Goal: Task Accomplishment & Management: Use online tool/utility

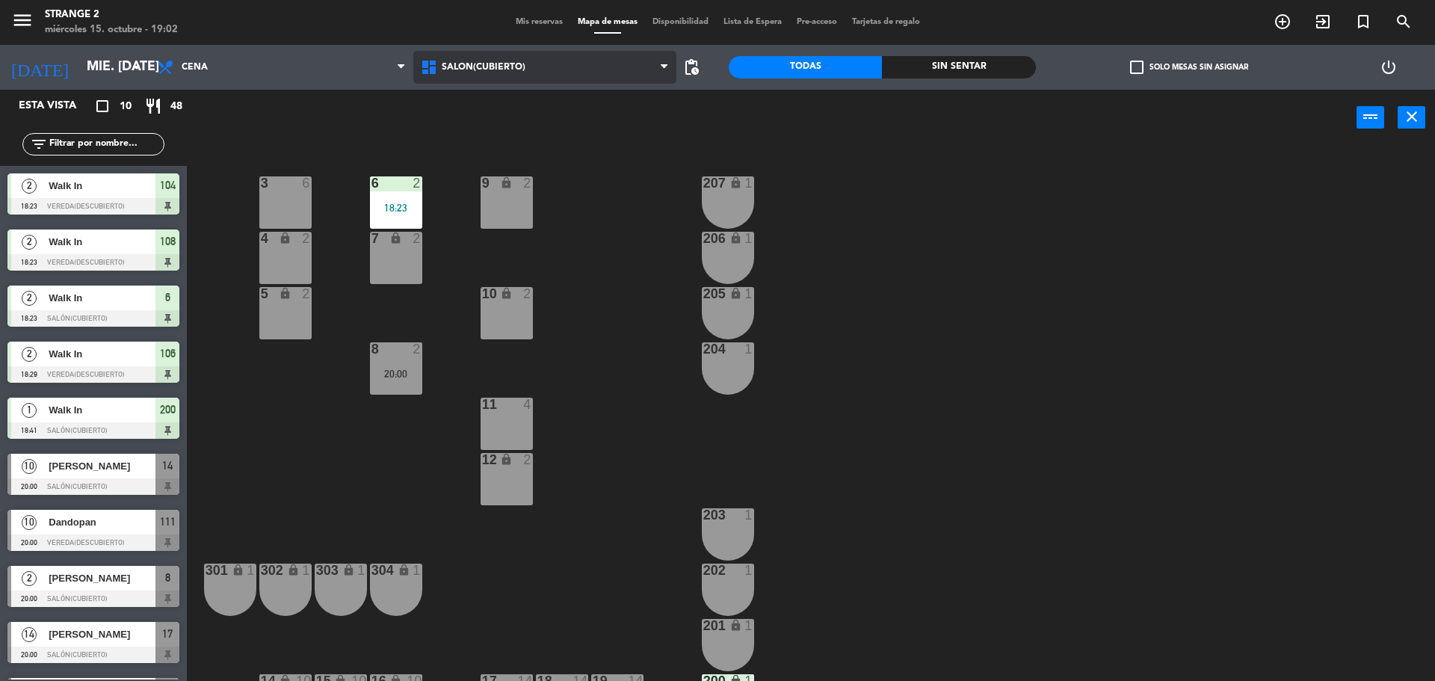
click at [472, 69] on span "Salón(Cubierto)" at bounding box center [484, 67] width 84 height 10
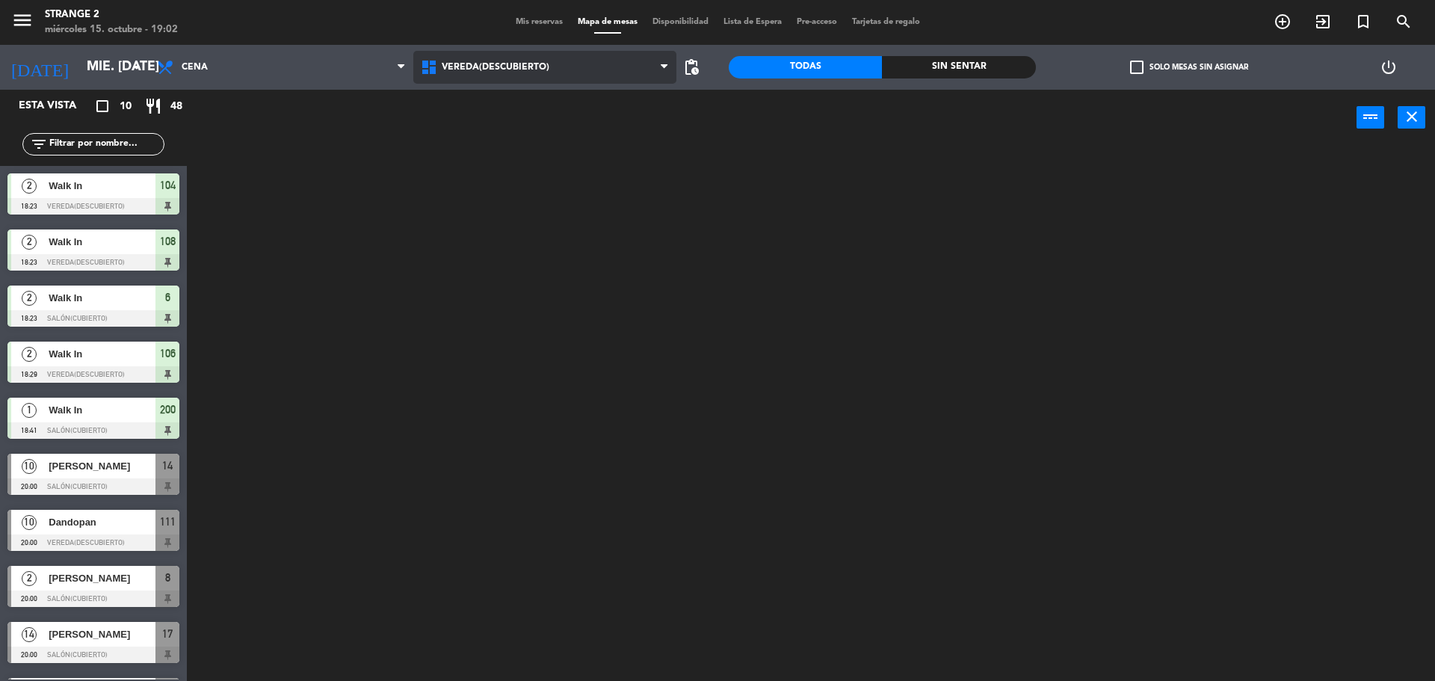
click at [518, 161] on ng-component "menu Strange 2 miércoles 15. octubre - 19:02 Mis reservas Mapa de mesas Disponi…" at bounding box center [717, 342] width 1435 height 685
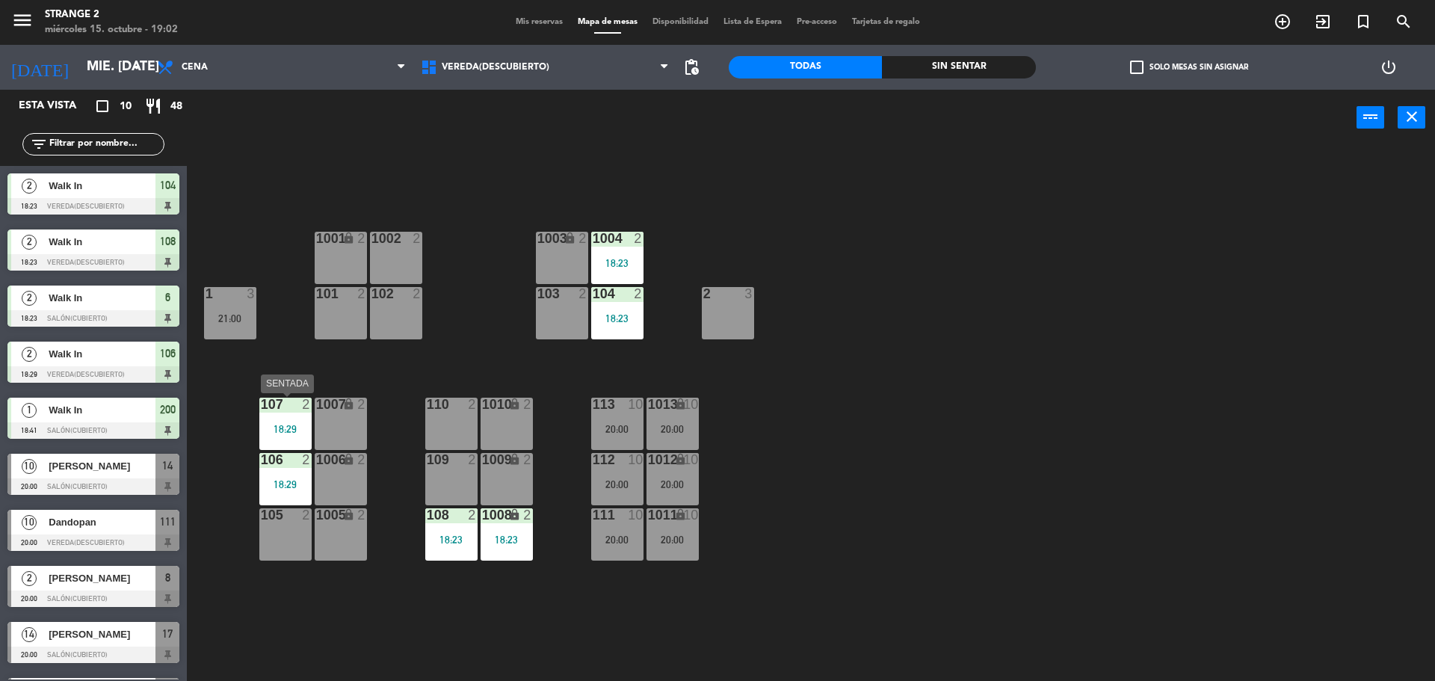
click at [300, 422] on div "107 2 18:29" at bounding box center [285, 424] width 52 height 52
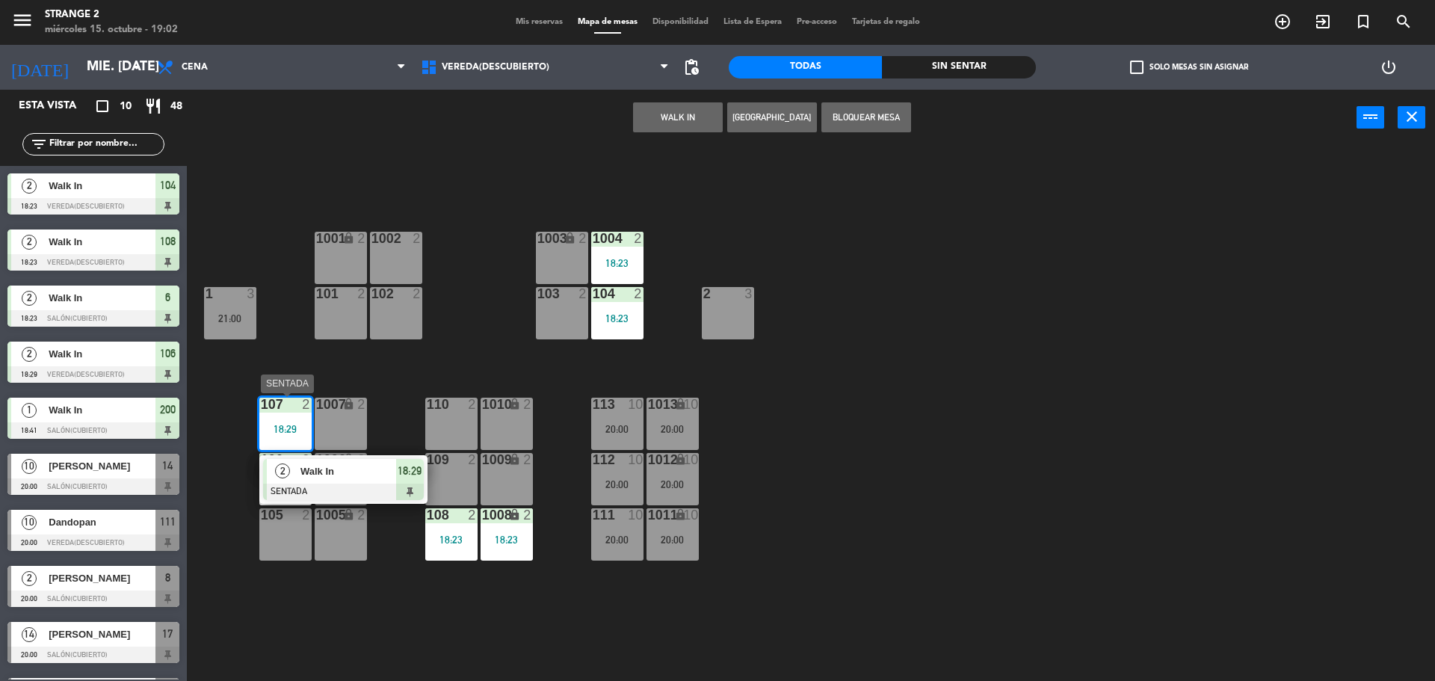
click at [330, 457] on div "2 Walk In SENTADA 18:29" at bounding box center [343, 479] width 168 height 49
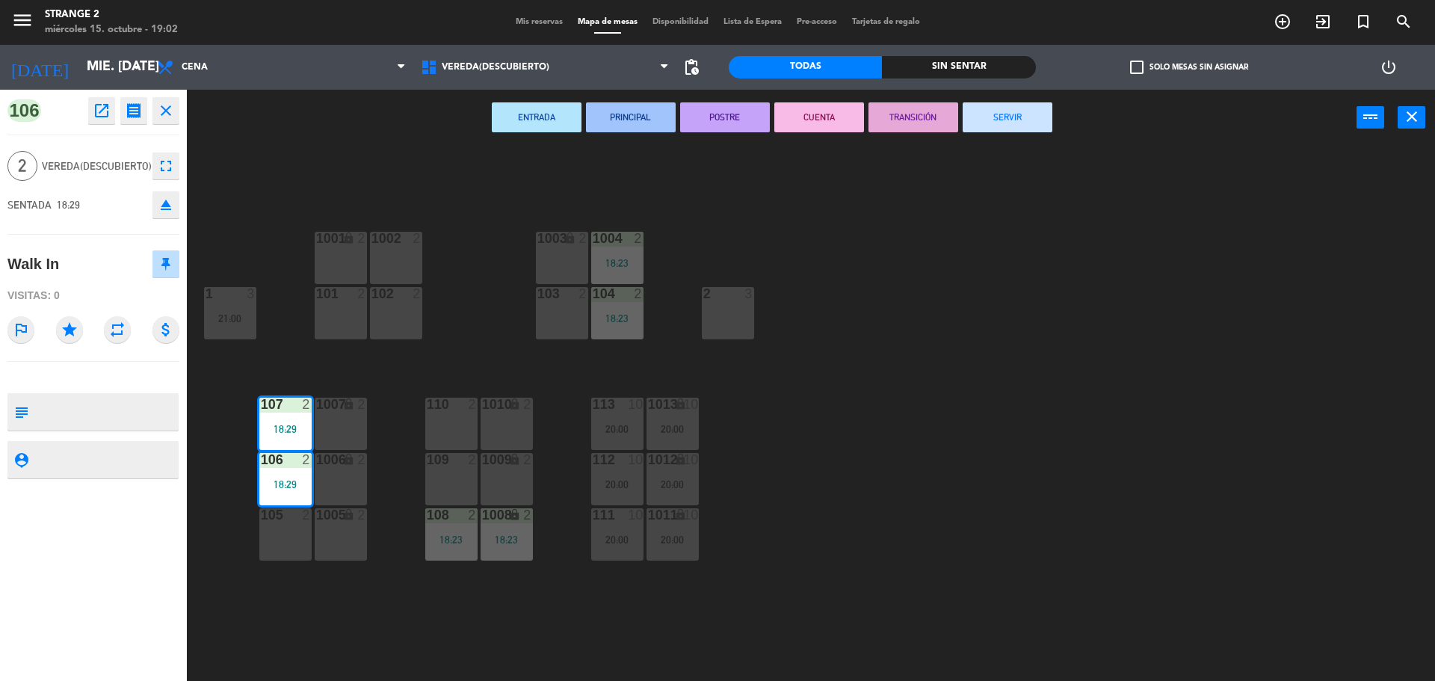
click at [174, 201] on icon "eject" at bounding box center [166, 205] width 18 height 18
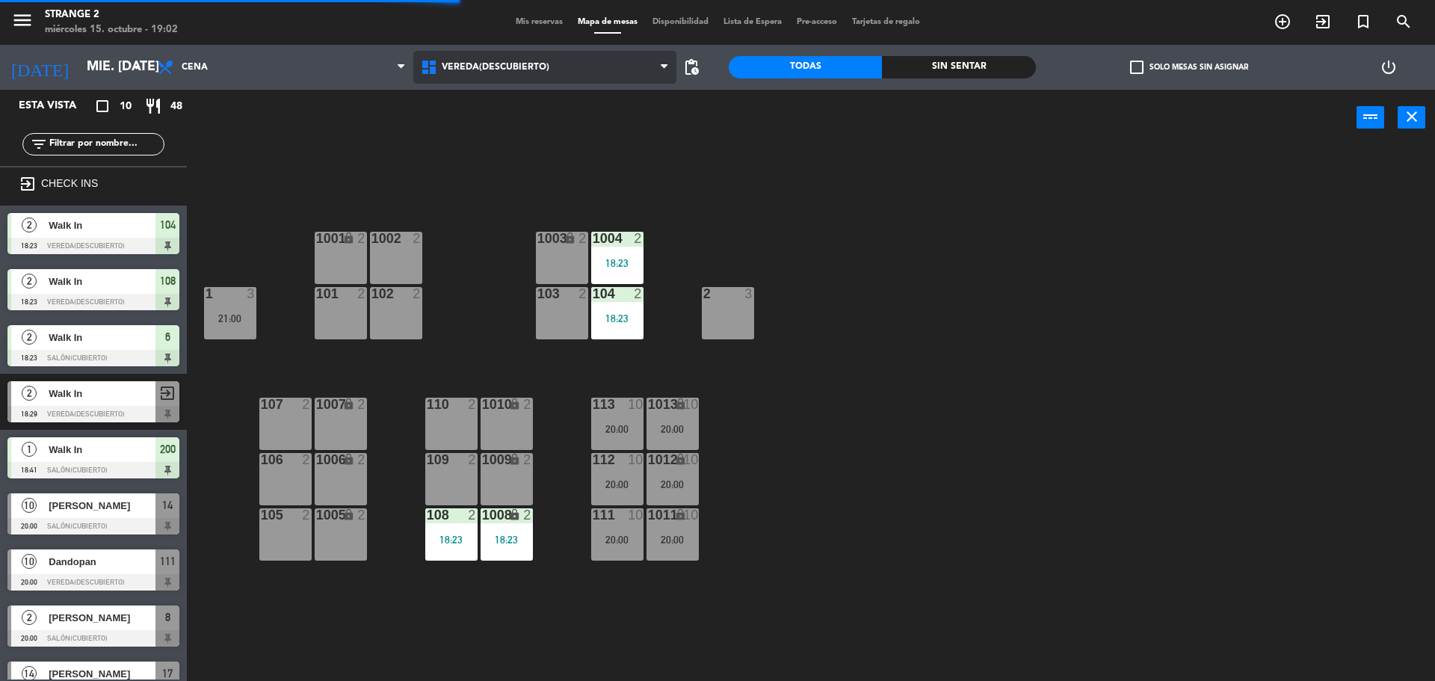
click at [497, 55] on span "Vereda(Descubierto)" at bounding box center [545, 67] width 264 height 33
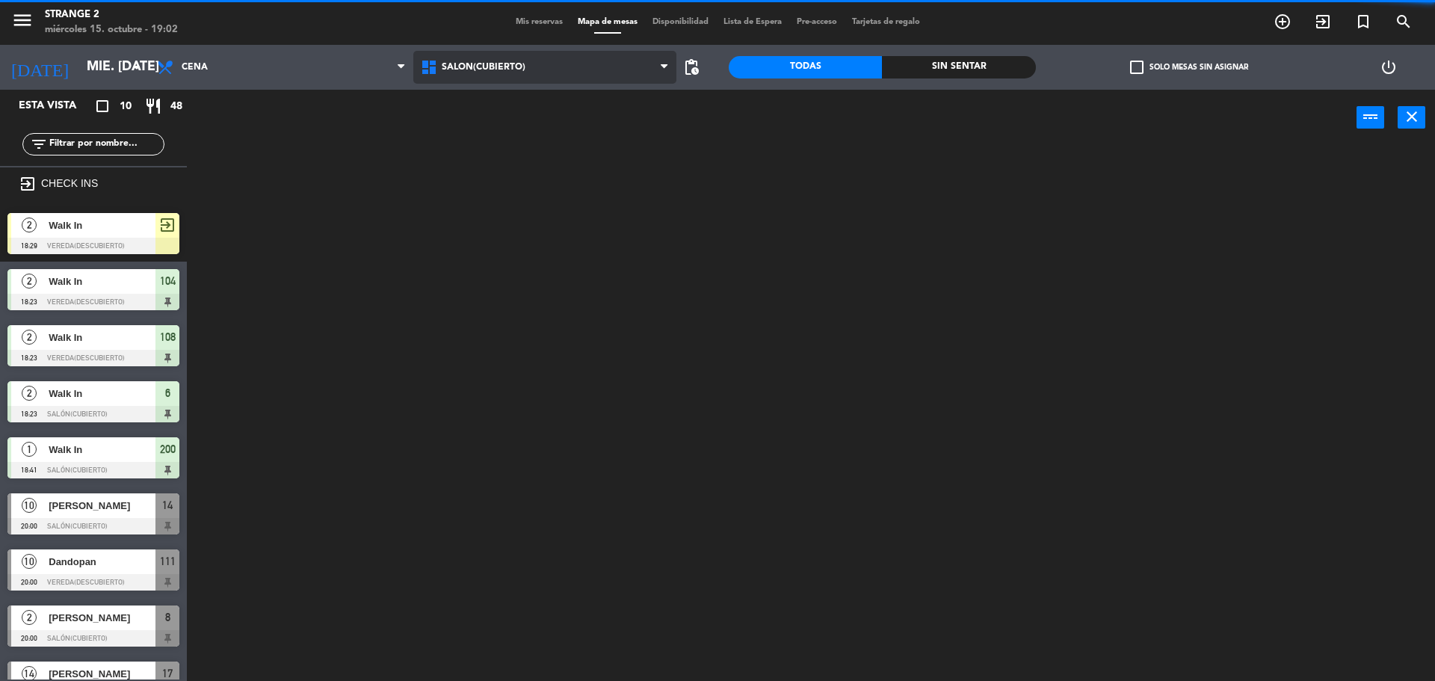
click at [502, 123] on ng-component "menu Strange 2 miércoles 15. octubre - 19:02 Mis reservas Mapa de mesas Disponi…" at bounding box center [717, 342] width 1435 height 685
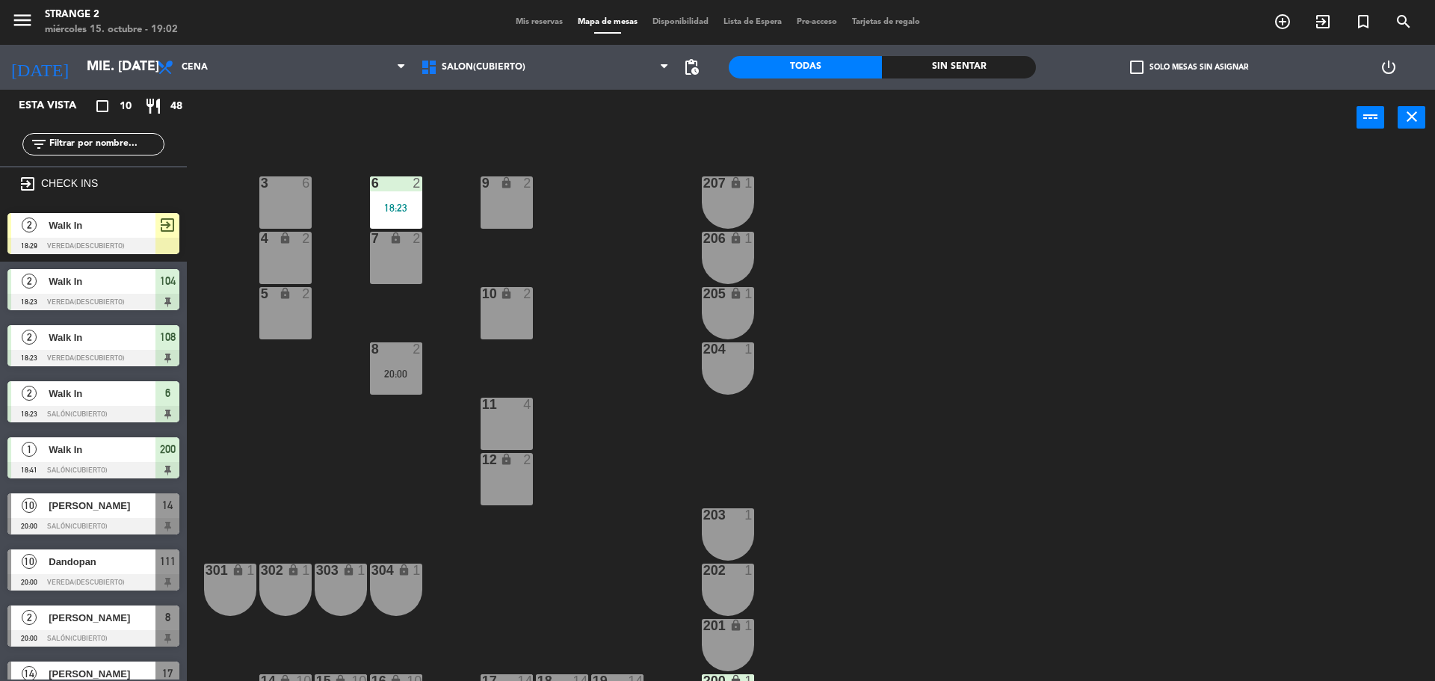
click at [123, 229] on span "Walk In" at bounding box center [102, 226] width 107 height 16
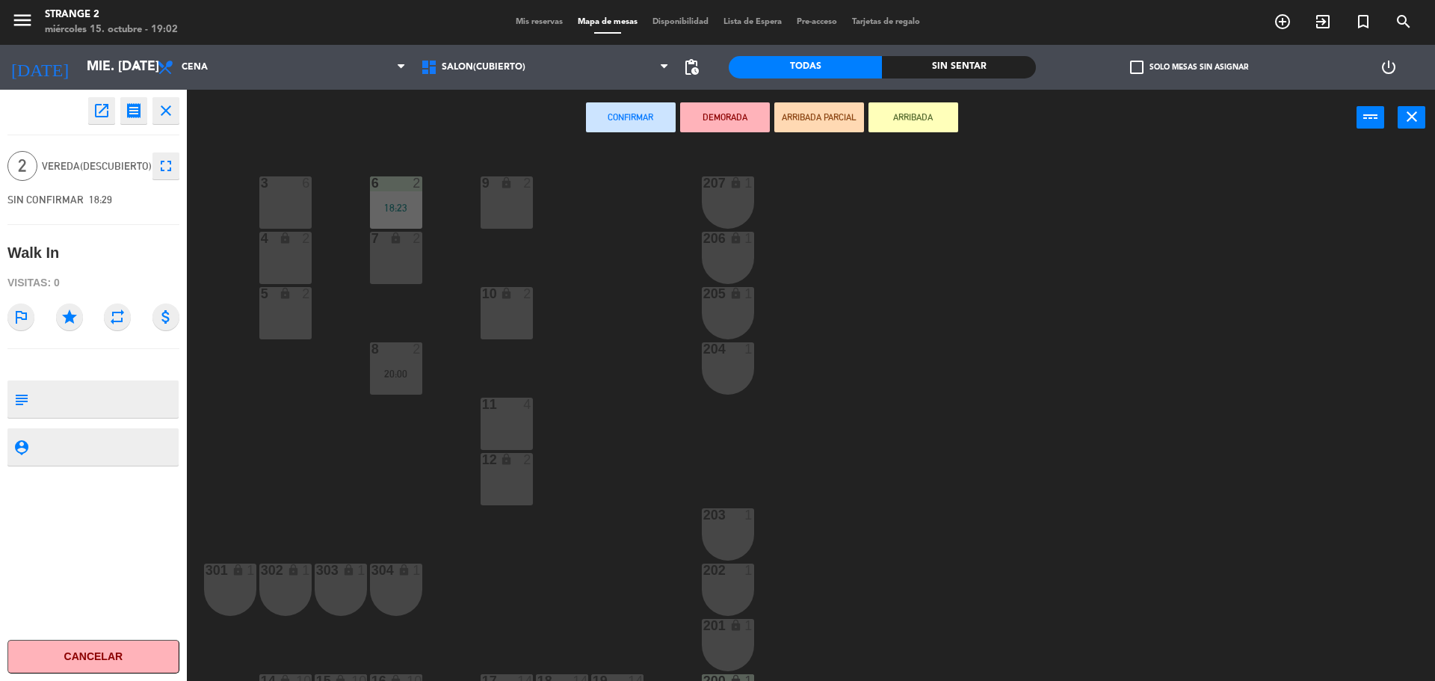
click at [488, 204] on div "9 lock 2" at bounding box center [507, 202] width 52 height 52
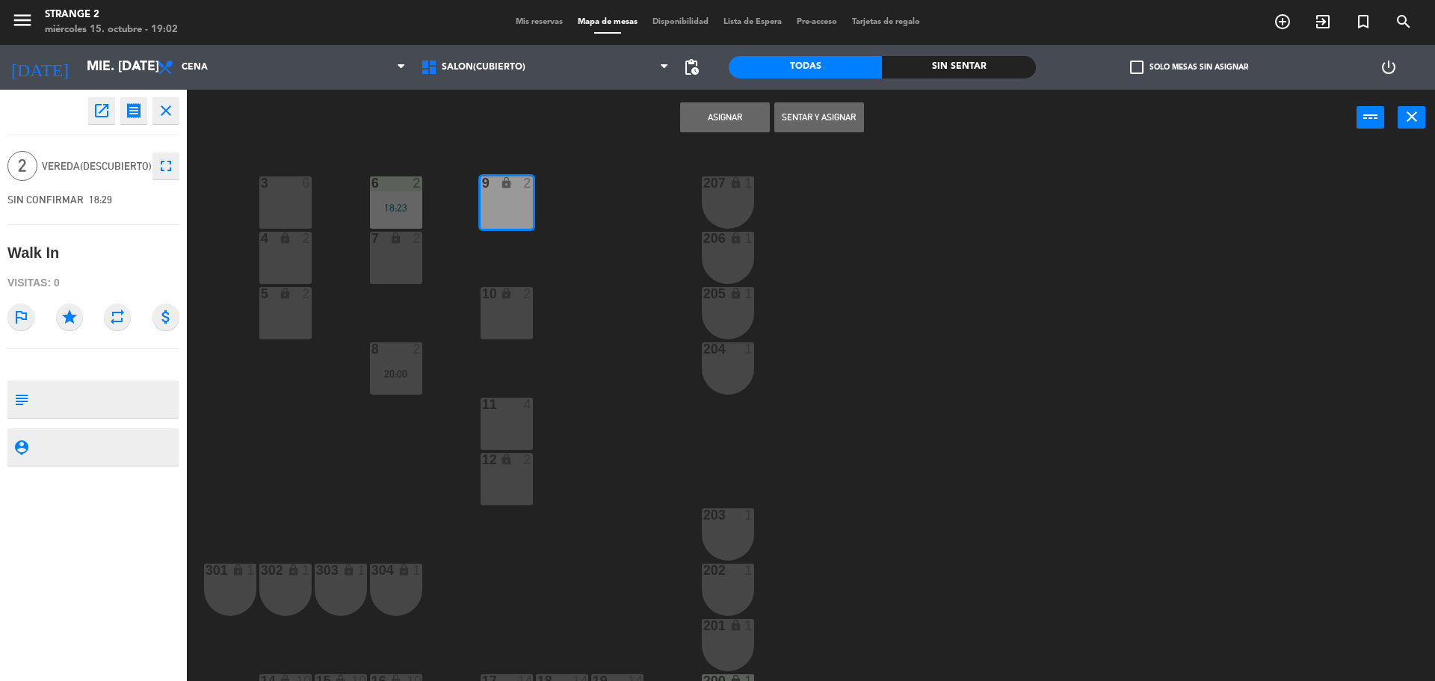
click at [836, 115] on button "Sentar y Asignar" at bounding box center [819, 117] width 90 height 30
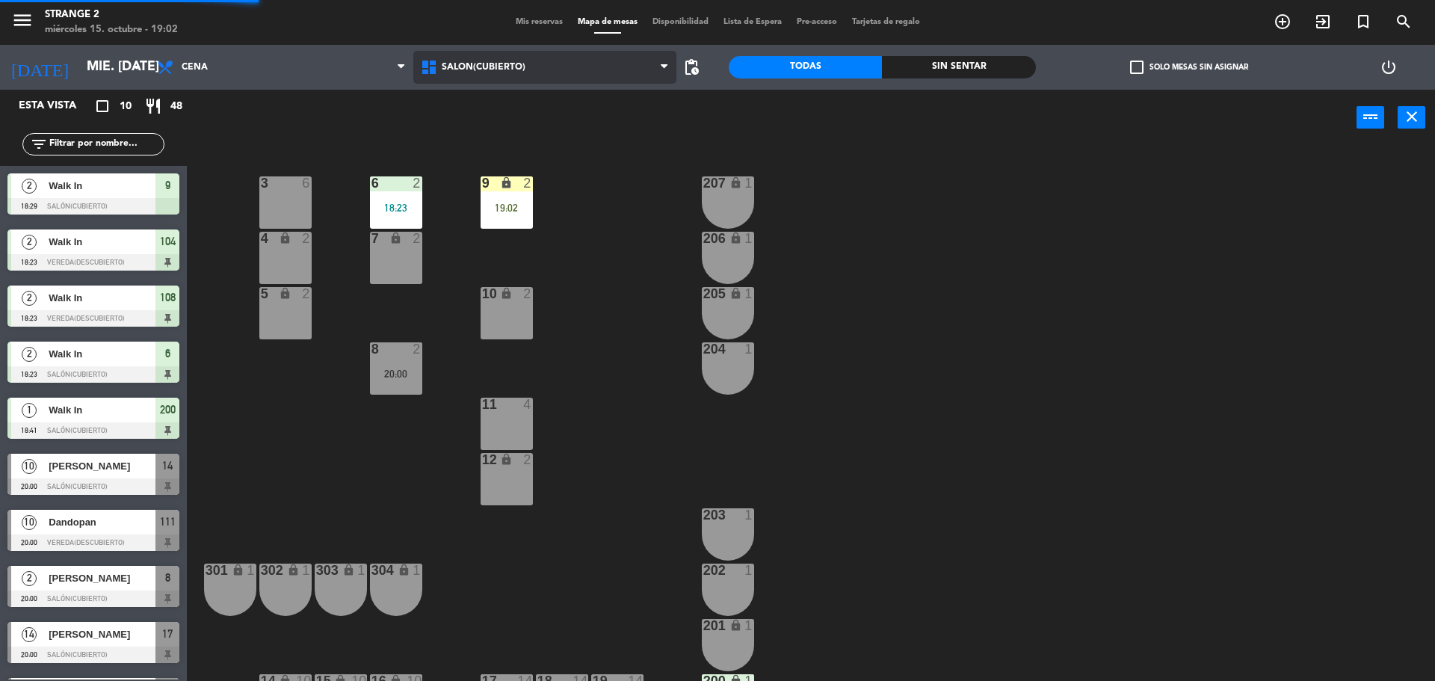
drag, startPoint x: 464, startPoint y: 58, endPoint x: 476, endPoint y: 77, distance: 22.2
click at [465, 58] on span "Salón(Cubierto)" at bounding box center [545, 67] width 264 height 33
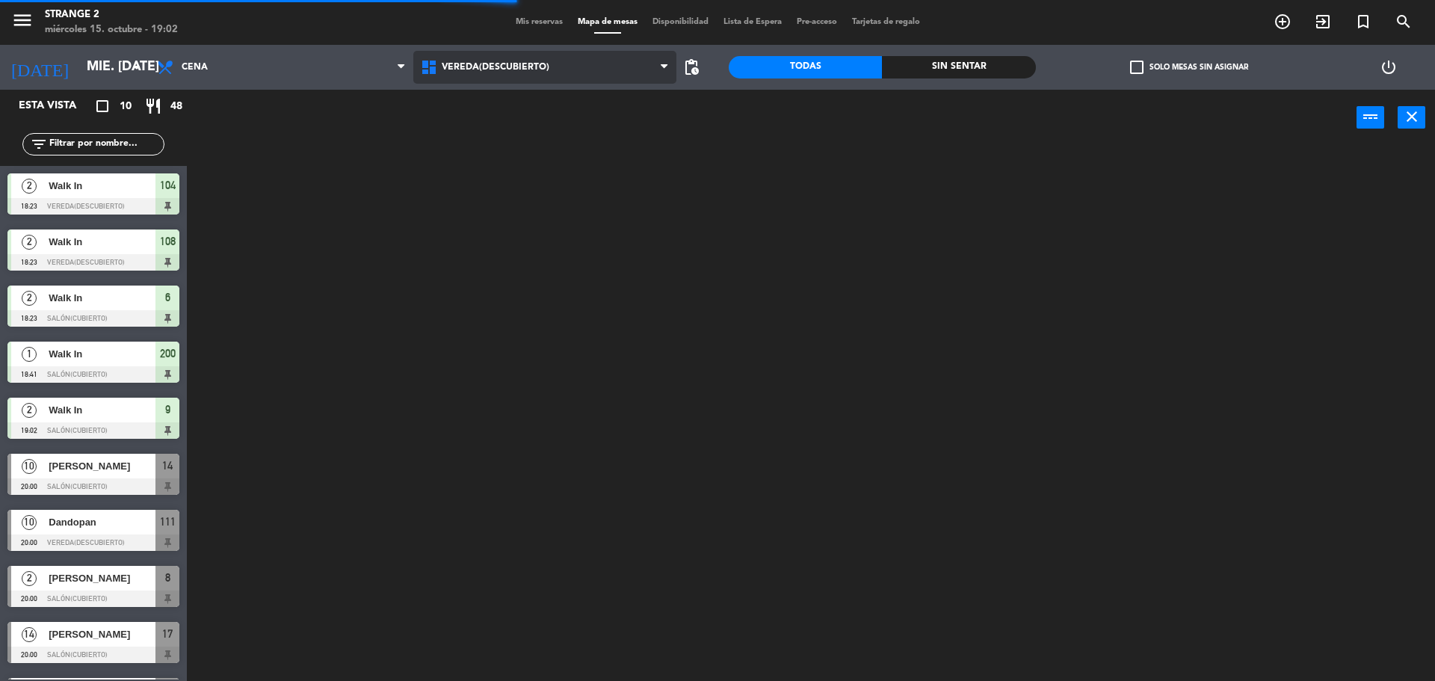
click at [497, 170] on ng-component "menu Strange 2 miércoles 15. octubre - 19:02 Mis reservas Mapa de mesas Disponi…" at bounding box center [717, 342] width 1435 height 685
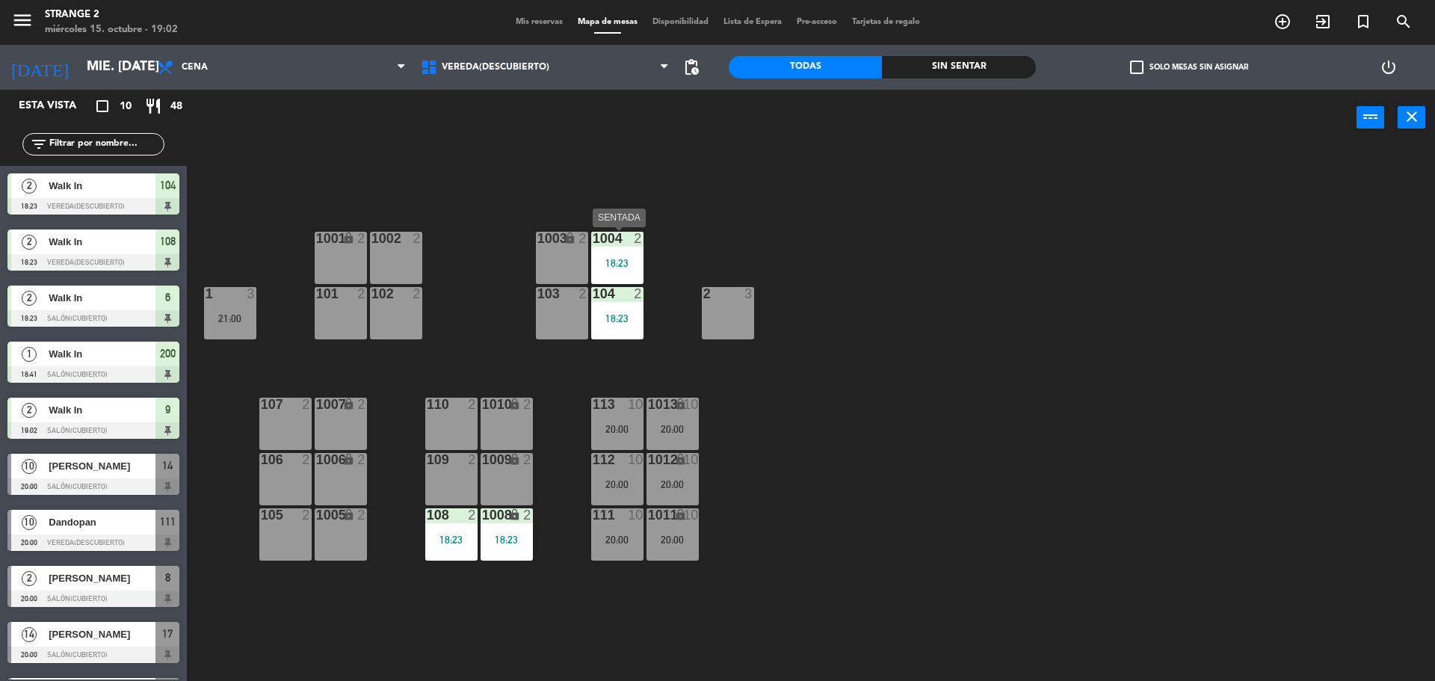
click at [617, 263] on div "18:23" at bounding box center [617, 263] width 52 height 10
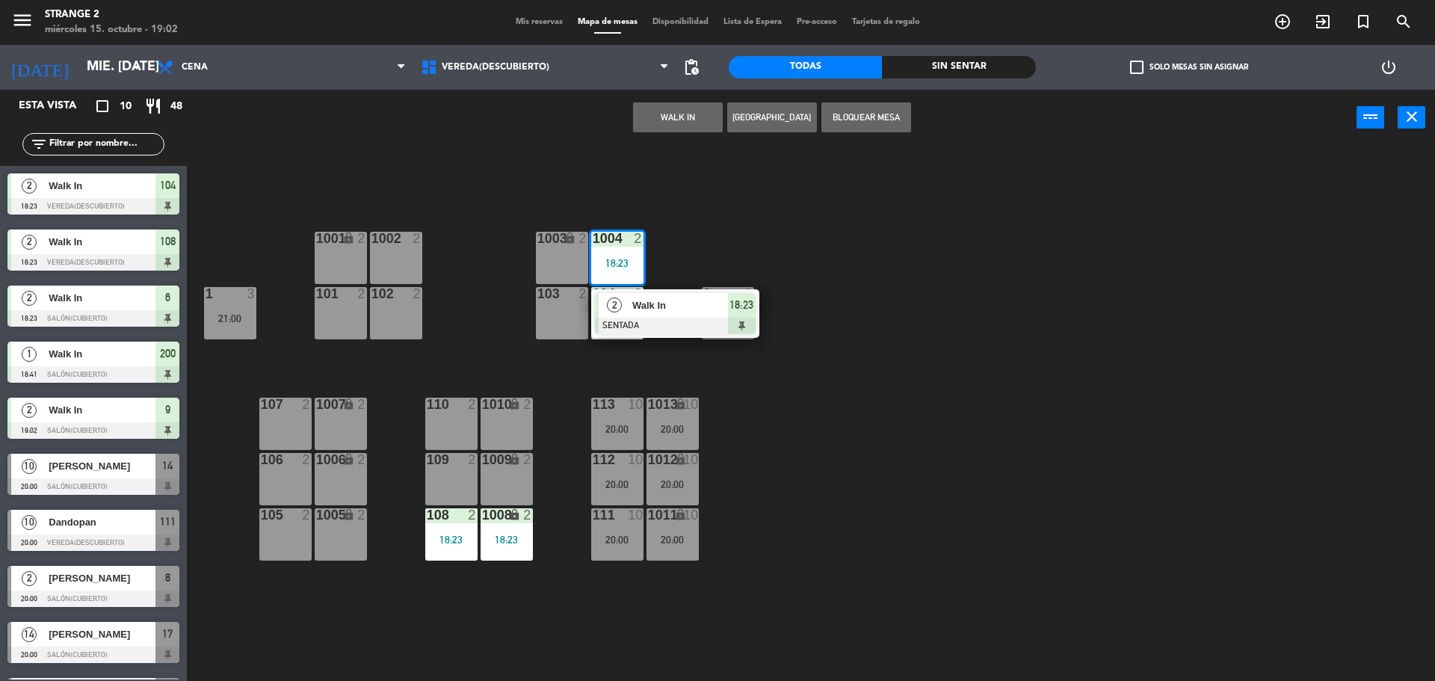
click at [673, 372] on div "1001 lock 2 1002 2 1003 lock 2 1004 2 18:23 2 Walk In SENTADA 18:23 102 2 101 2…" at bounding box center [818, 417] width 1234 height 535
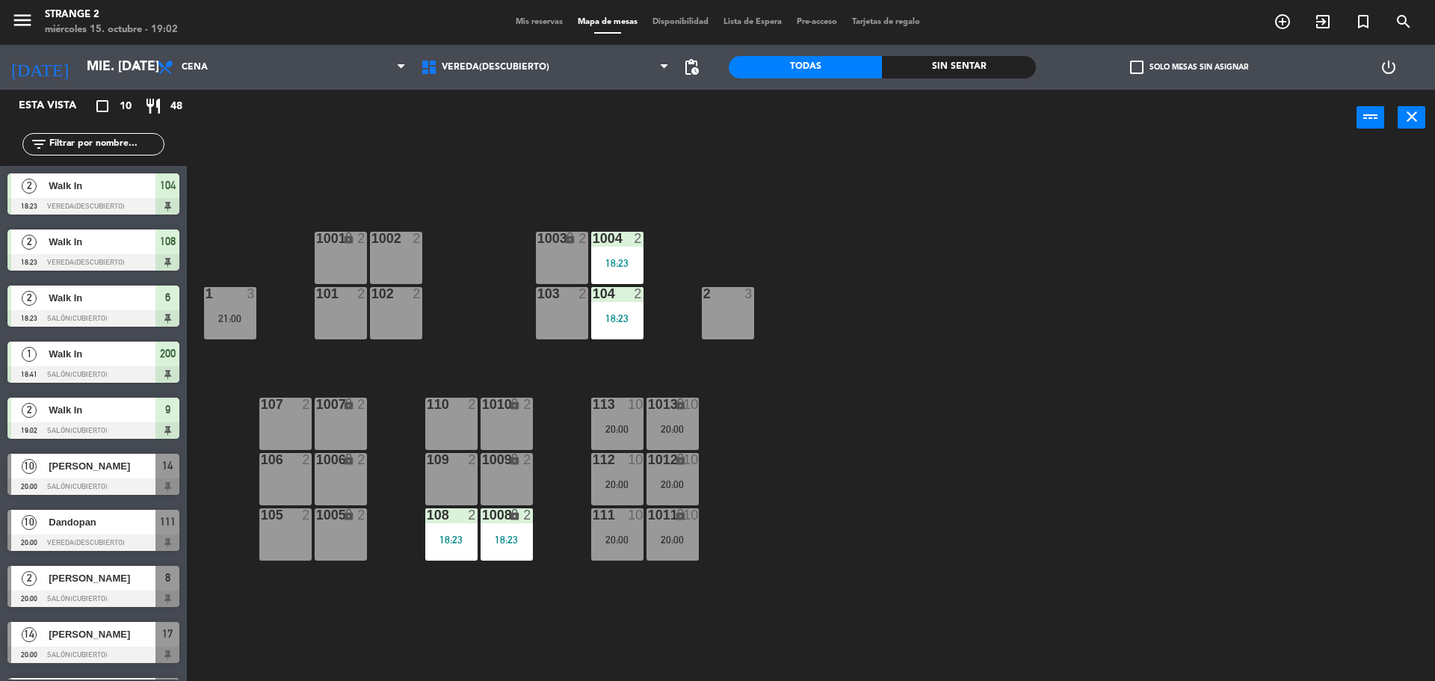
click at [499, 518] on div "lock" at bounding box center [506, 515] width 25 height 14
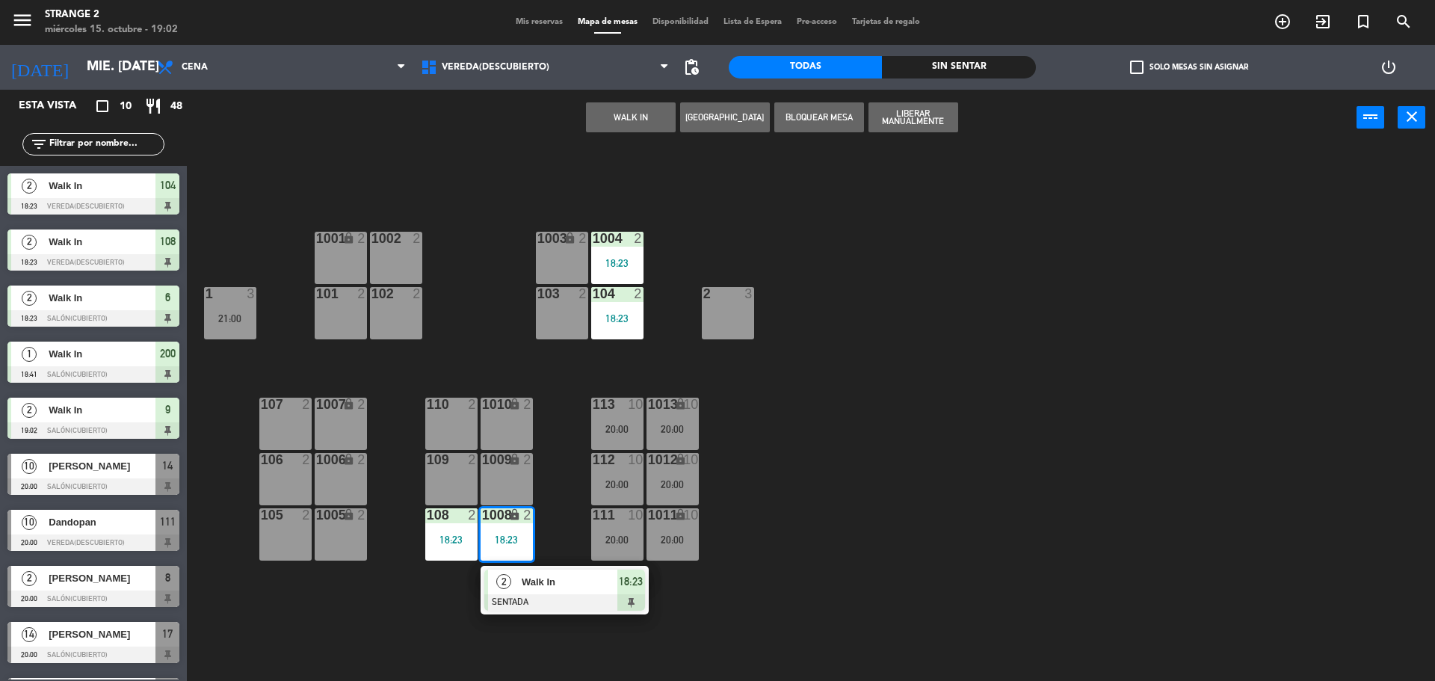
click at [545, 588] on span "Walk In" at bounding box center [570, 582] width 96 height 16
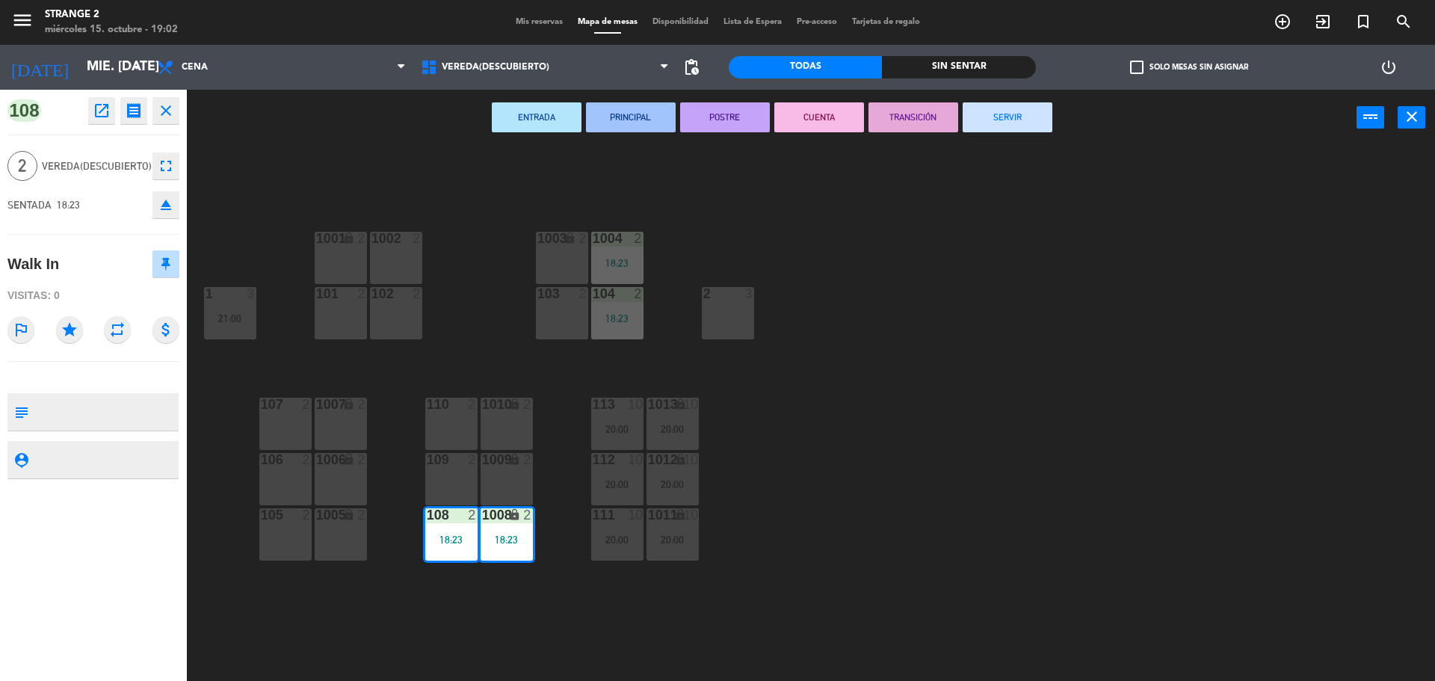
click at [167, 195] on button "eject" at bounding box center [165, 204] width 27 height 27
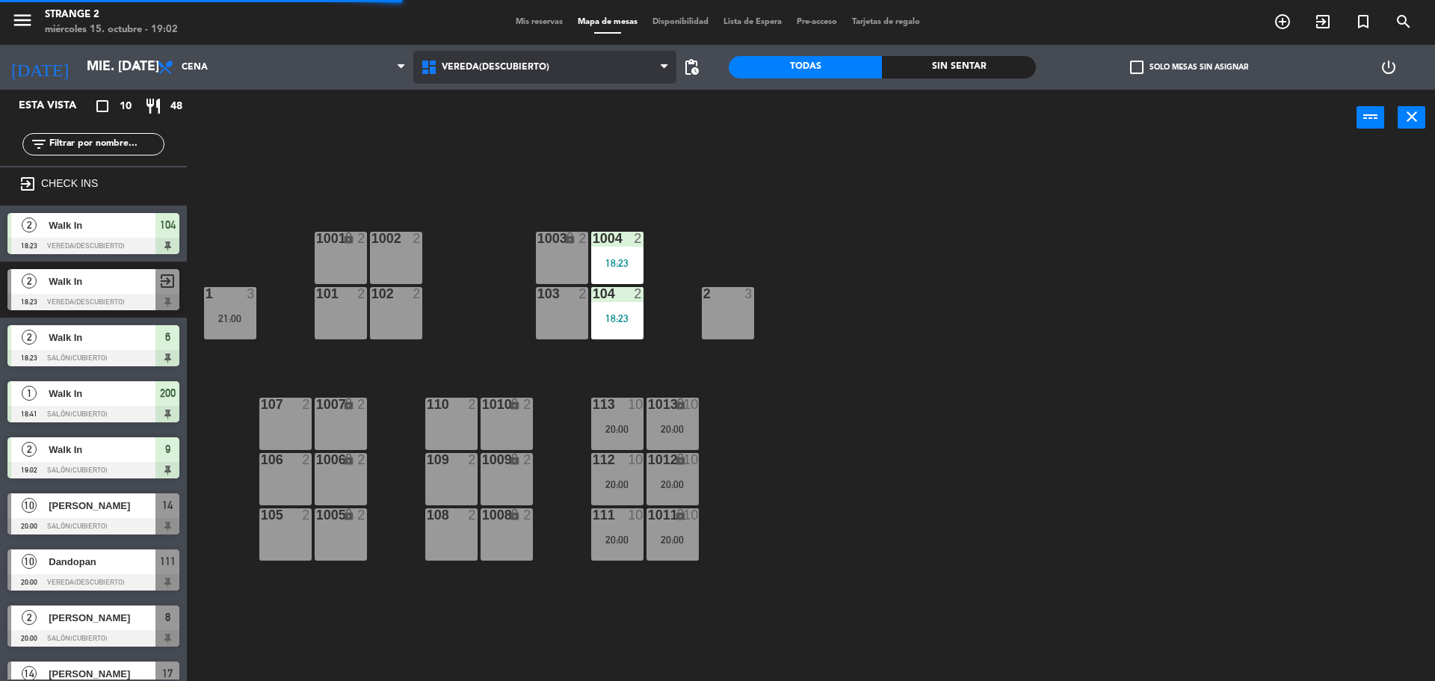
click at [469, 54] on span "Vereda(Descubierto)" at bounding box center [545, 67] width 264 height 33
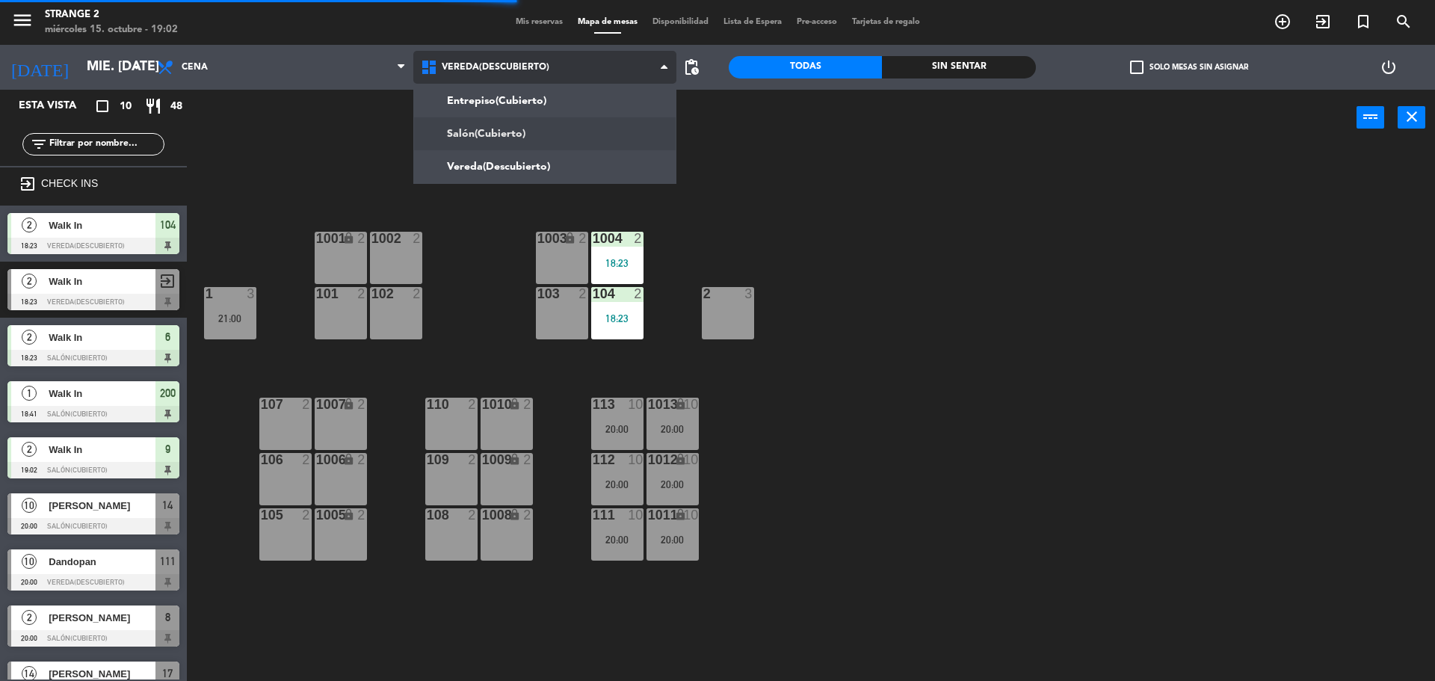
click at [487, 138] on ng-component "menu Strange 2 miércoles 15. octubre - 19:02 Mis reservas Mapa de mesas Disponi…" at bounding box center [717, 342] width 1435 height 685
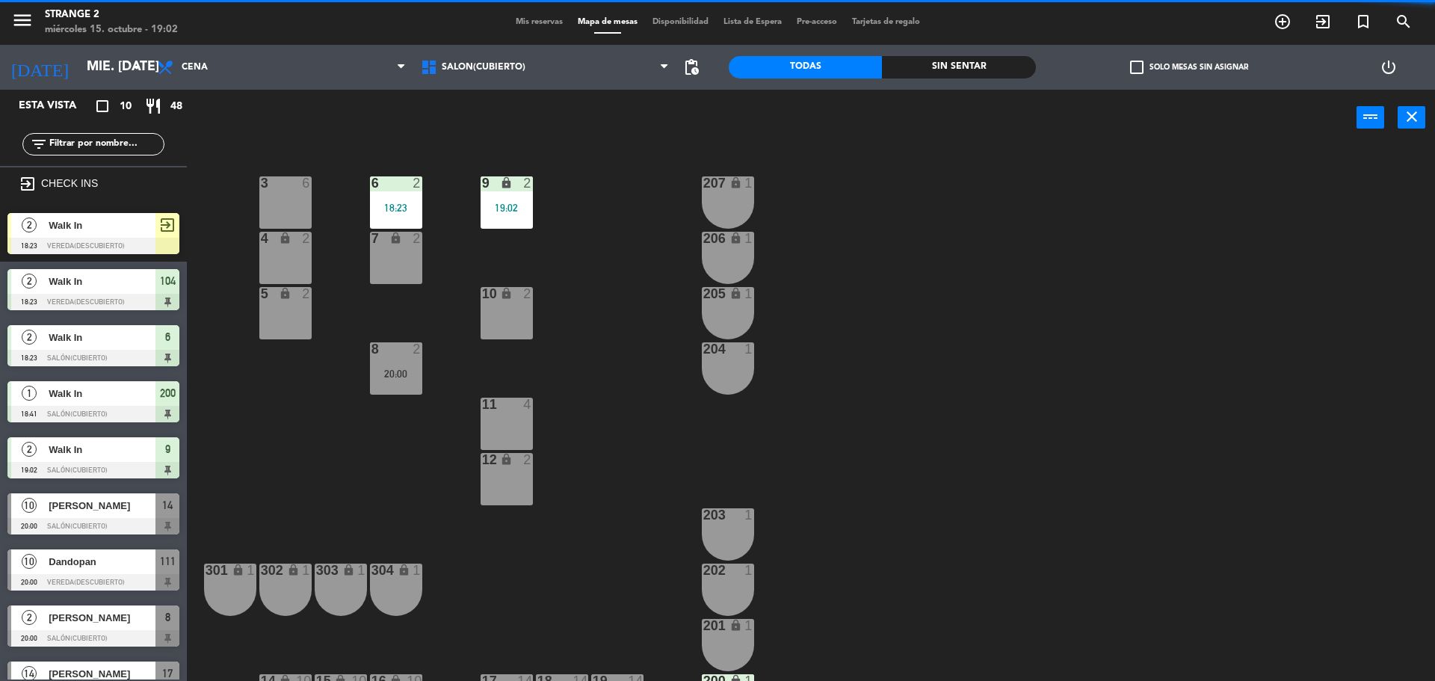
click at [86, 236] on div "Walk In" at bounding box center [101, 225] width 108 height 25
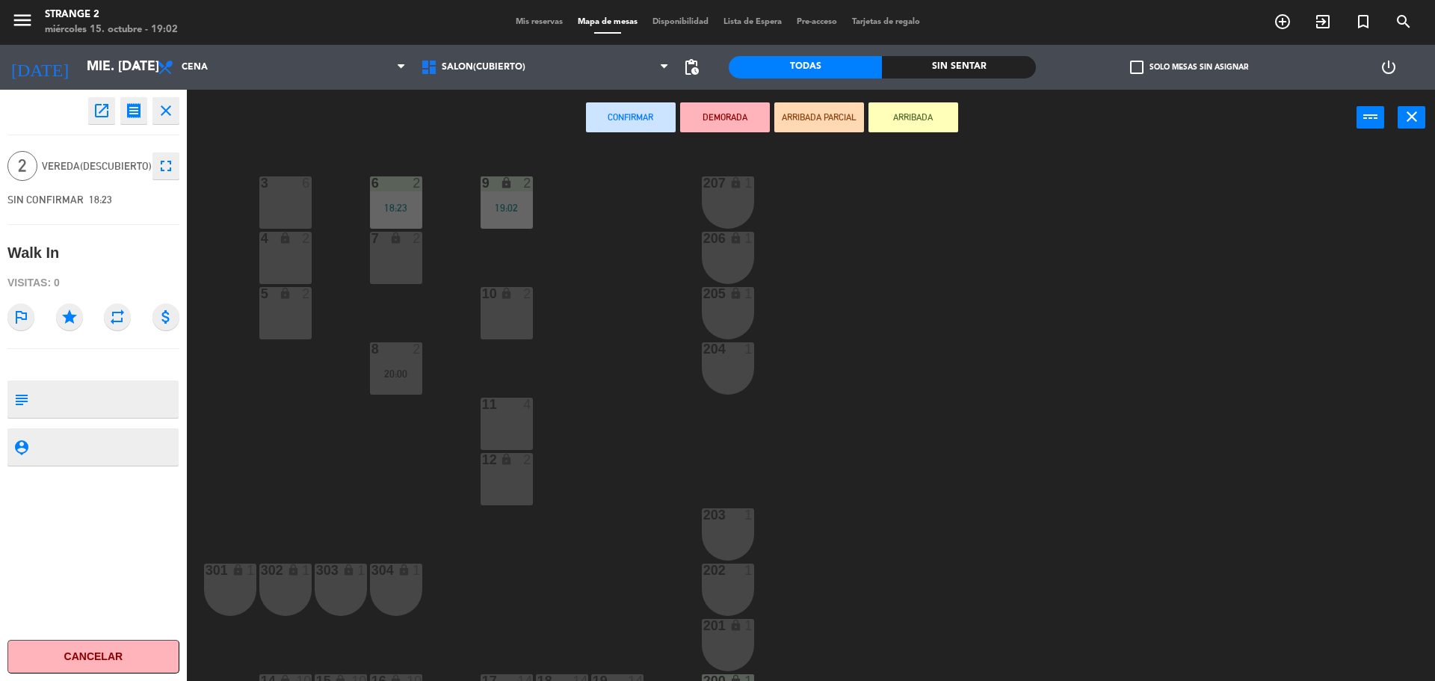
click at [283, 195] on div "3 6" at bounding box center [285, 202] width 52 height 52
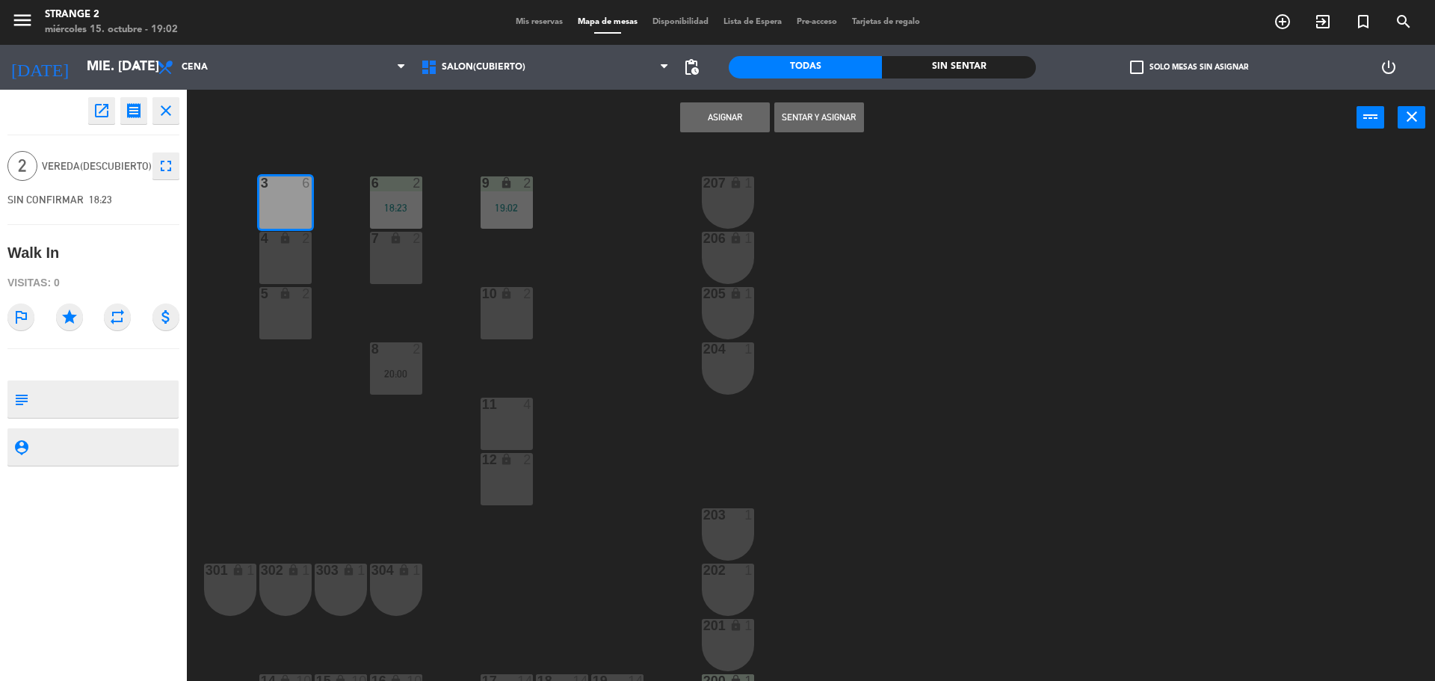
click at [835, 108] on button "Sentar y Asignar" at bounding box center [819, 117] width 90 height 30
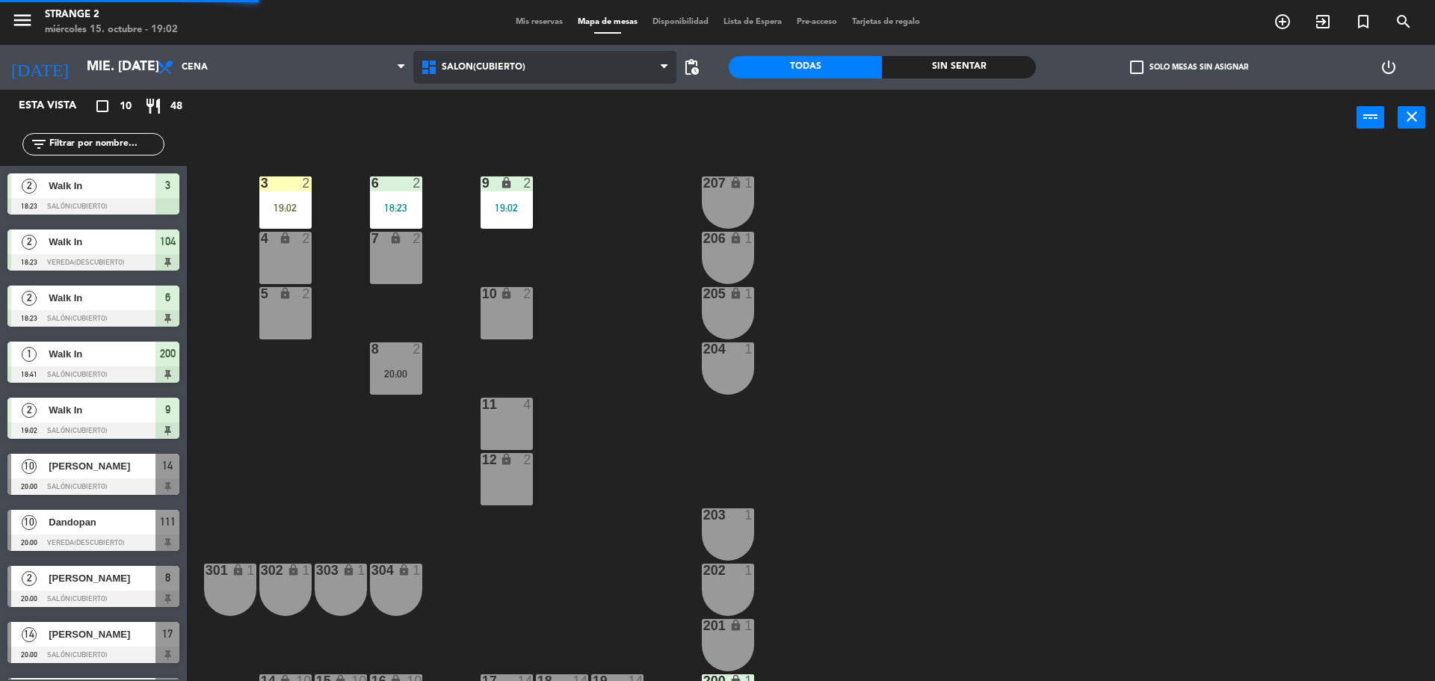
click at [485, 62] on span "Salón(Cubierto)" at bounding box center [484, 67] width 84 height 10
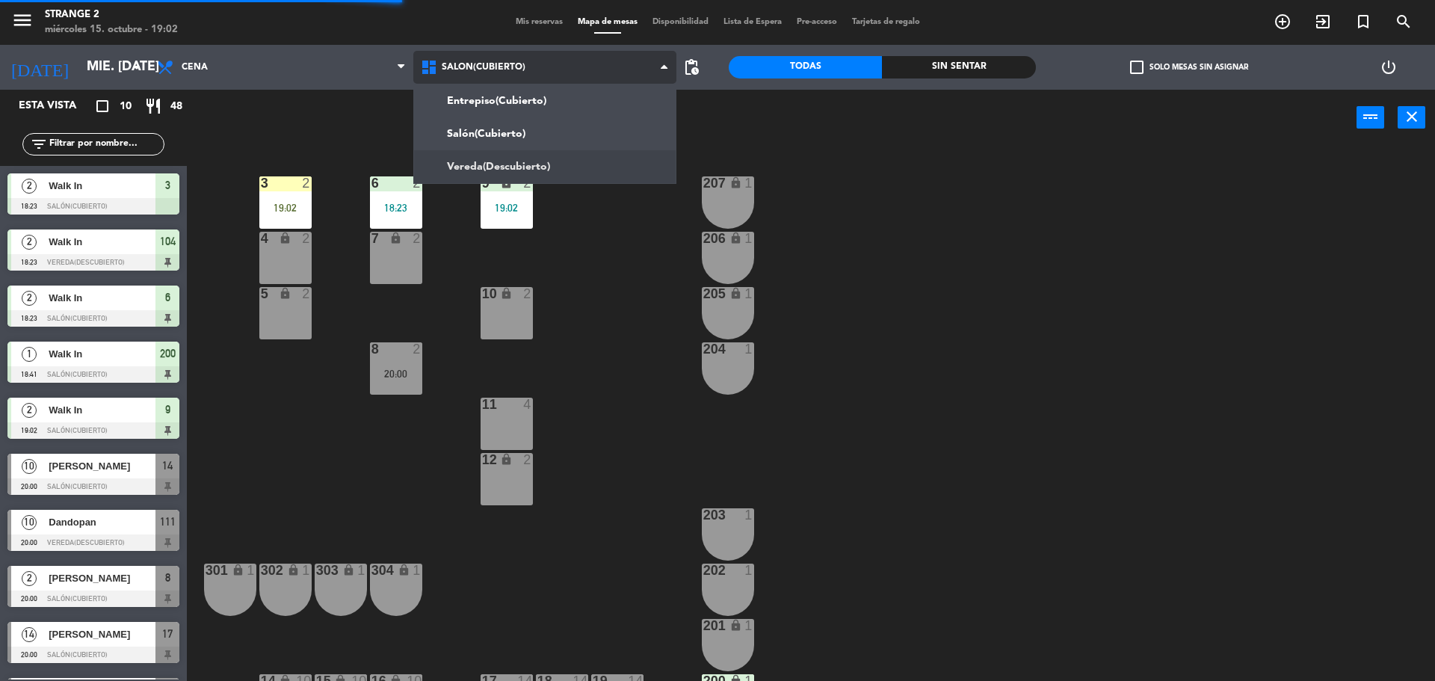
click at [512, 163] on ng-component "menu Strange 2 miércoles 15. octubre - 19:02 Mis reservas Mapa de mesas Disponi…" at bounding box center [717, 342] width 1435 height 685
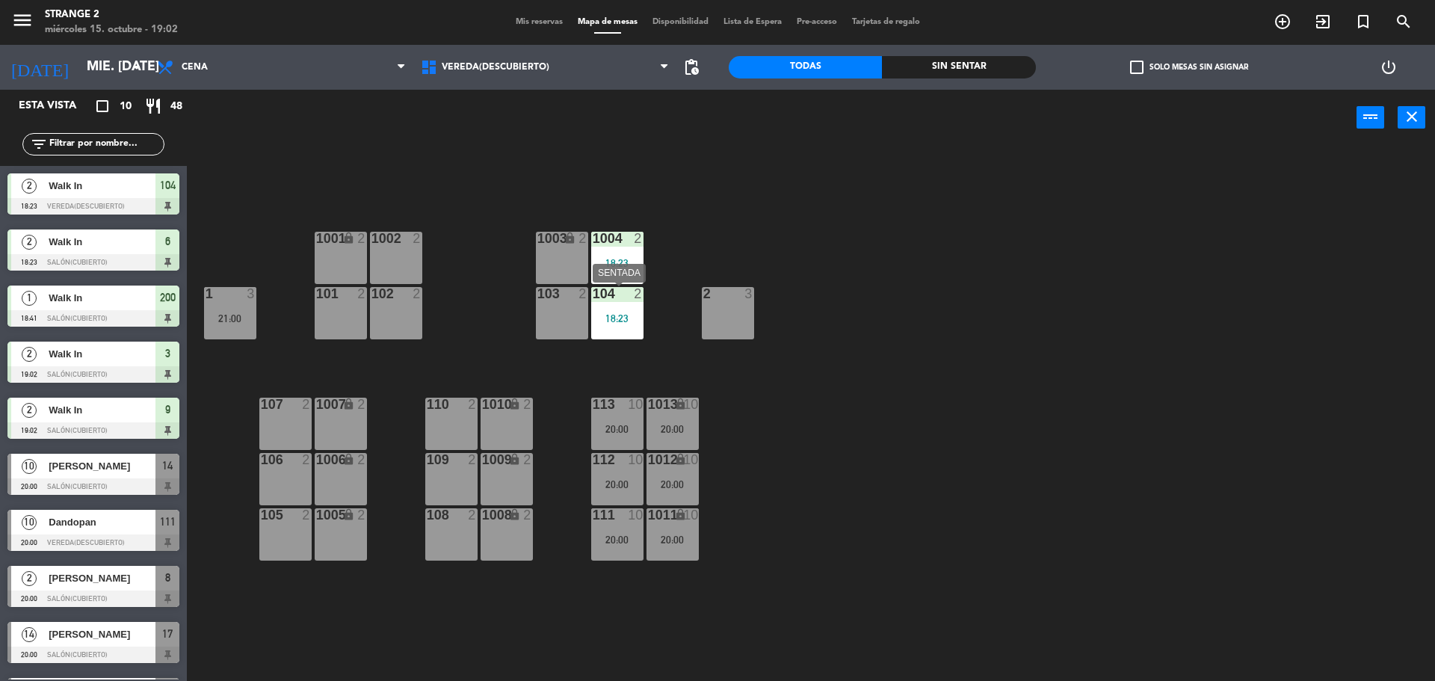
click at [633, 307] on div "104 2 18:23" at bounding box center [617, 313] width 52 height 52
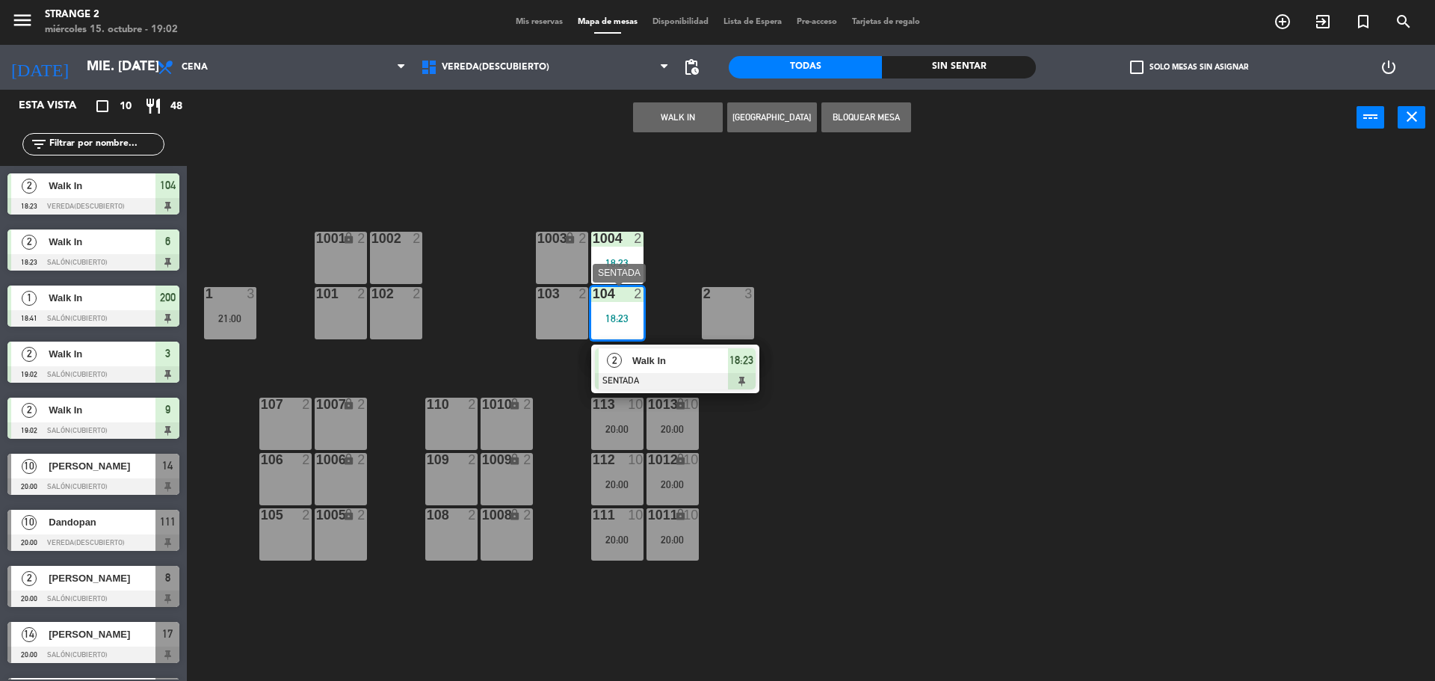
click at [698, 373] on div at bounding box center [675, 381] width 161 height 16
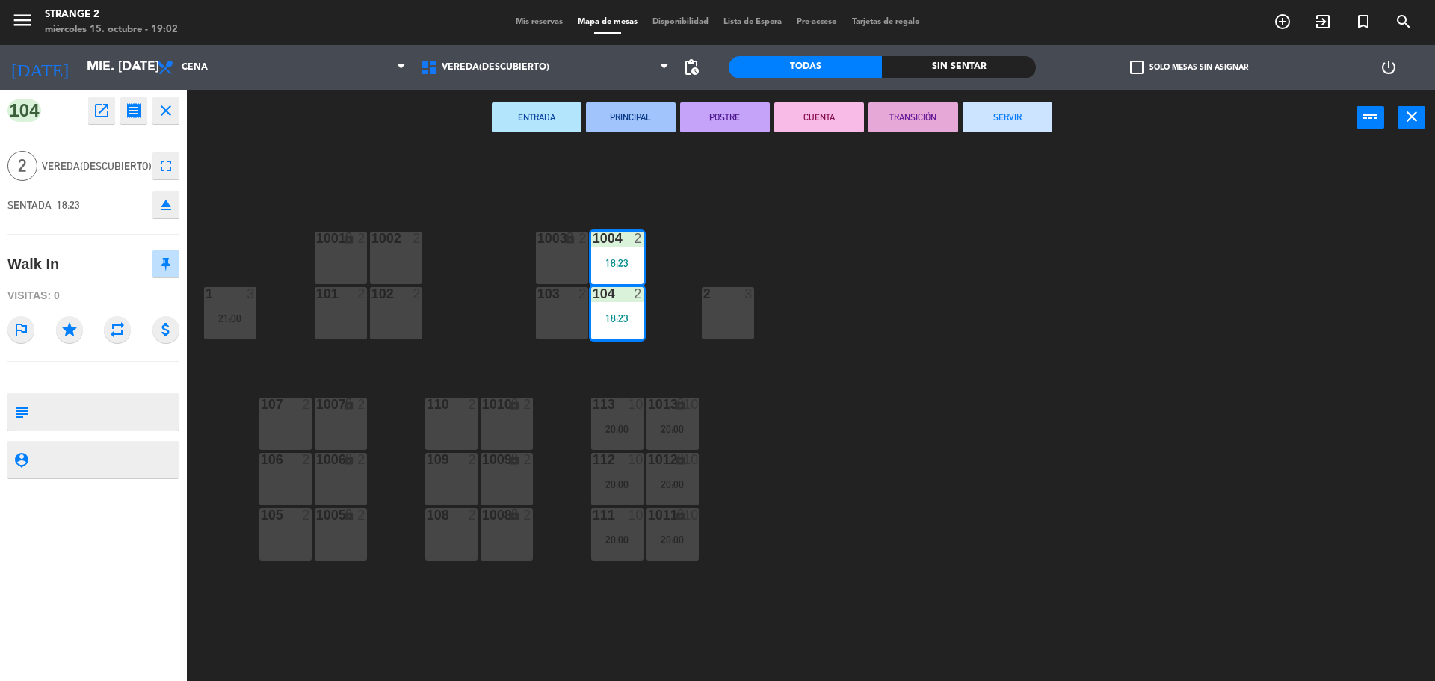
click at [171, 211] on icon "eject" at bounding box center [166, 205] width 18 height 18
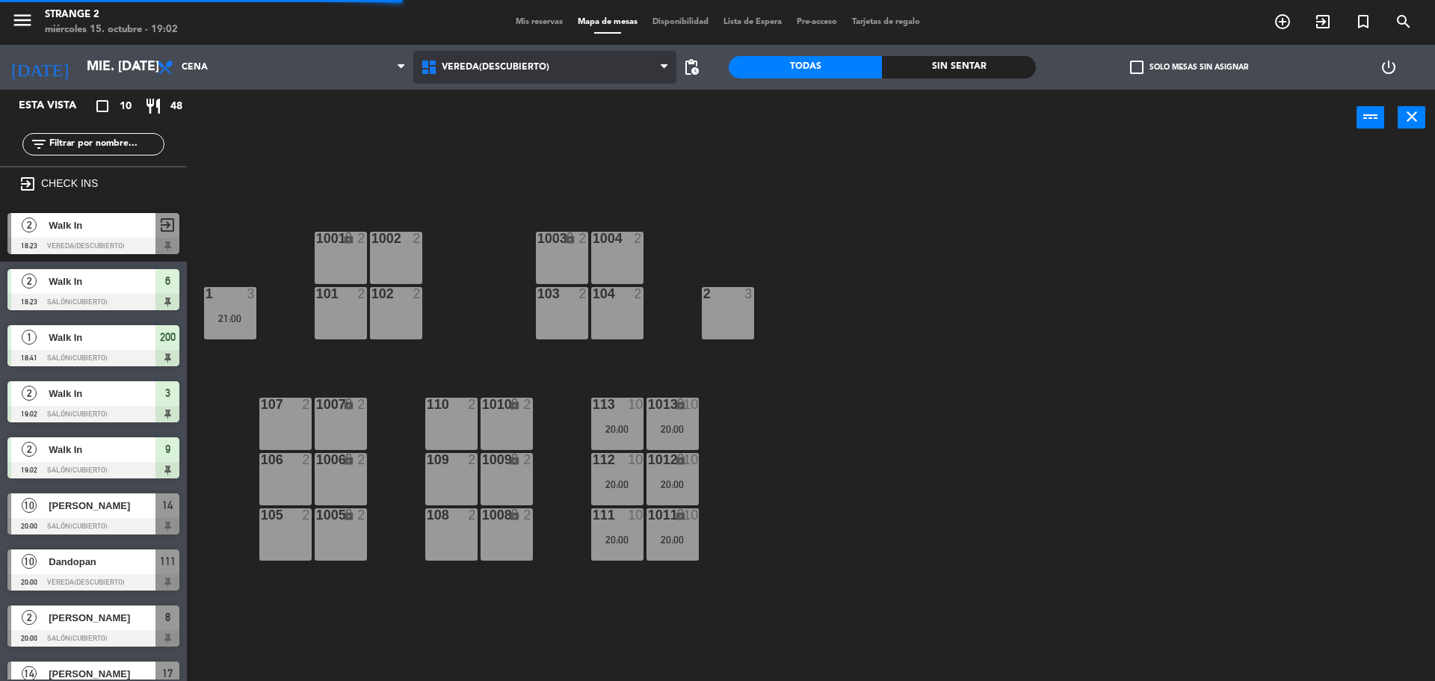
click at [501, 75] on span "Vereda(Descubierto)" at bounding box center [545, 67] width 264 height 33
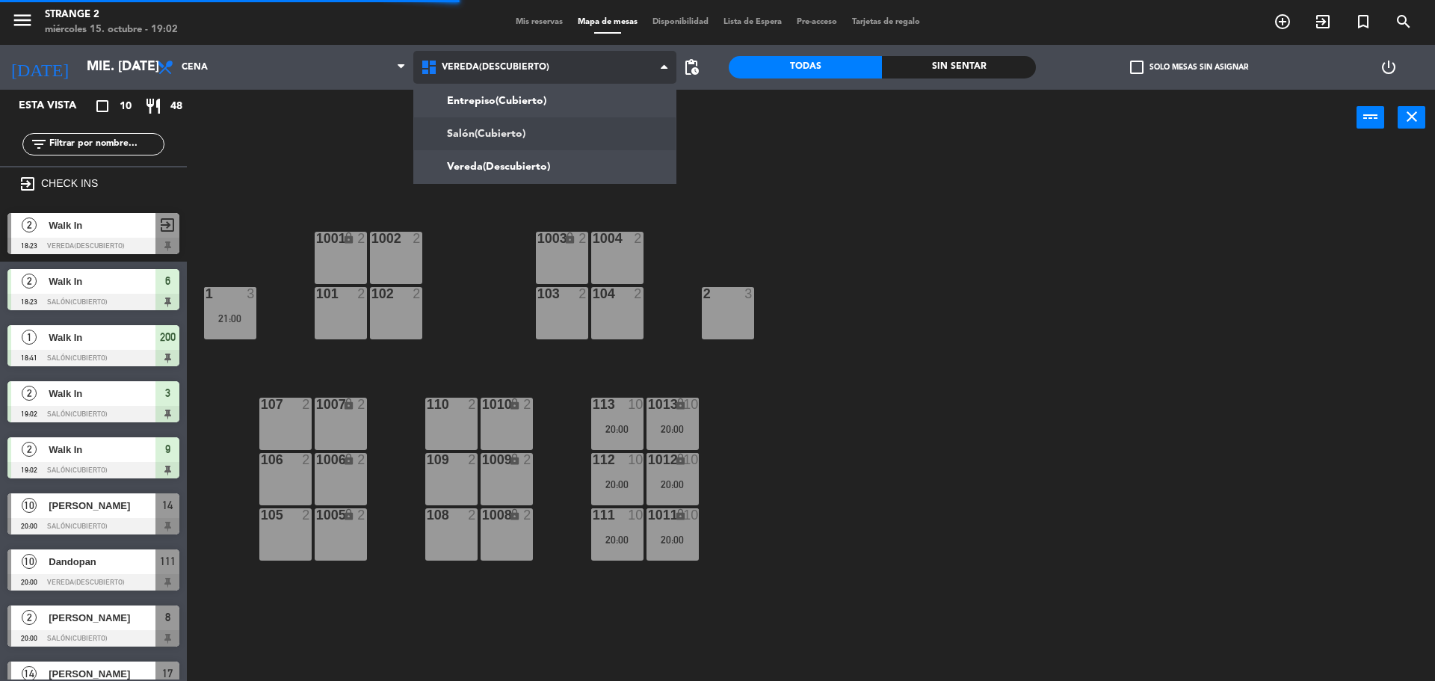
click at [497, 131] on ng-component "menu Strange 2 miércoles 15. octubre - 19:02 Mis reservas Mapa de mesas Disponi…" at bounding box center [717, 342] width 1435 height 685
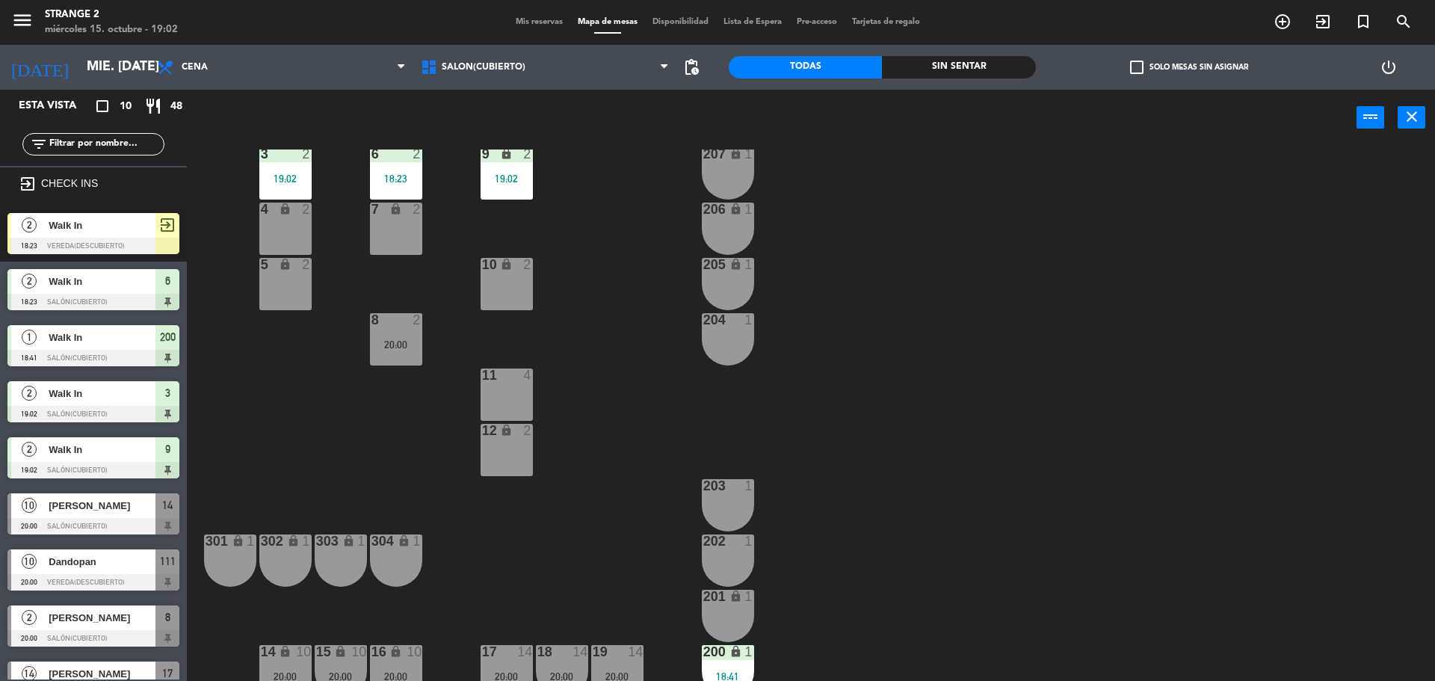
scroll to position [42, 0]
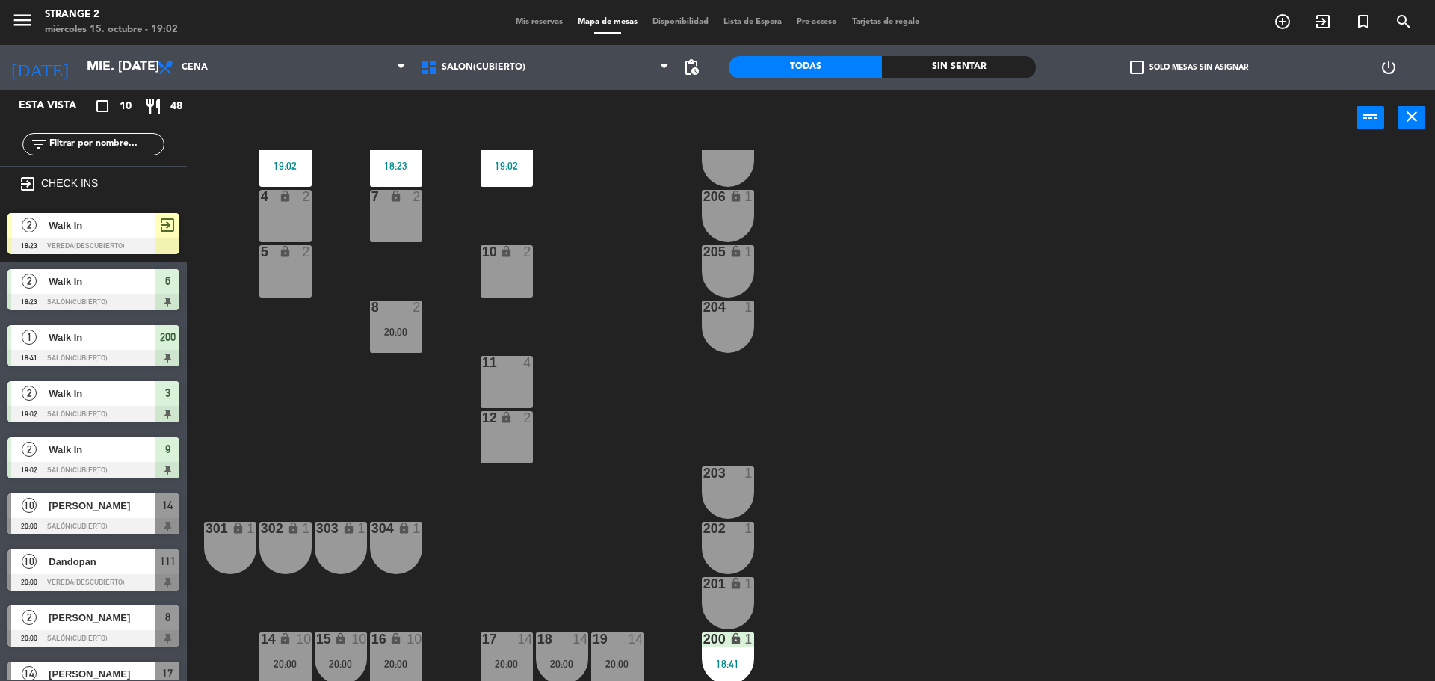
click at [130, 233] on span "Walk In" at bounding box center [102, 226] width 107 height 16
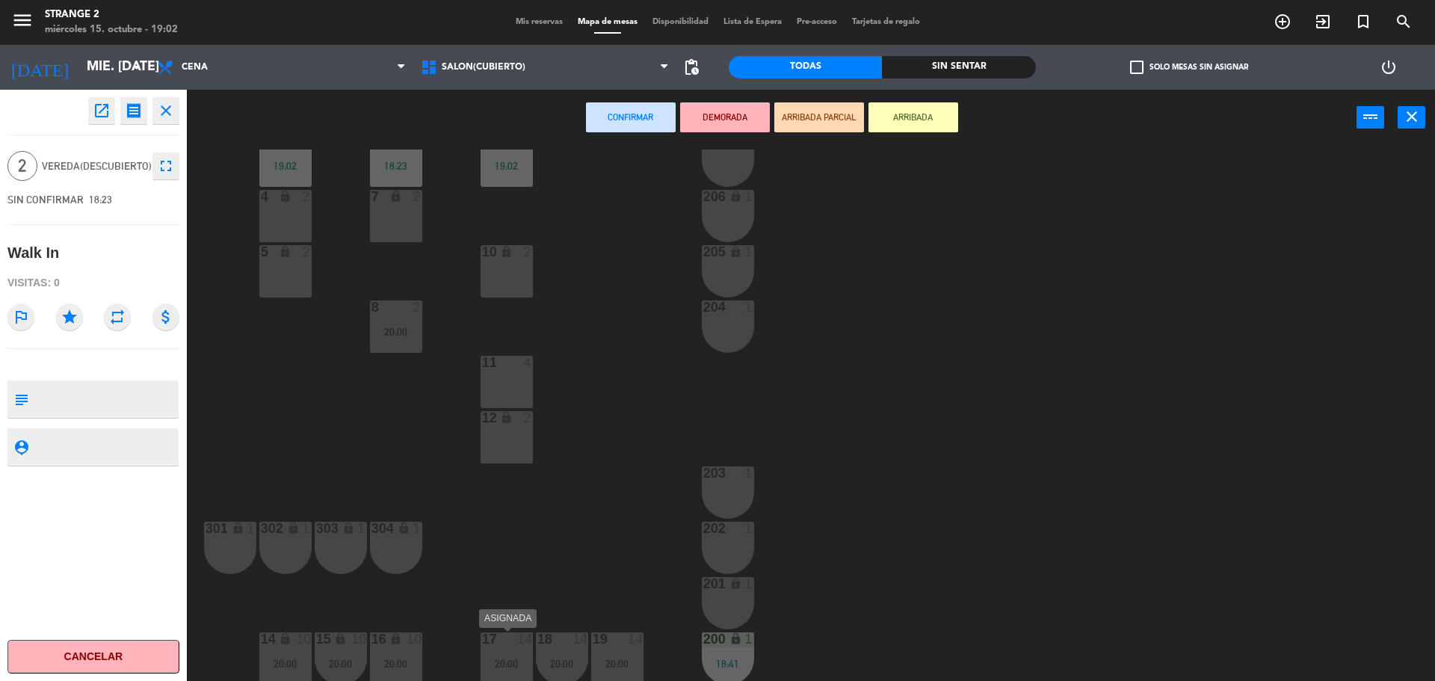
click at [499, 644] on div at bounding box center [506, 638] width 25 height 13
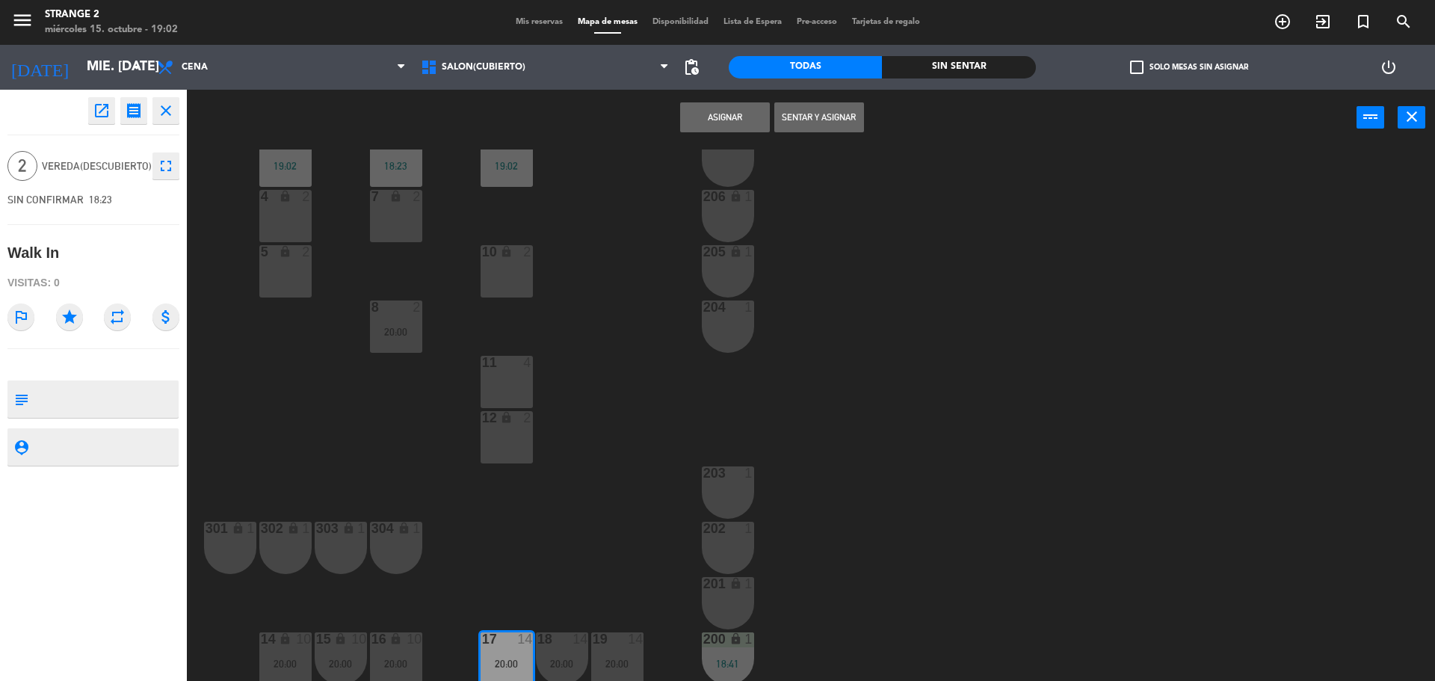
click at [729, 114] on button "Asignar" at bounding box center [725, 117] width 90 height 30
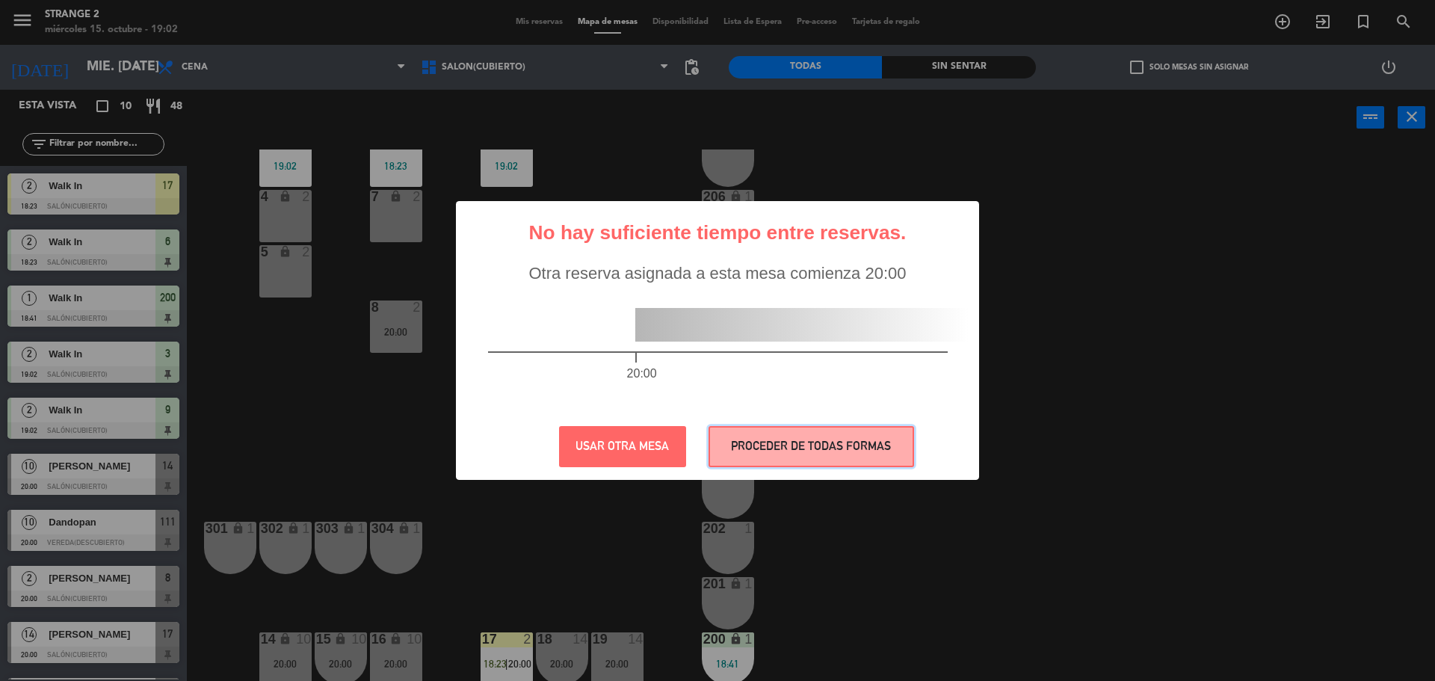
click at [783, 438] on button "PROCEDER DE TODAS FORMAS" at bounding box center [812, 446] width 206 height 41
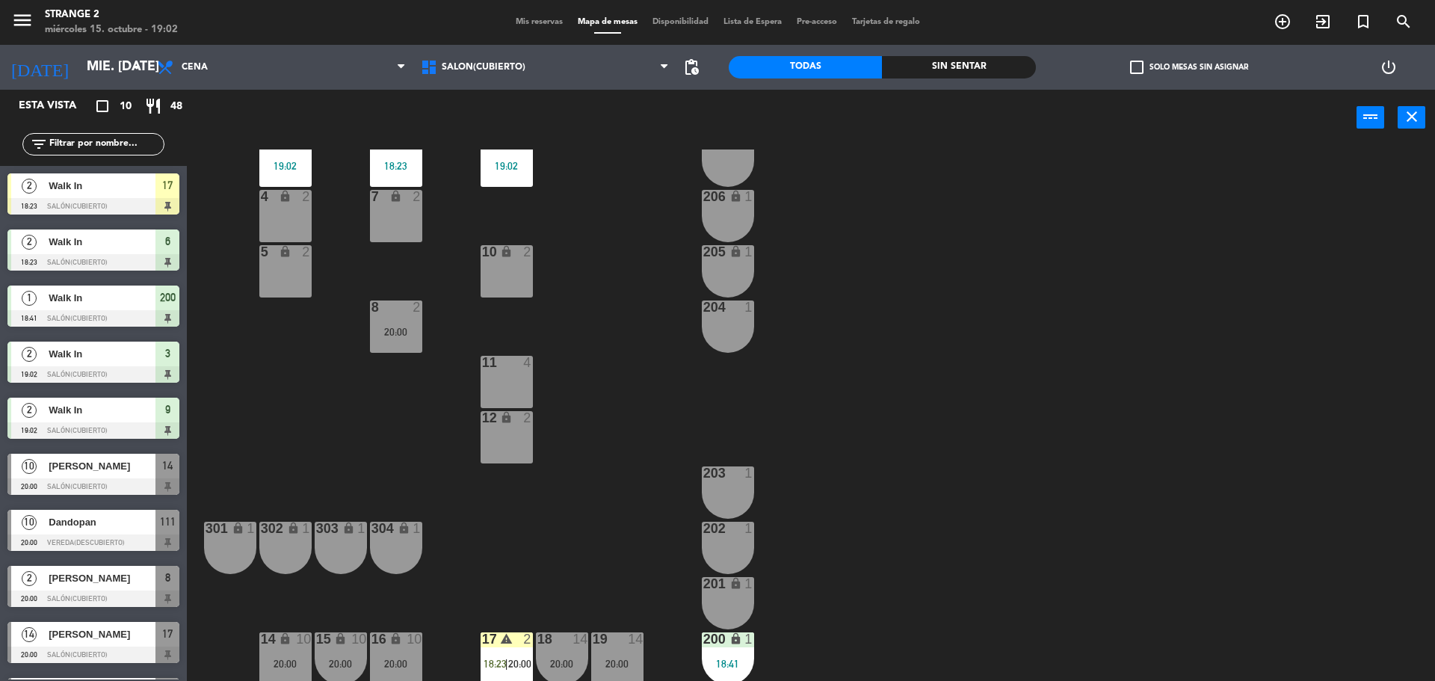
click at [339, 543] on div "303 lock 1" at bounding box center [341, 548] width 52 height 52
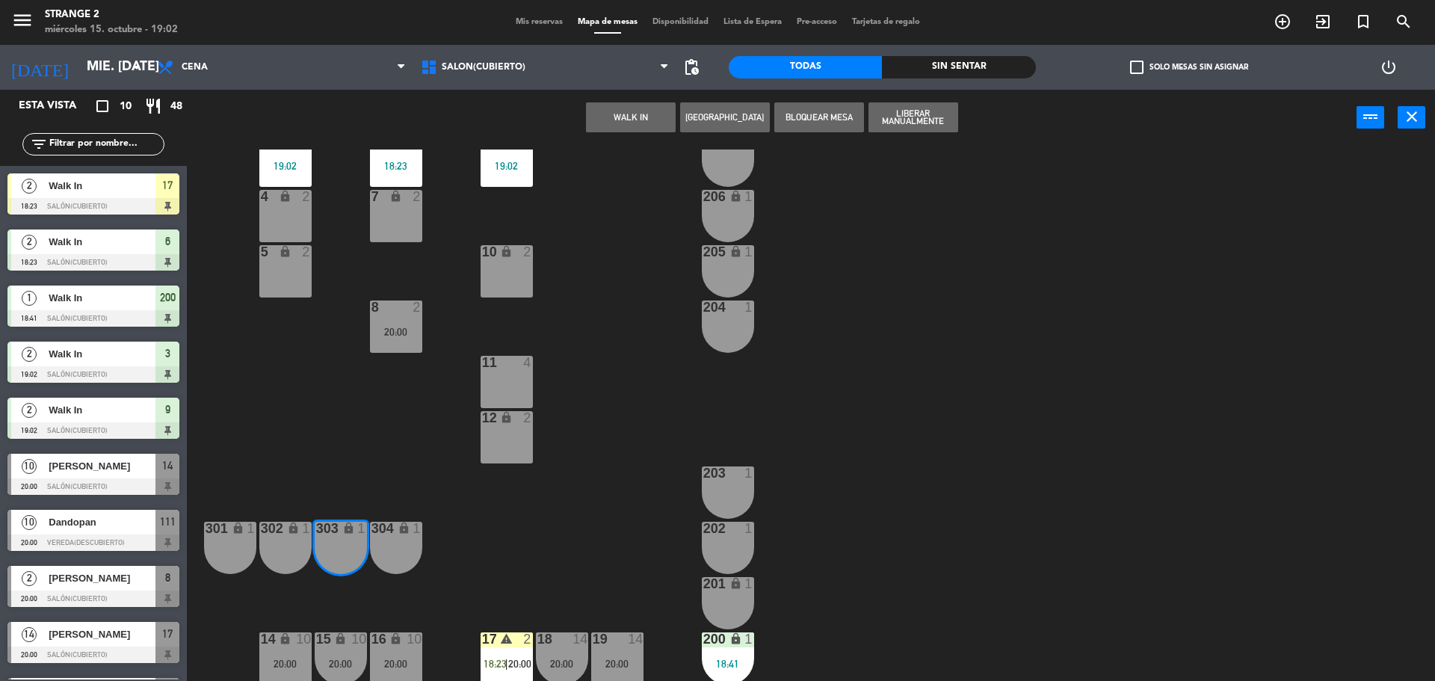
click at [629, 107] on button "WALK IN" at bounding box center [631, 117] width 90 height 30
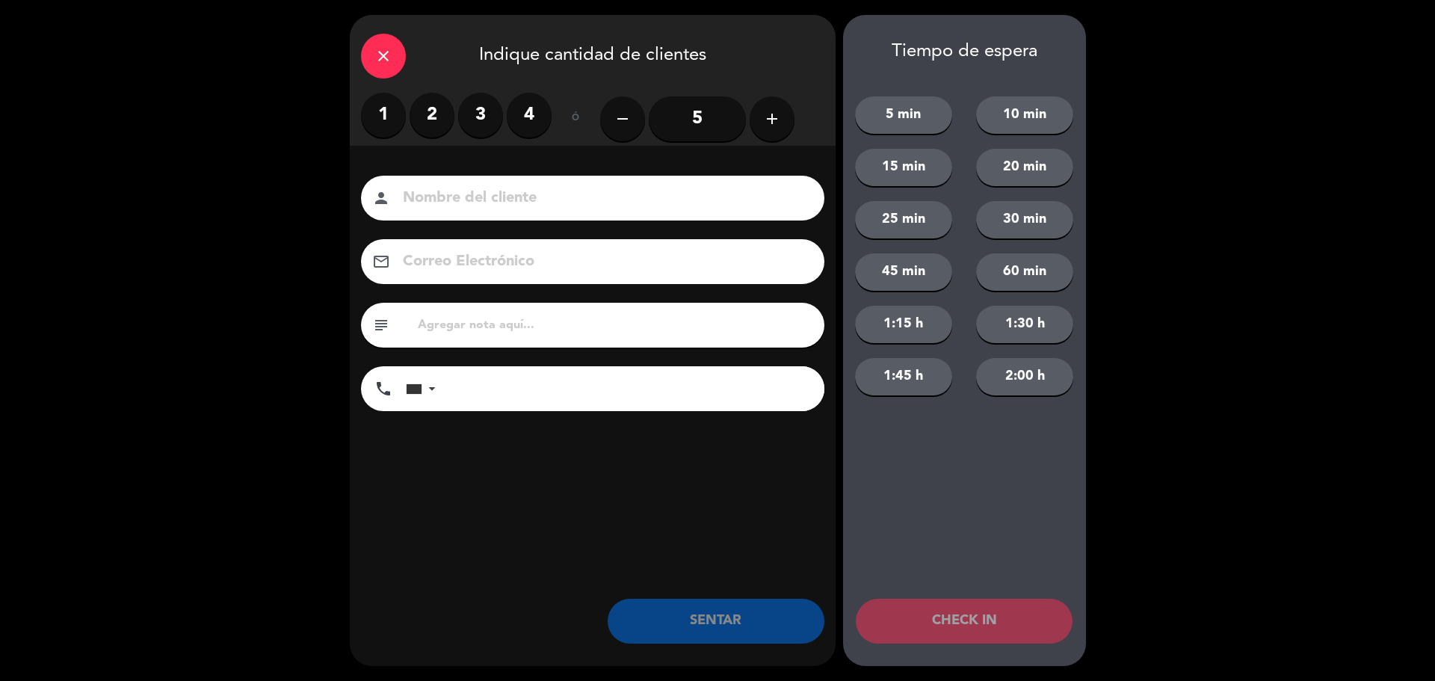
click at [377, 104] on label "1" at bounding box center [383, 115] width 45 height 45
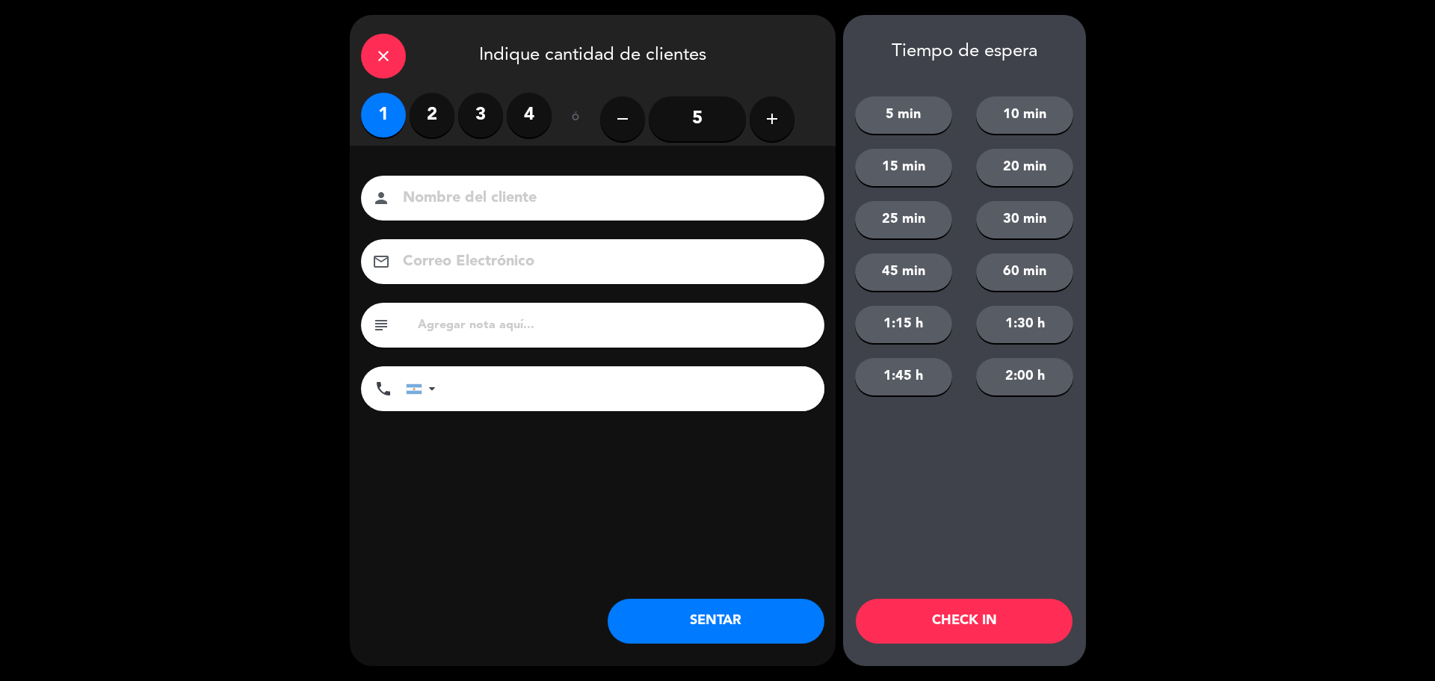
click at [706, 623] on button "SENTAR" at bounding box center [716, 621] width 217 height 45
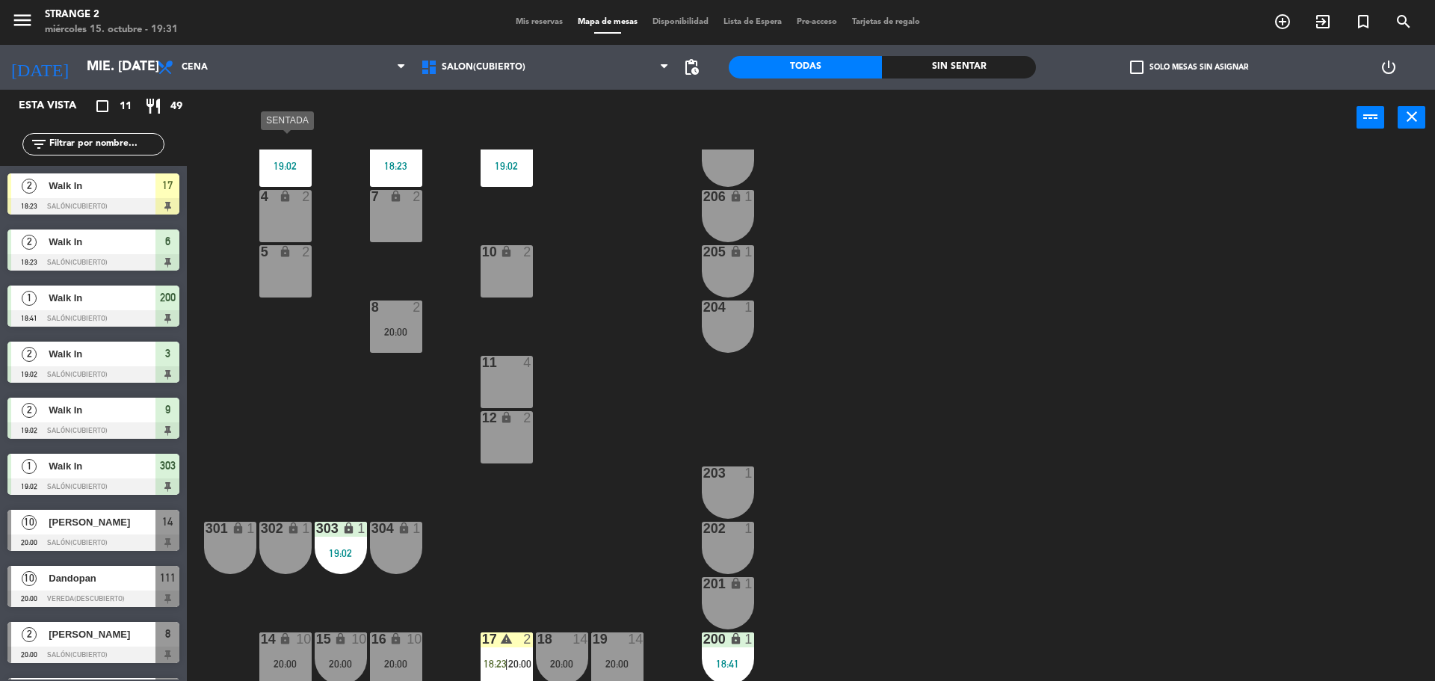
click at [302, 163] on div "19:02" at bounding box center [285, 166] width 52 height 10
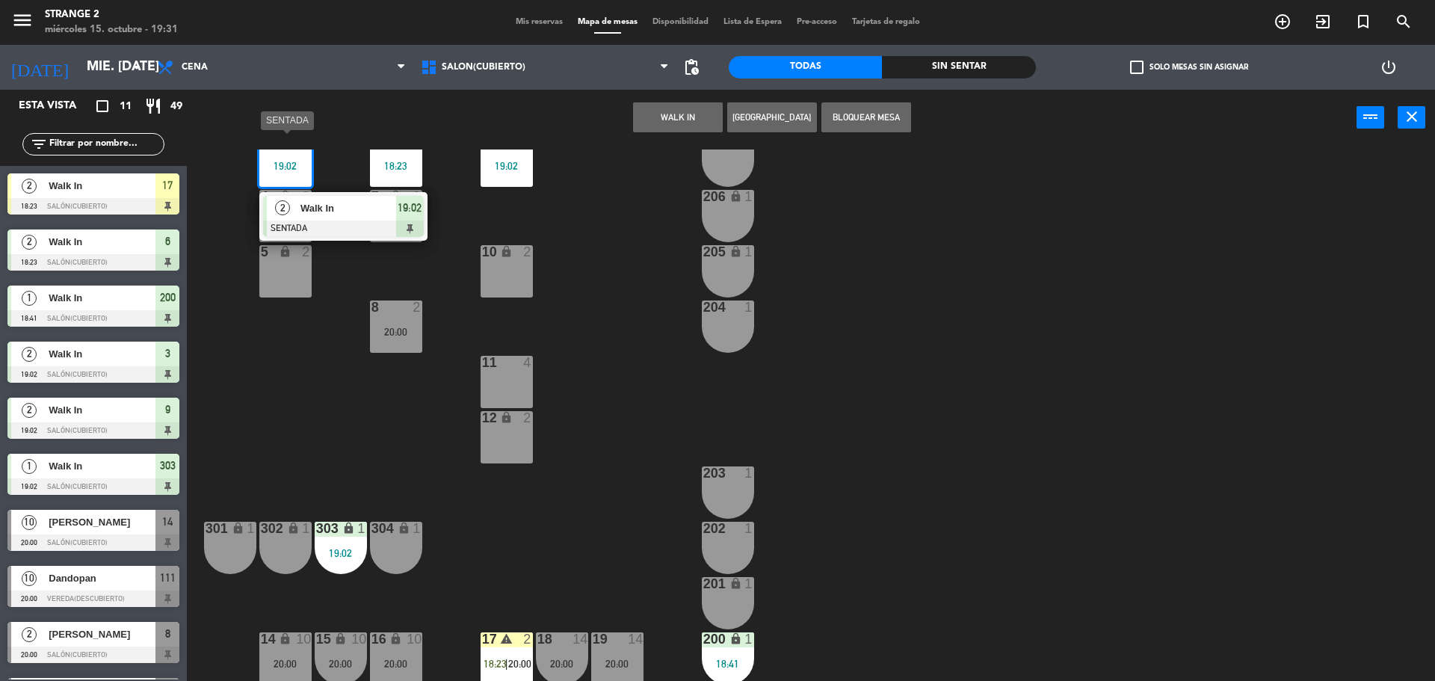
click at [328, 204] on span "Walk In" at bounding box center [348, 208] width 96 height 16
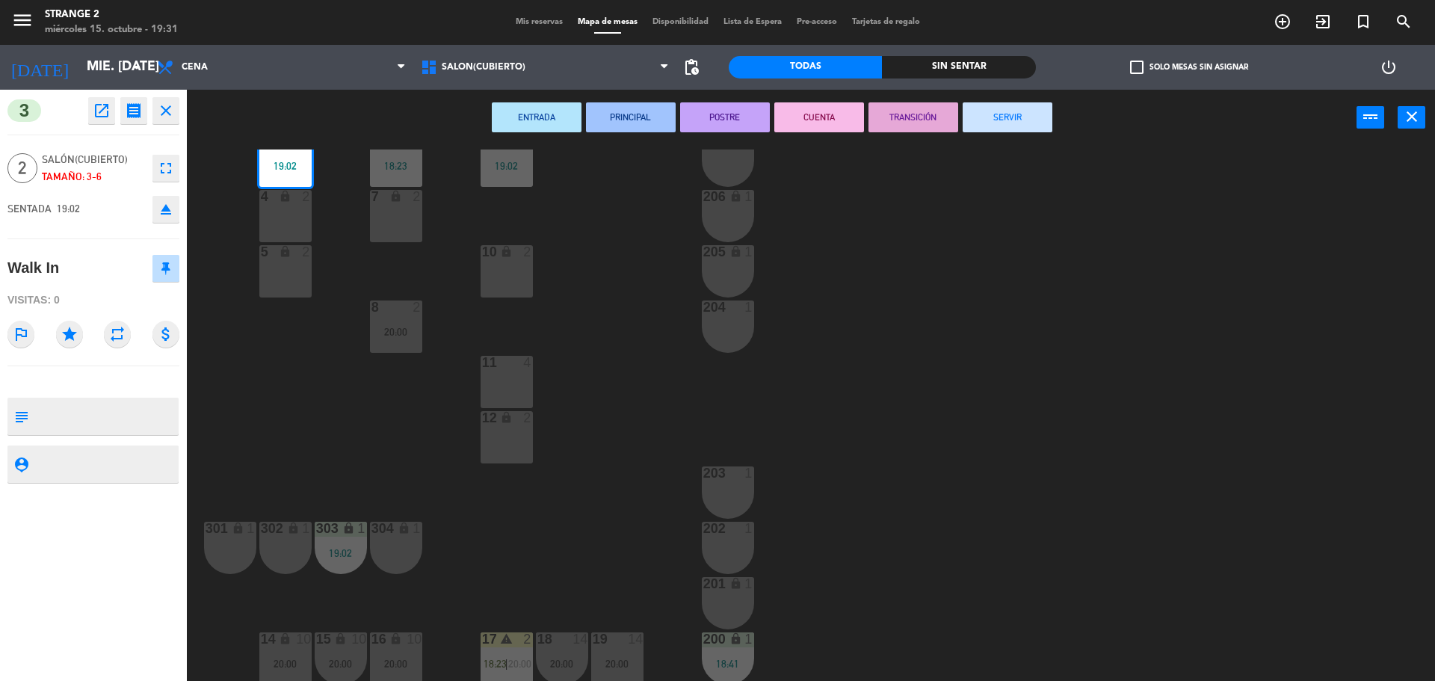
click at [1009, 108] on button "SERVIR" at bounding box center [1008, 117] width 90 height 30
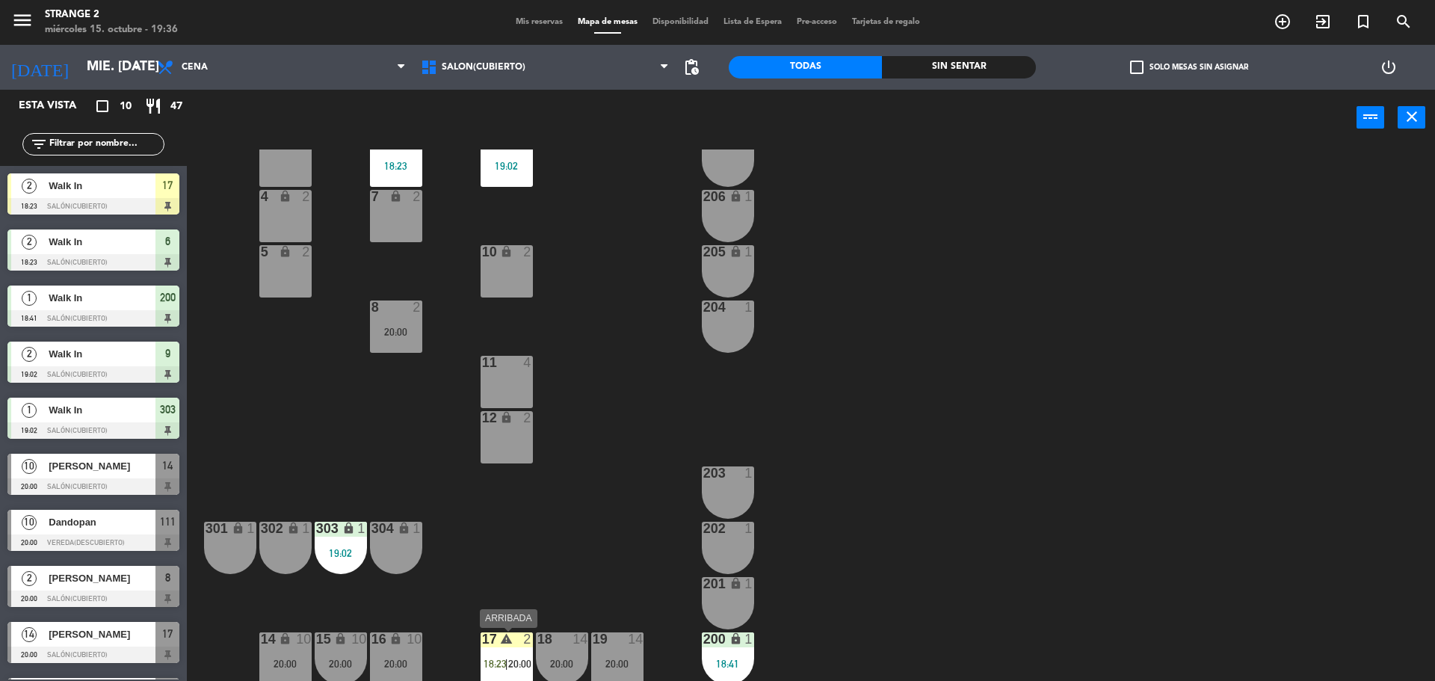
click at [483, 646] on div "17" at bounding box center [482, 638] width 1 height 13
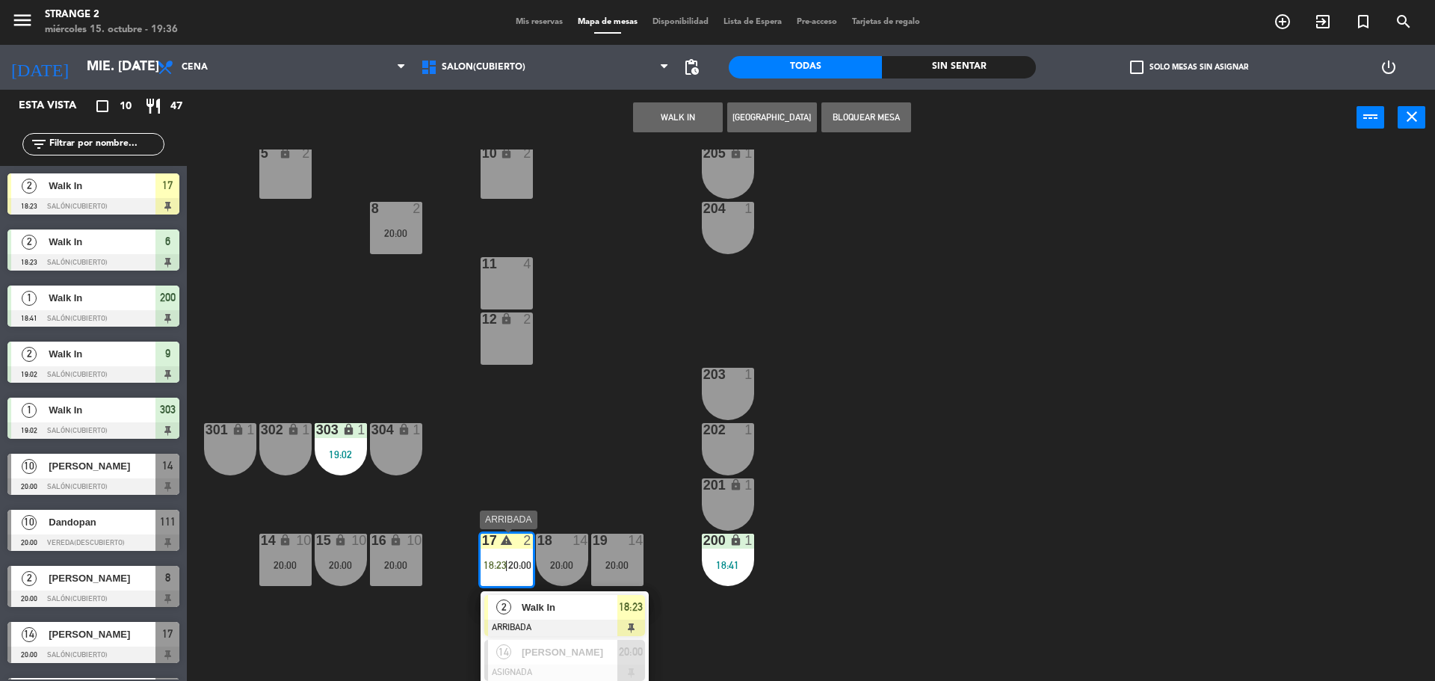
click at [529, 608] on span "Walk In" at bounding box center [570, 608] width 96 height 16
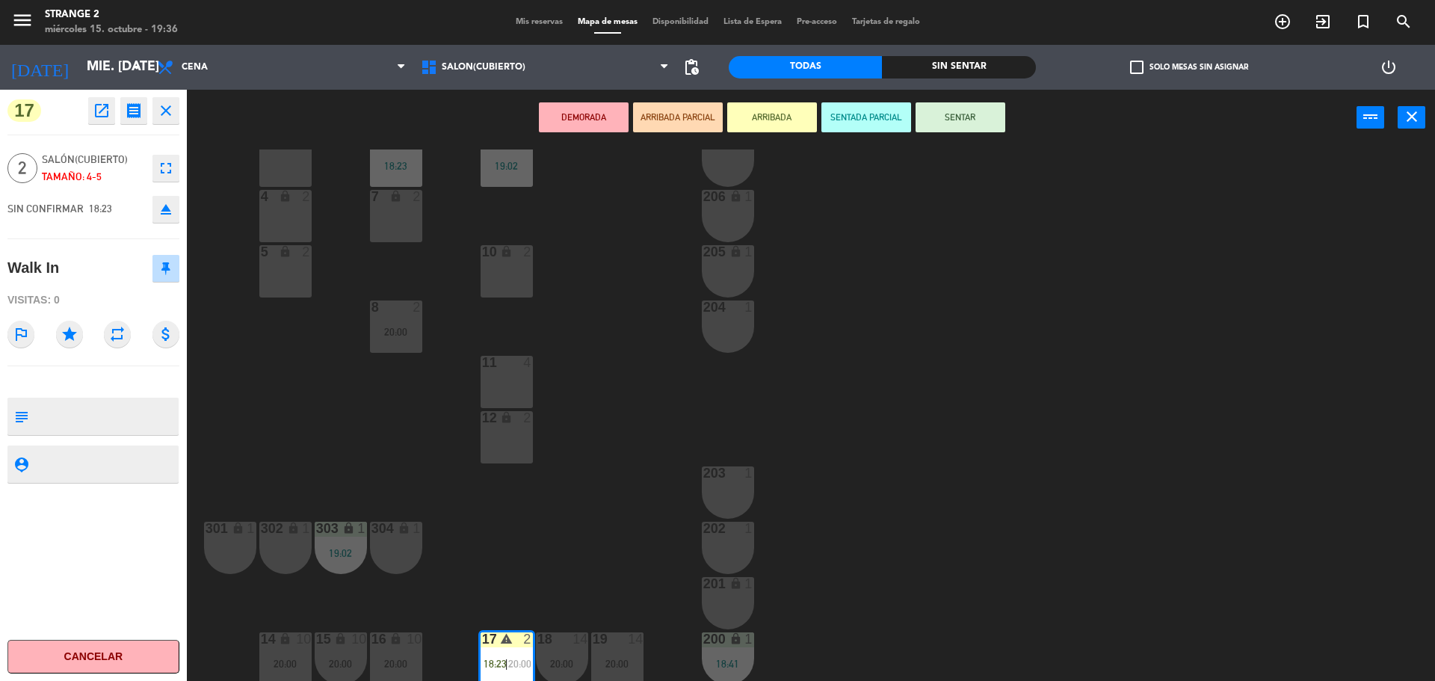
click at [165, 201] on icon "eject" at bounding box center [166, 209] width 18 height 18
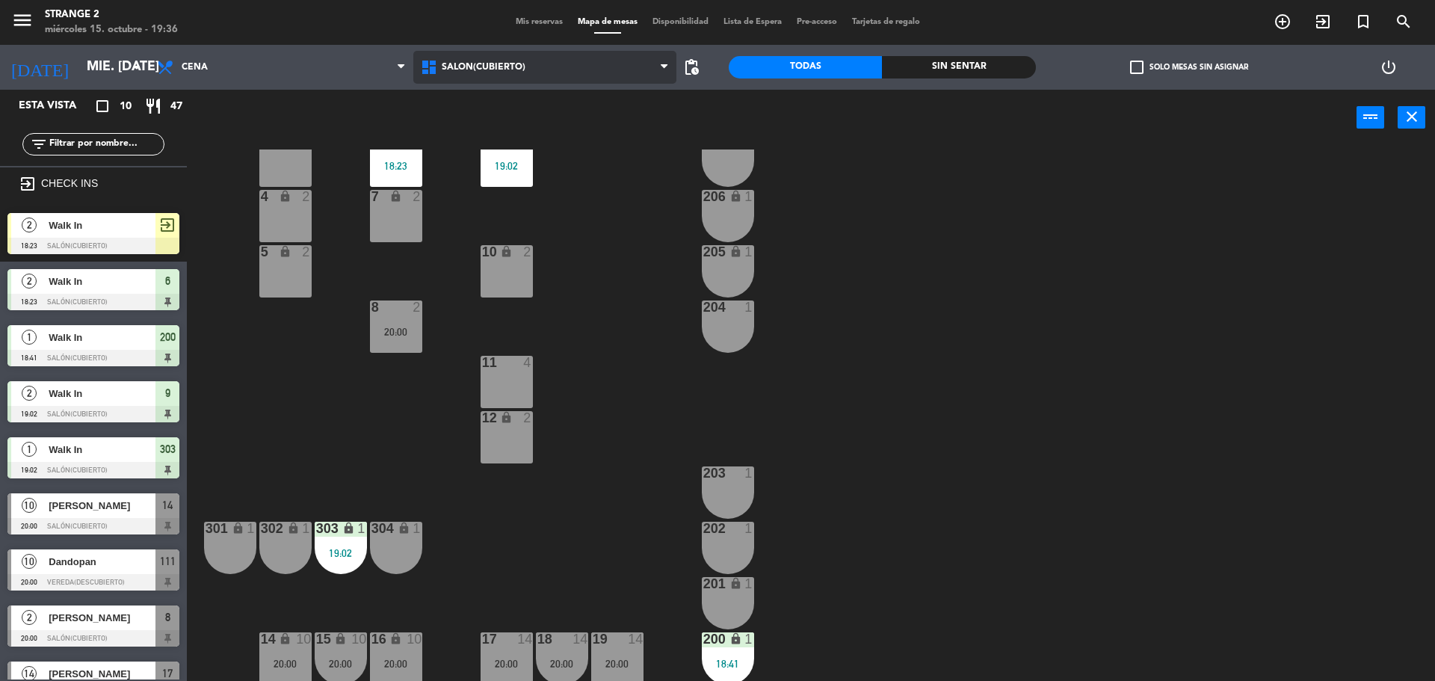
click at [456, 80] on span "Salón(Cubierto)" at bounding box center [545, 67] width 264 height 33
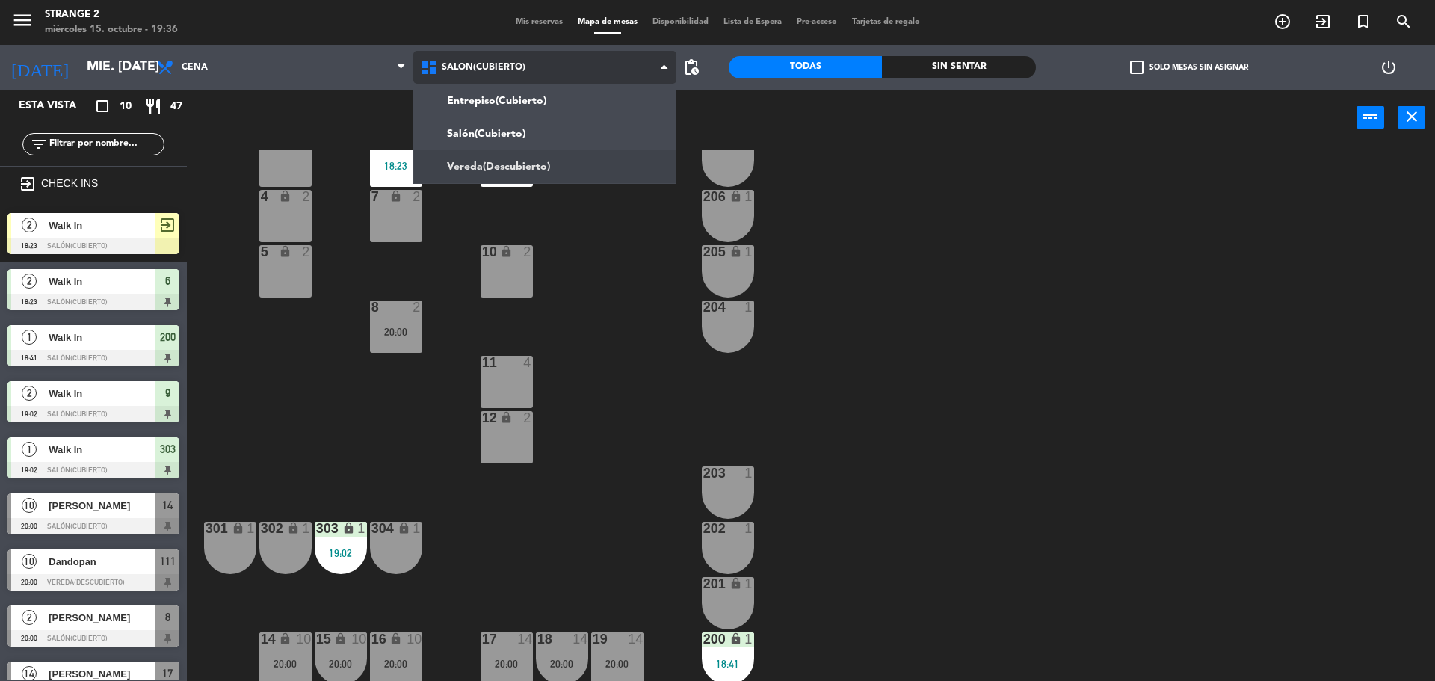
click at [469, 157] on ng-component "menu Strange 2 miércoles 15. octubre - 19:36 Mis reservas Mapa de mesas Disponi…" at bounding box center [717, 342] width 1435 height 685
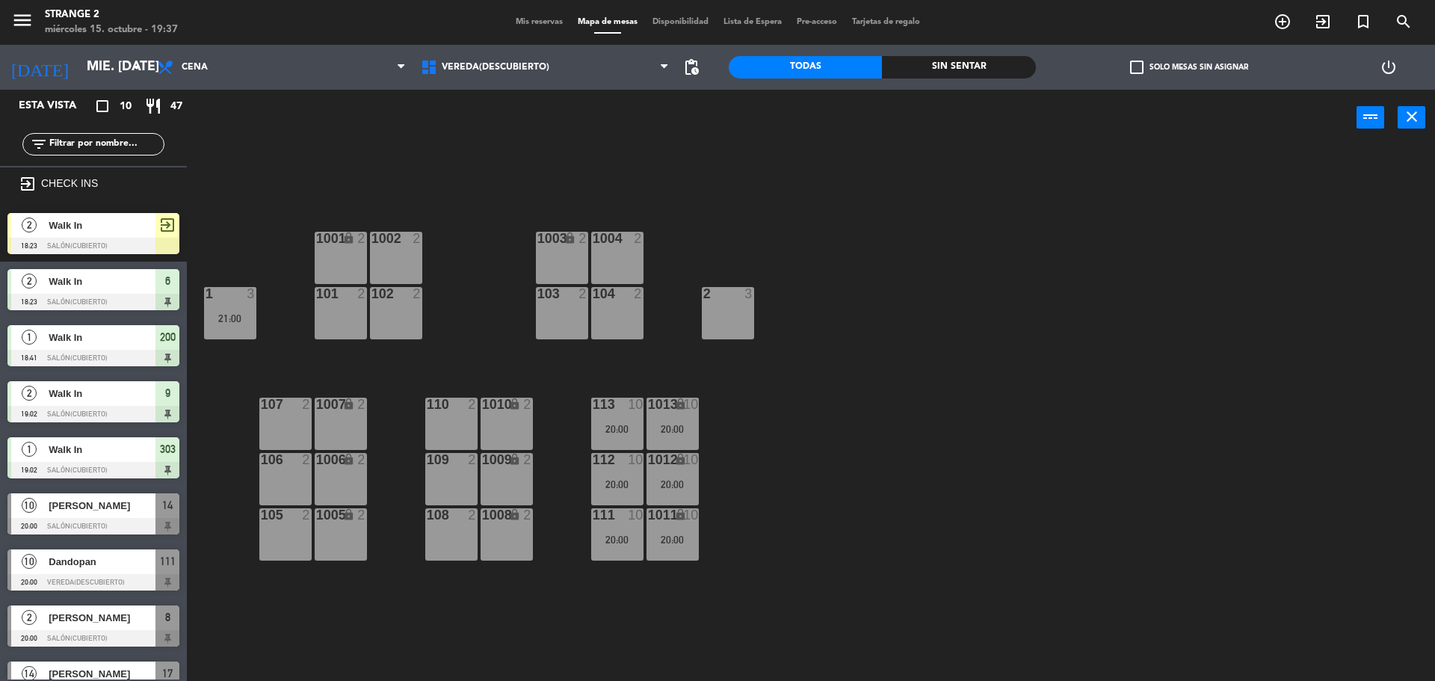
click at [103, 229] on span "Walk In" at bounding box center [102, 226] width 107 height 16
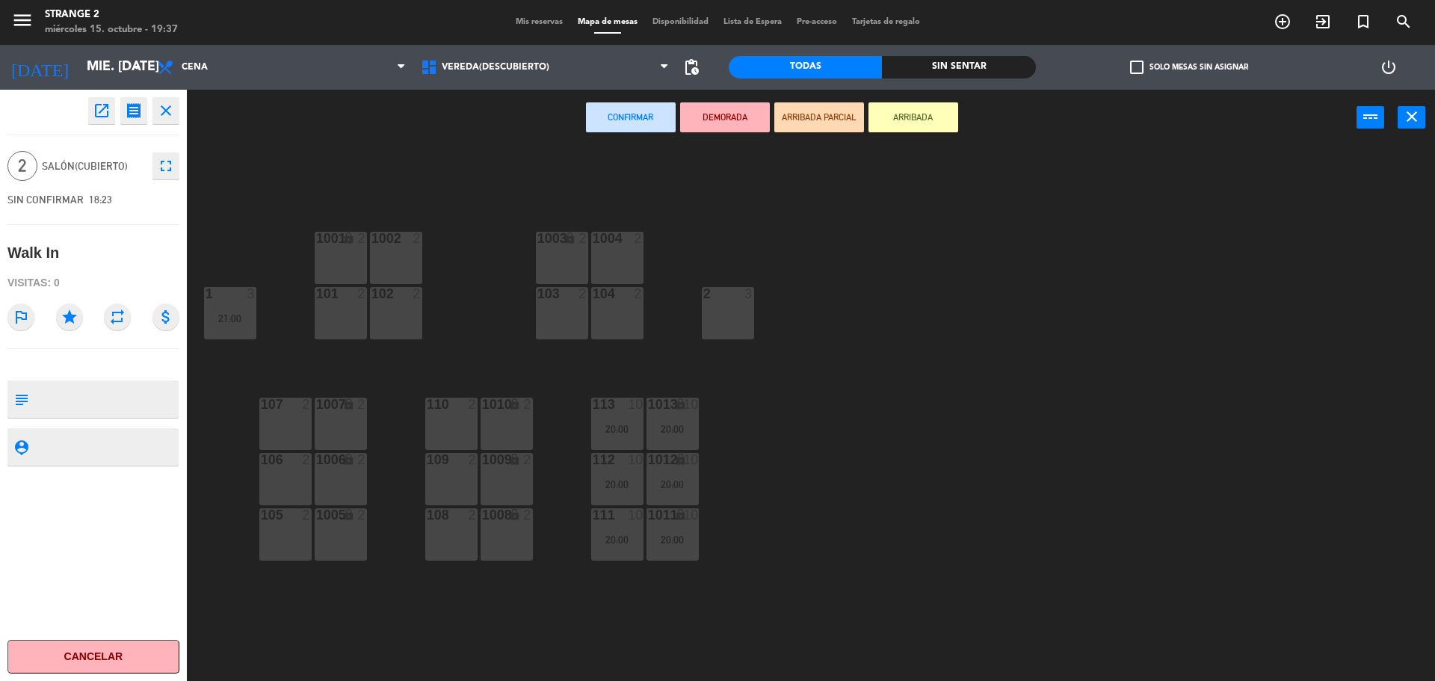
click at [455, 534] on div "108 2" at bounding box center [451, 534] width 52 height 52
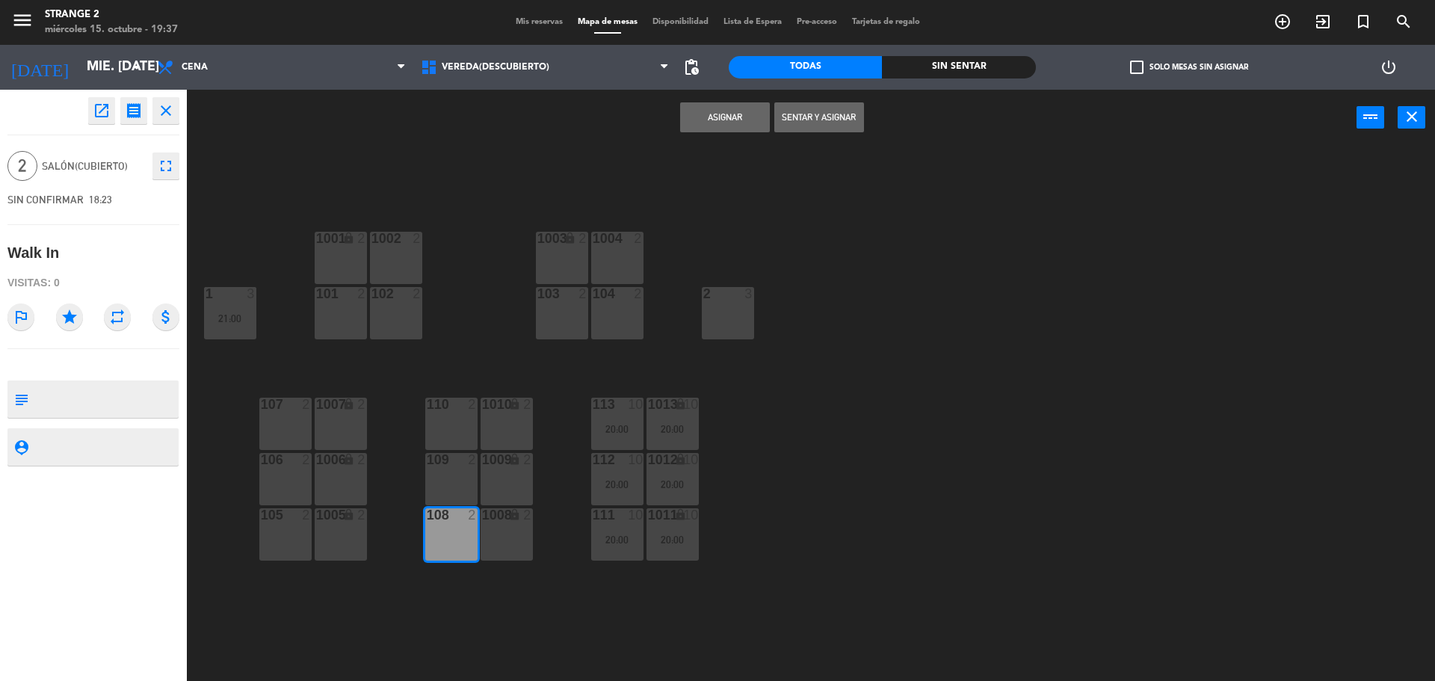
click at [537, 558] on div "1001 lock 2 1002 2 1003 lock 2 1004 2 102 2 101 2 103 2 104 2 1 3 21:00 2 3 113…" at bounding box center [818, 417] width 1234 height 535
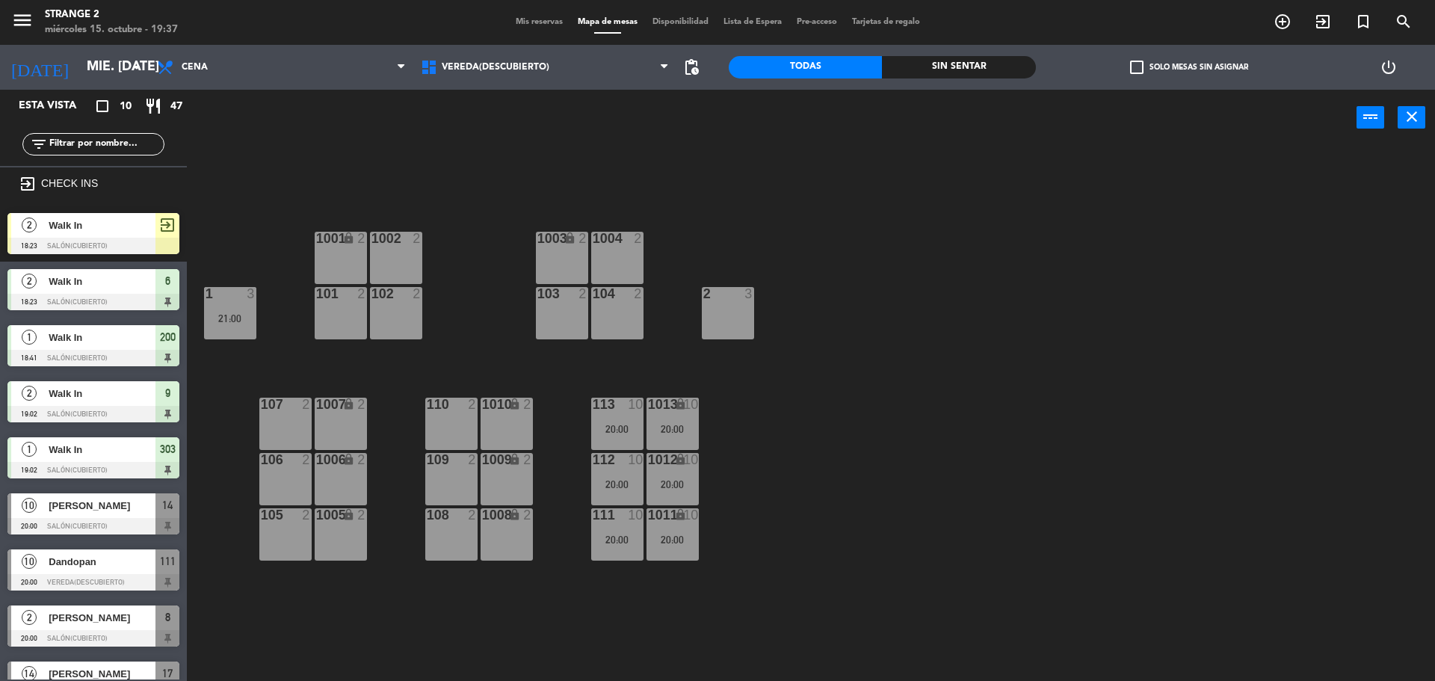
click at [132, 222] on span "Walk In" at bounding box center [102, 226] width 107 height 16
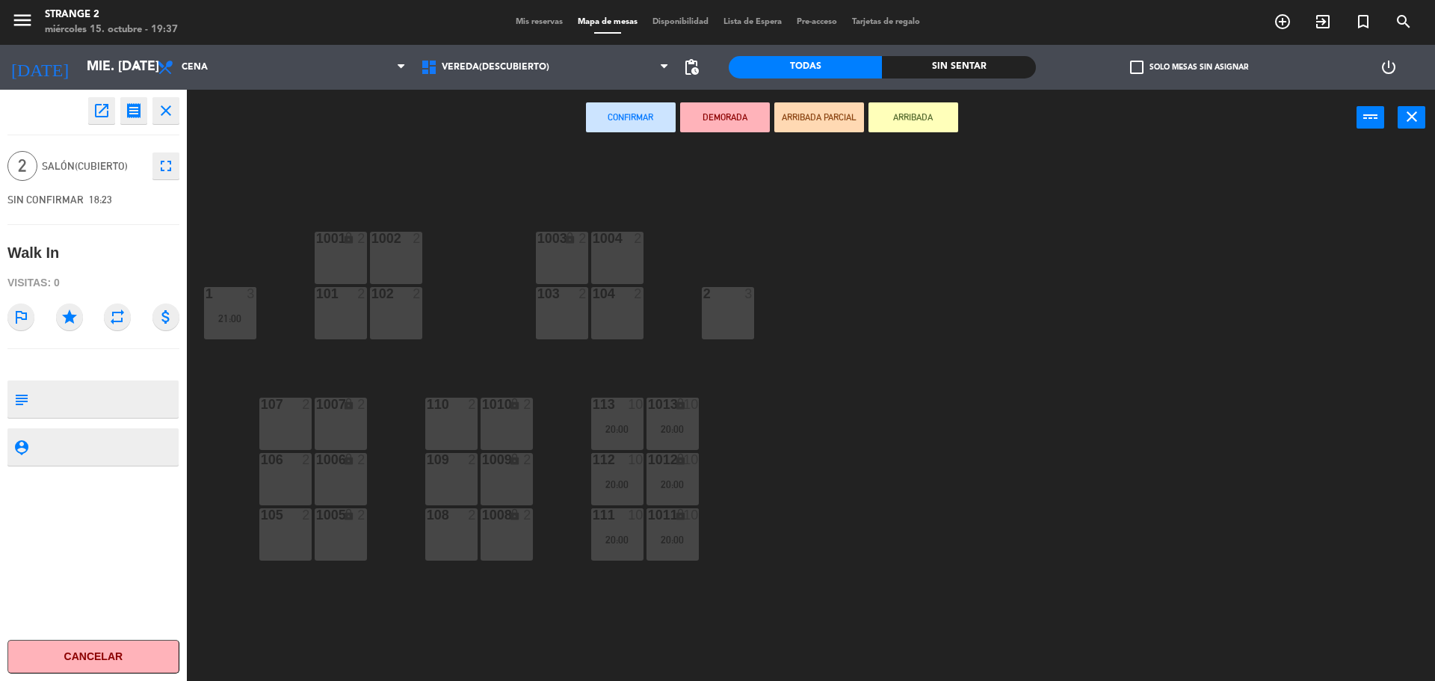
click at [499, 531] on div "1008 lock 2" at bounding box center [507, 534] width 52 height 52
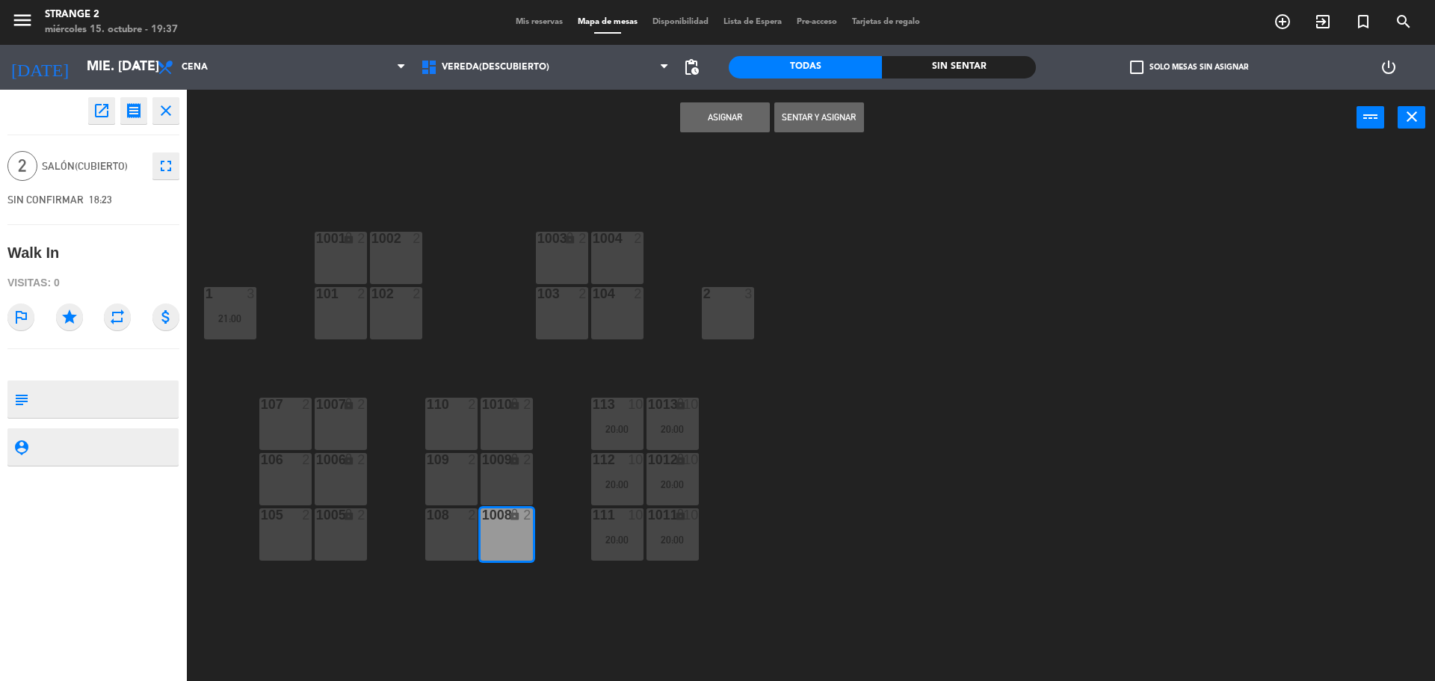
click at [443, 525] on div "108 2" at bounding box center [451, 534] width 52 height 52
click at [804, 117] on button "Sentar y Asignar" at bounding box center [819, 117] width 90 height 30
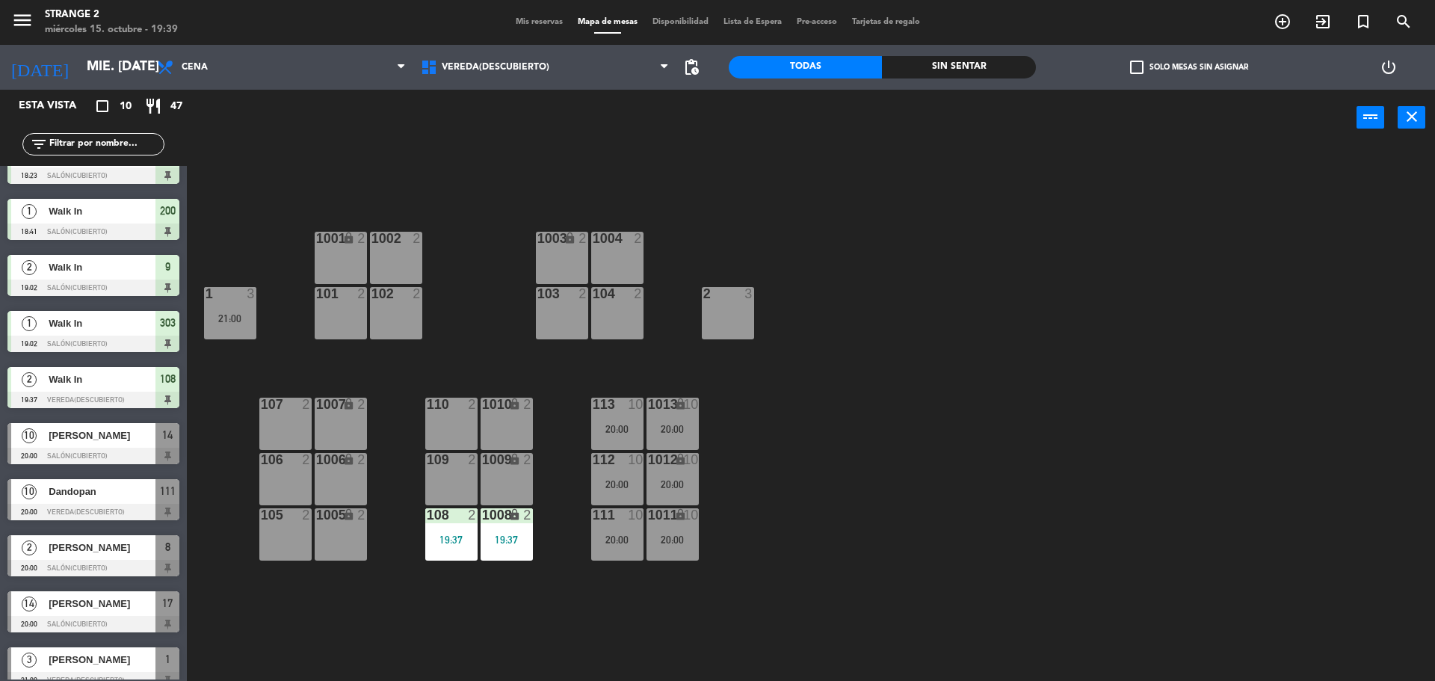
scroll to position [47, 0]
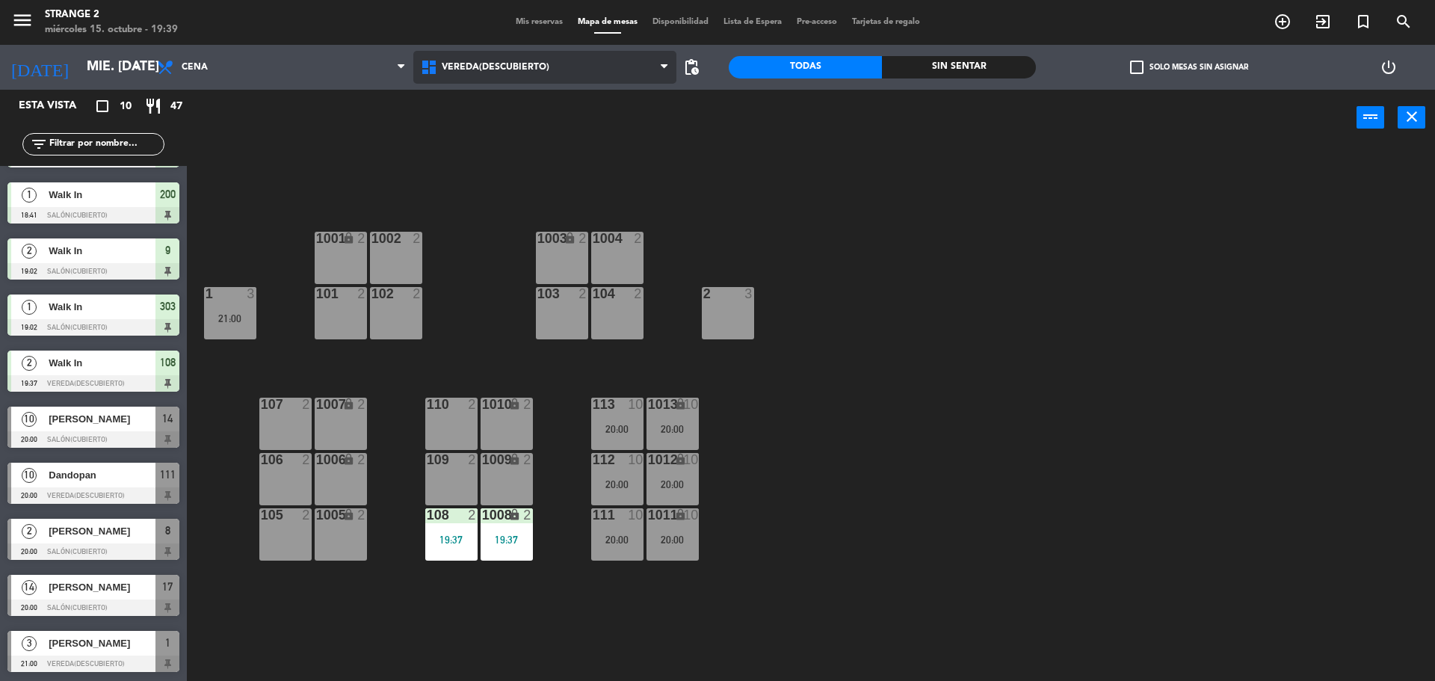
click at [530, 70] on span "Vereda(Descubierto)" at bounding box center [496, 67] width 108 height 10
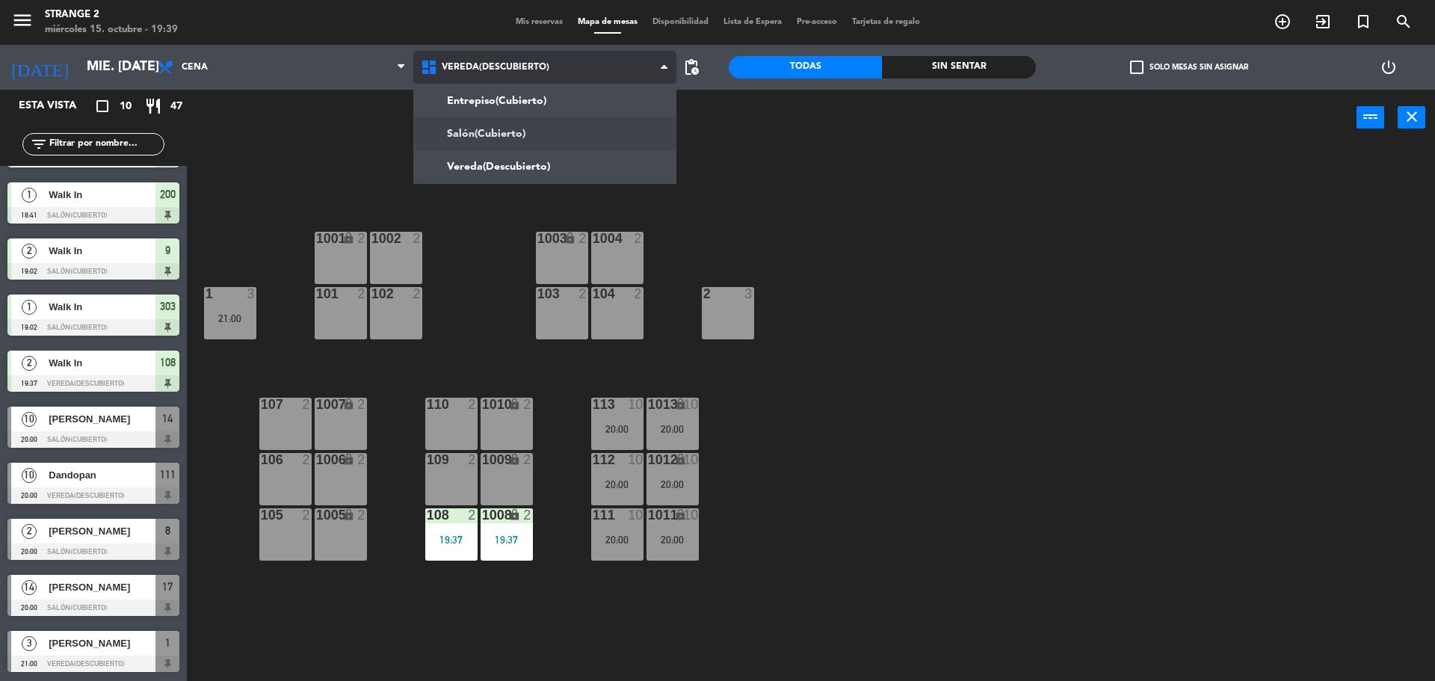
click at [493, 126] on ng-component "menu Strange 2 miércoles 15. octubre - 19:39 Mis reservas Mapa de mesas Disponi…" at bounding box center [717, 342] width 1435 height 685
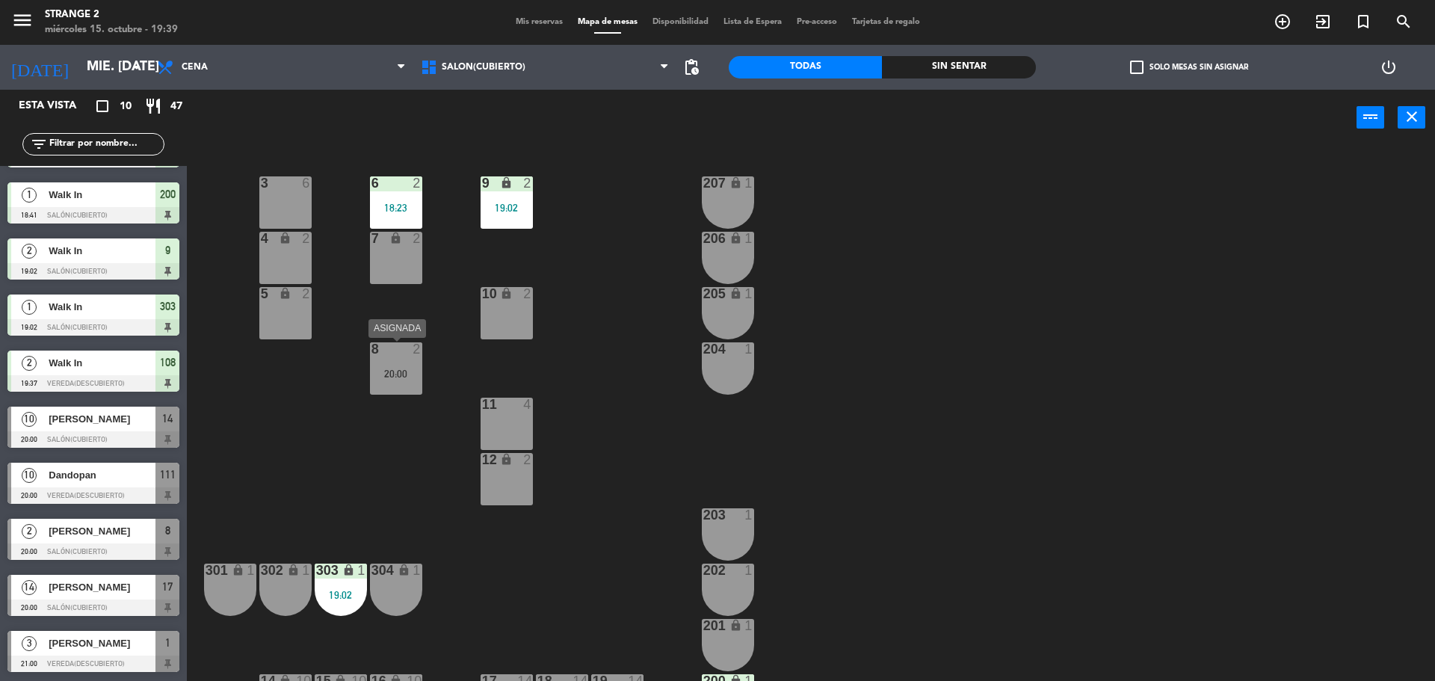
click at [371, 358] on div "8 2 20:00" at bounding box center [396, 368] width 52 height 52
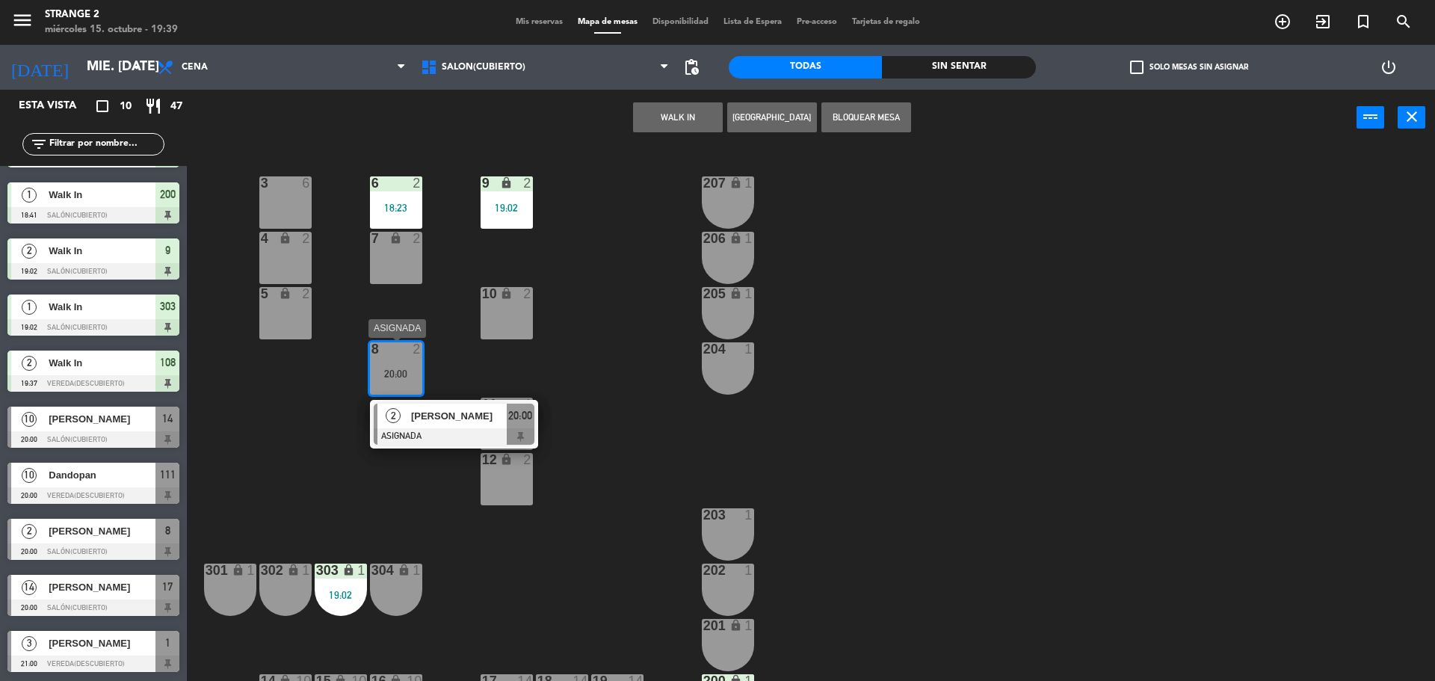
click at [493, 421] on span "[PERSON_NAME]" at bounding box center [459, 416] width 96 height 16
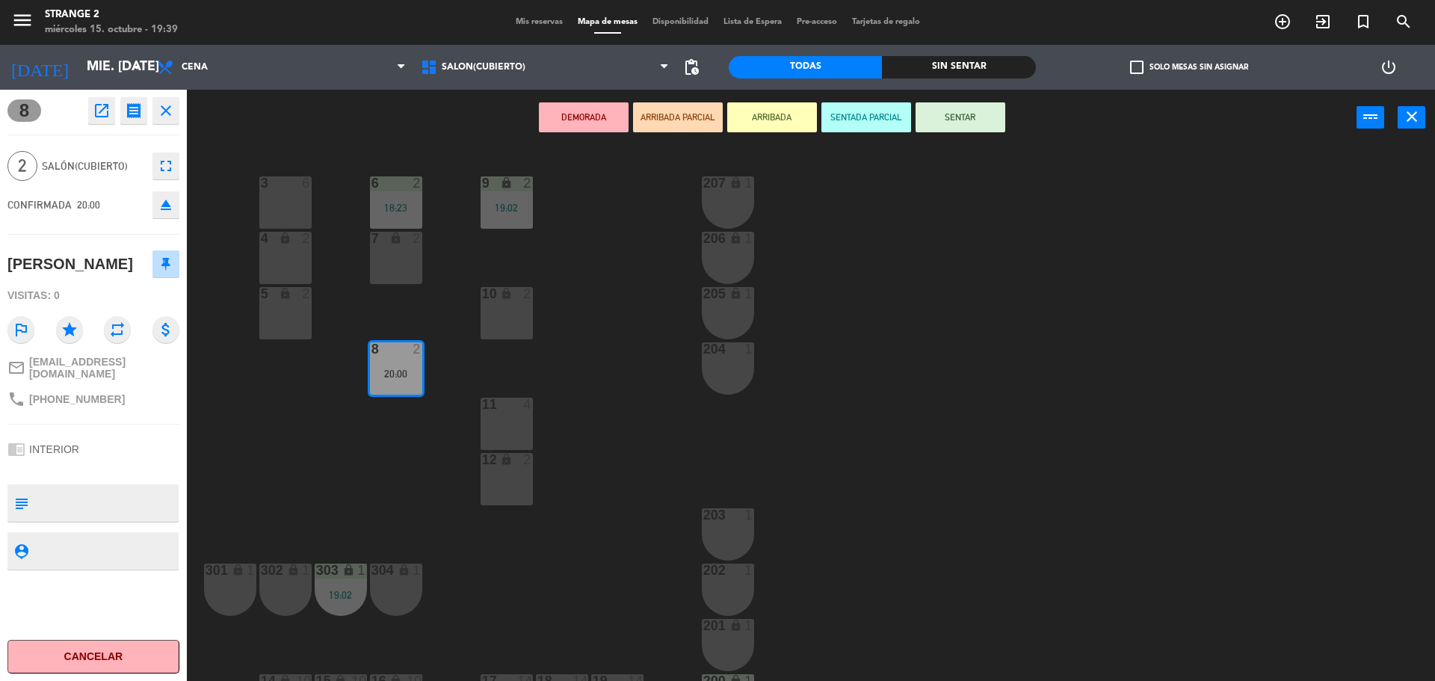
click at [964, 112] on button "SENTAR" at bounding box center [961, 117] width 90 height 30
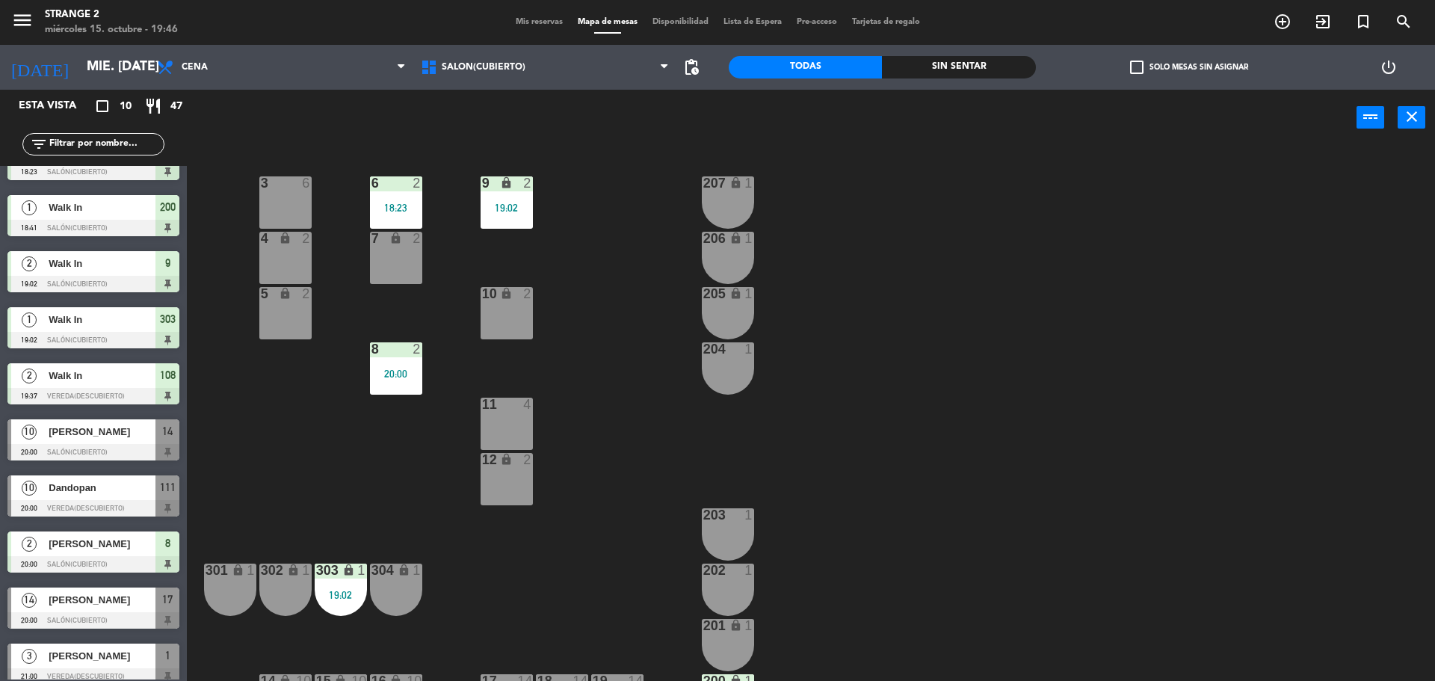
scroll to position [42, 0]
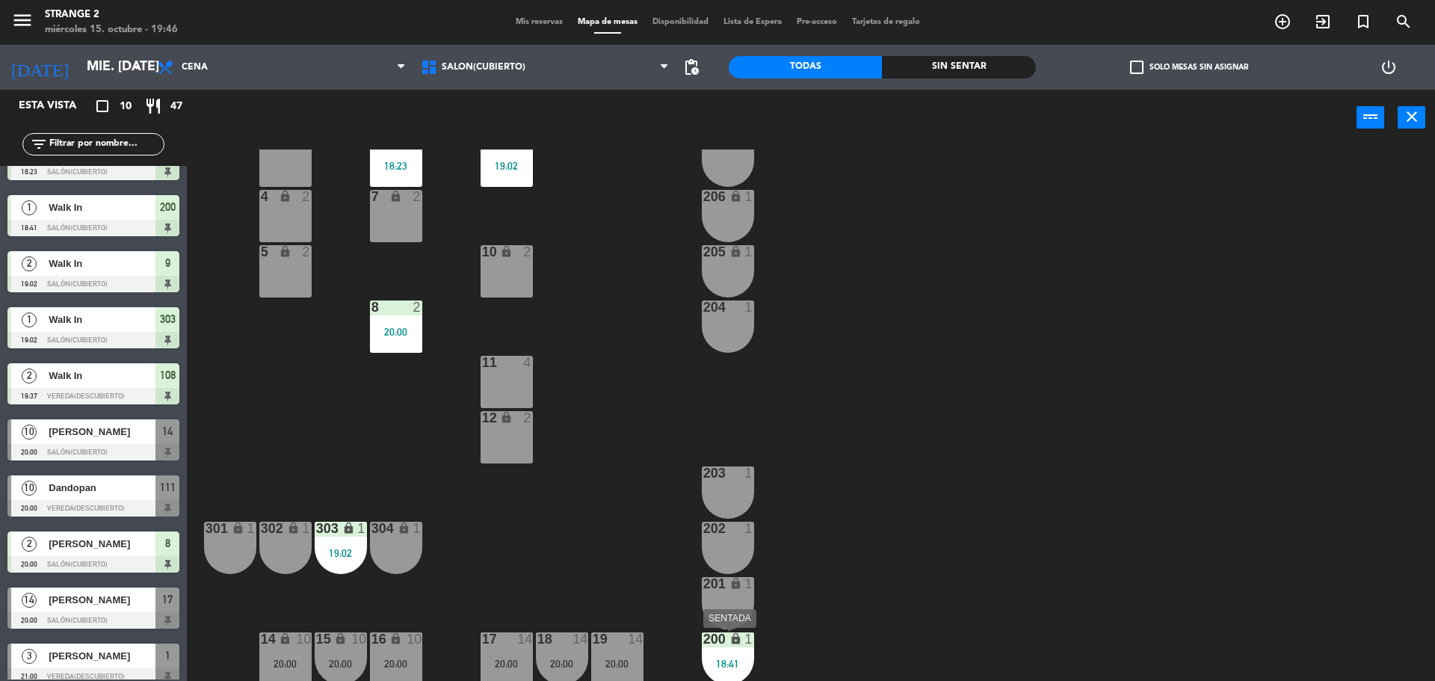
click at [718, 655] on div "200 lock 1 18:41" at bounding box center [728, 658] width 52 height 52
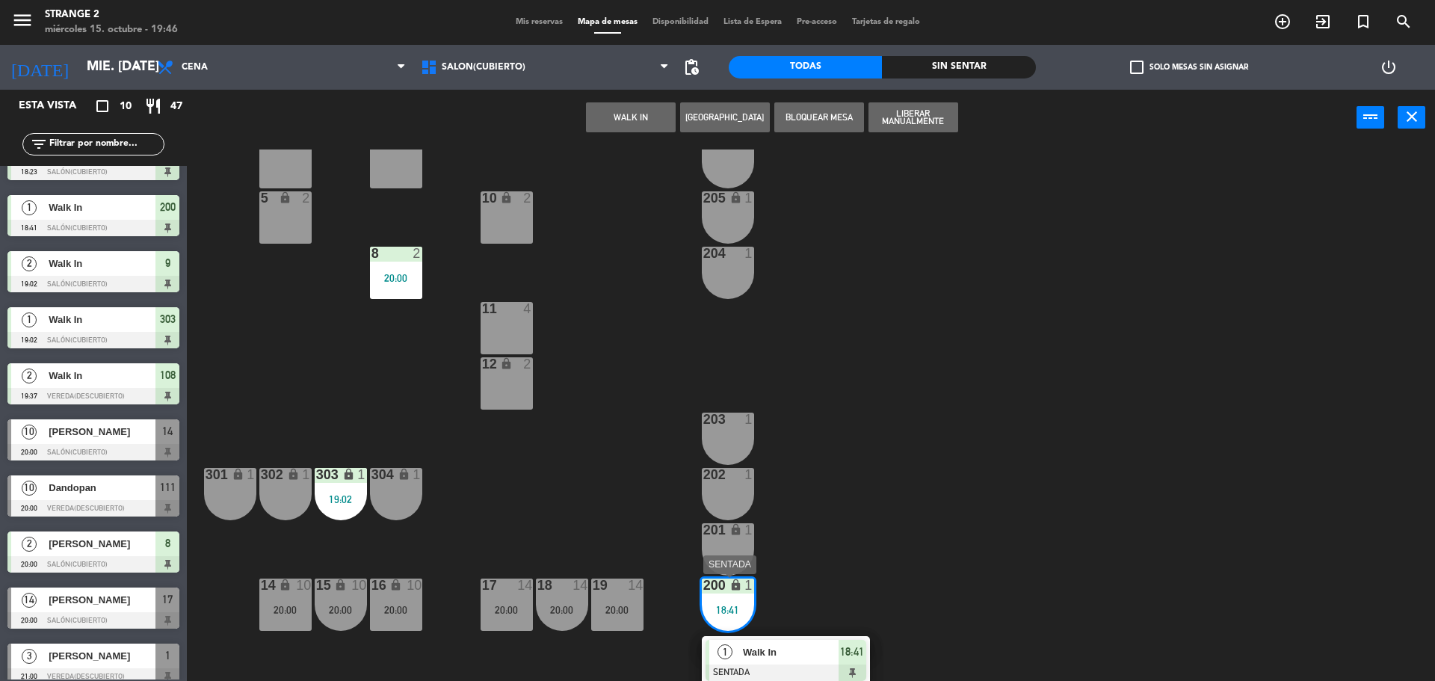
click at [789, 653] on span "Walk In" at bounding box center [791, 652] width 96 height 16
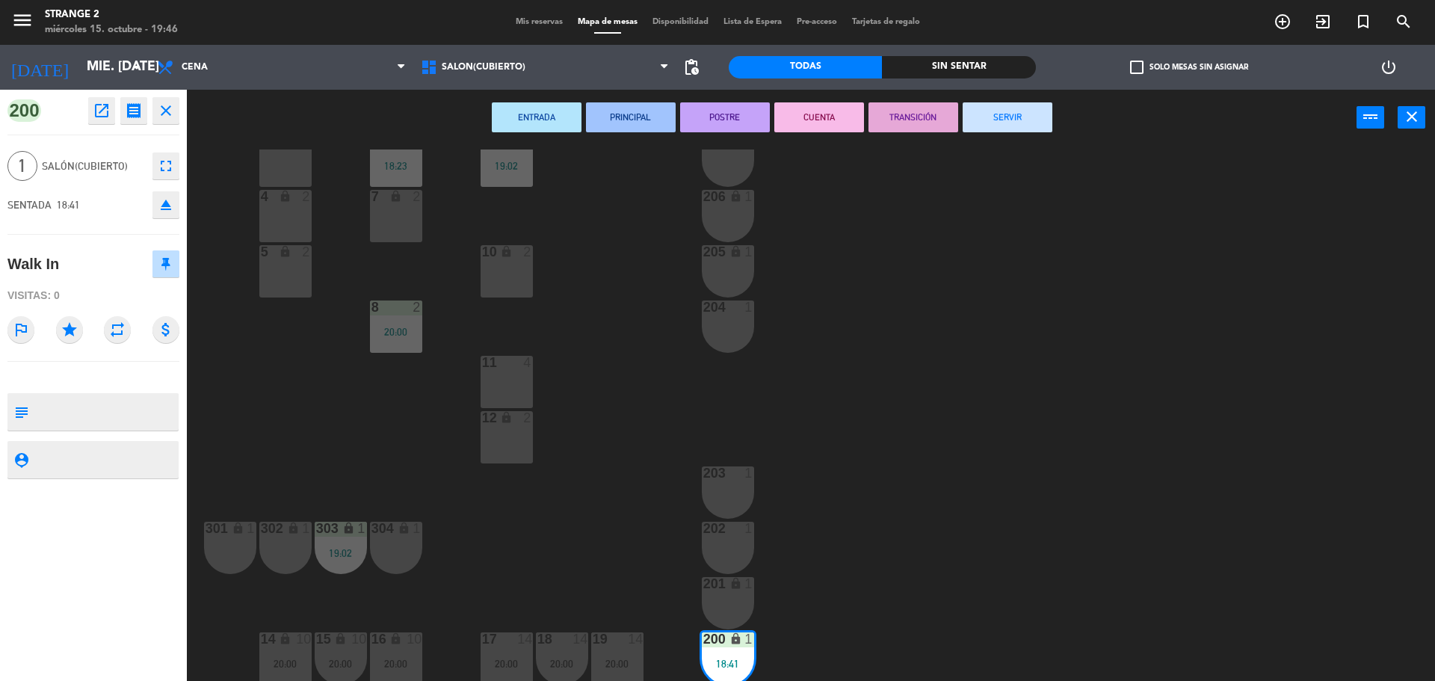
click at [1006, 119] on button "SERVIR" at bounding box center [1008, 117] width 90 height 30
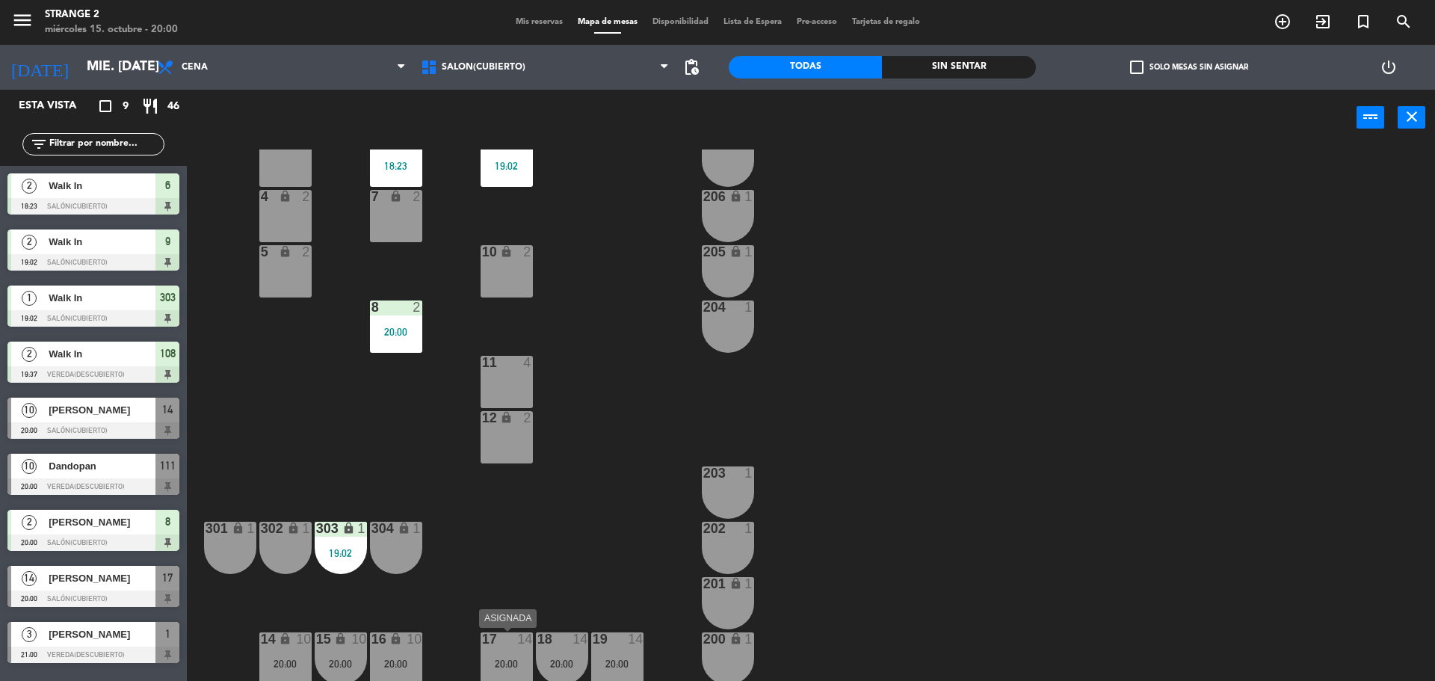
click at [525, 650] on div "17 14 20:00" at bounding box center [507, 658] width 52 height 52
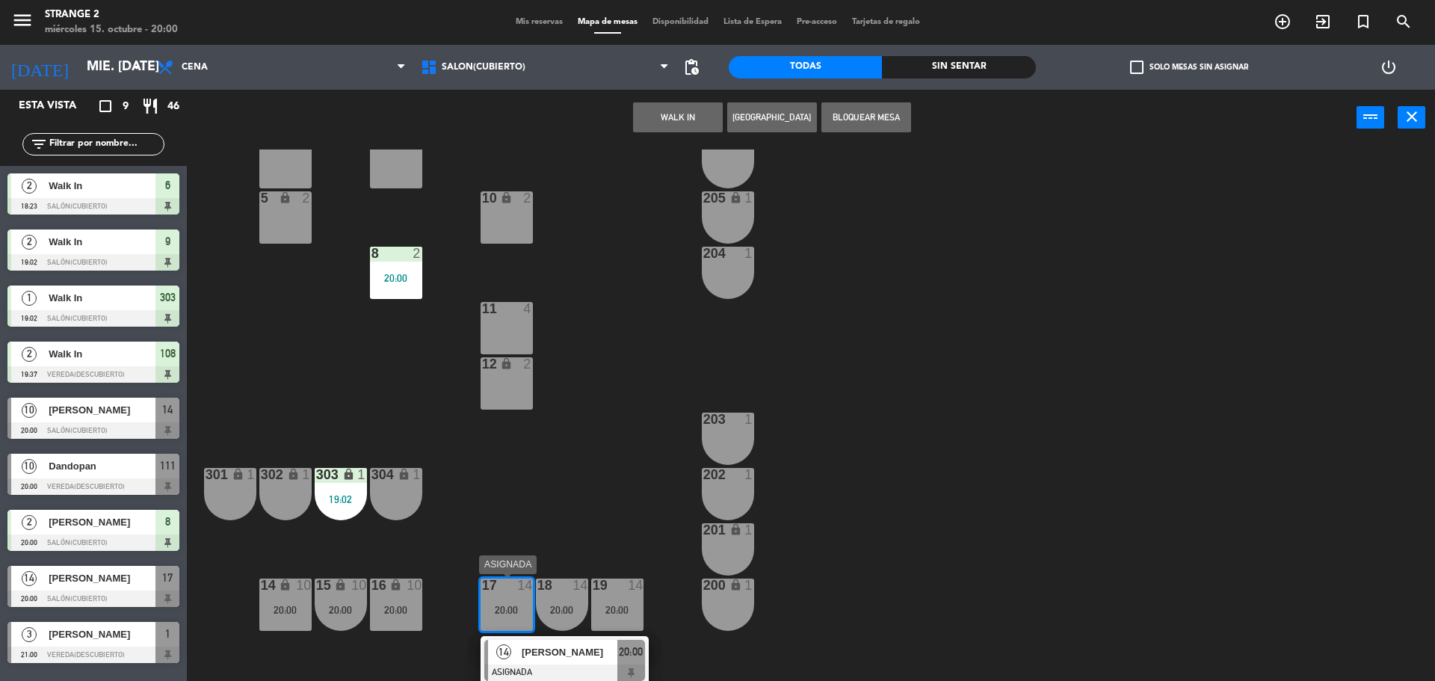
click at [611, 653] on span "[PERSON_NAME]" at bounding box center [570, 652] width 96 height 16
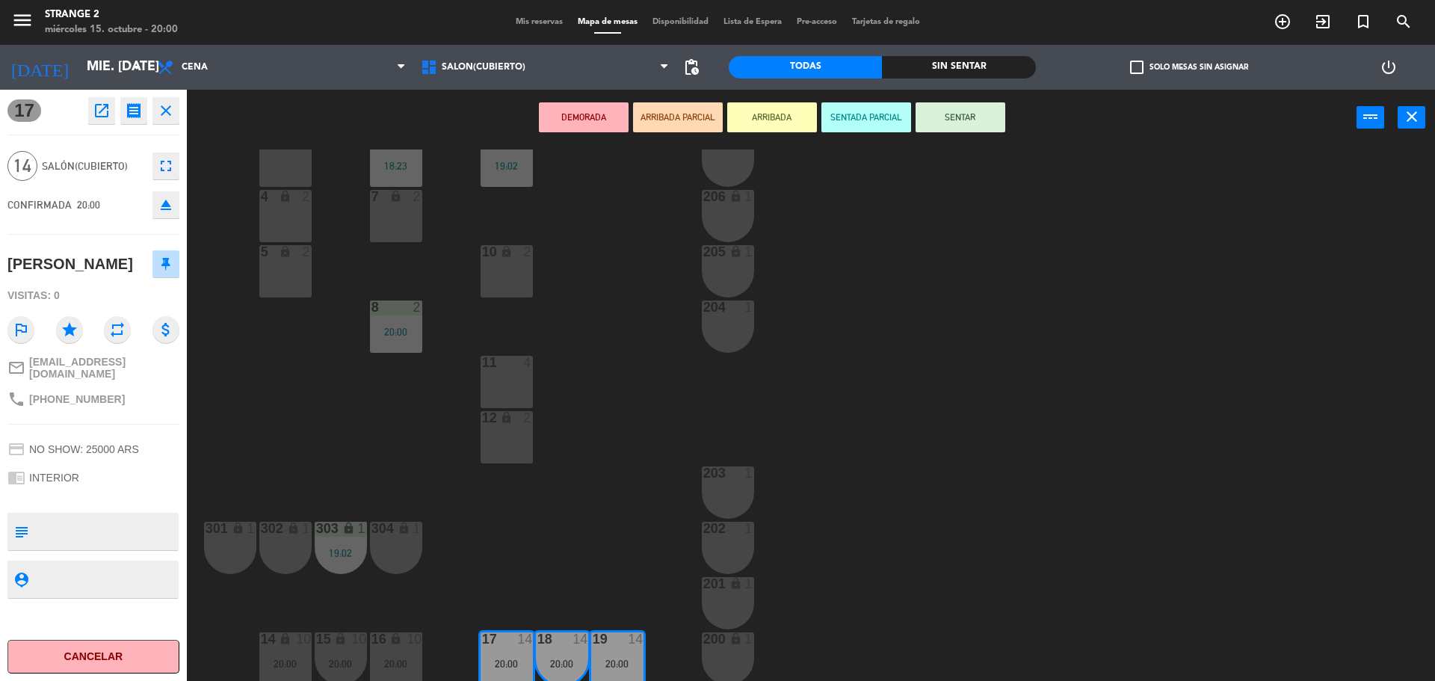
click at [957, 115] on button "SENTAR" at bounding box center [961, 117] width 90 height 30
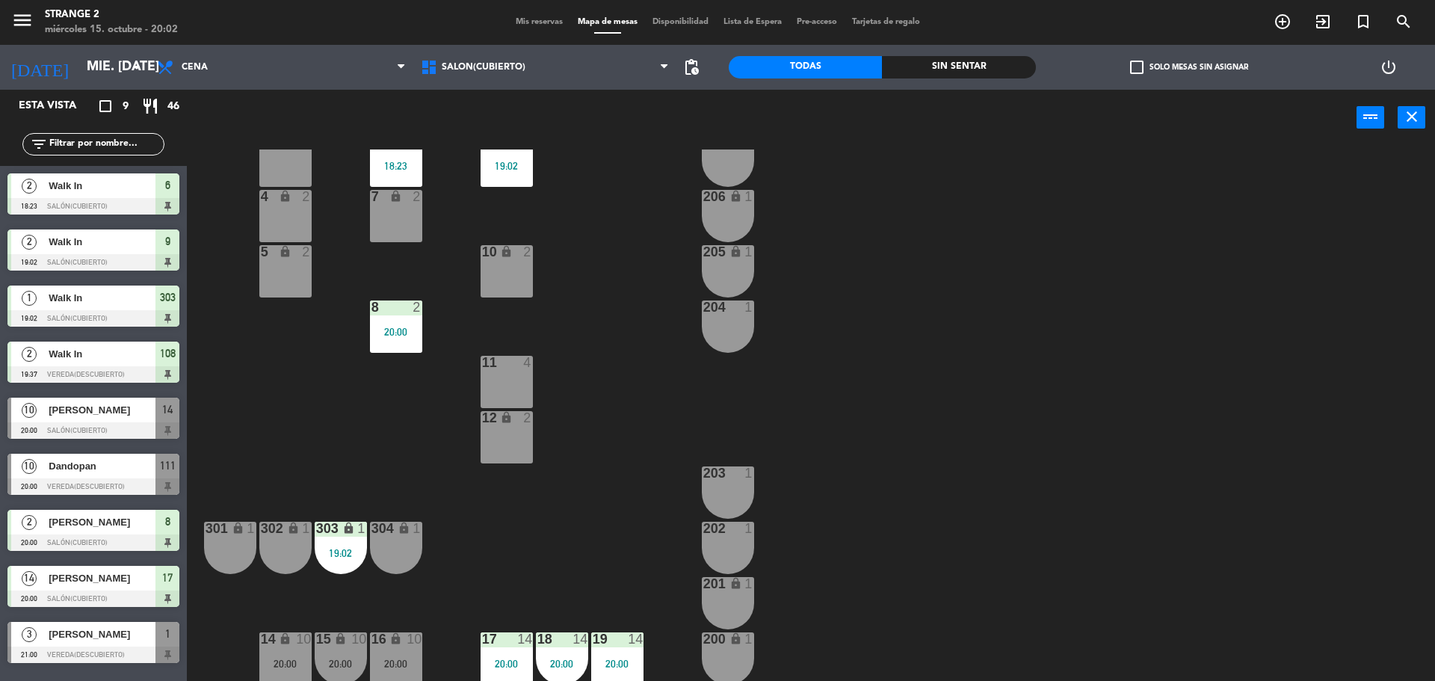
click at [489, 100] on div "power_input close" at bounding box center [772, 118] width 1170 height 57
click at [489, 81] on span "Salón(Cubierto)" at bounding box center [545, 67] width 264 height 33
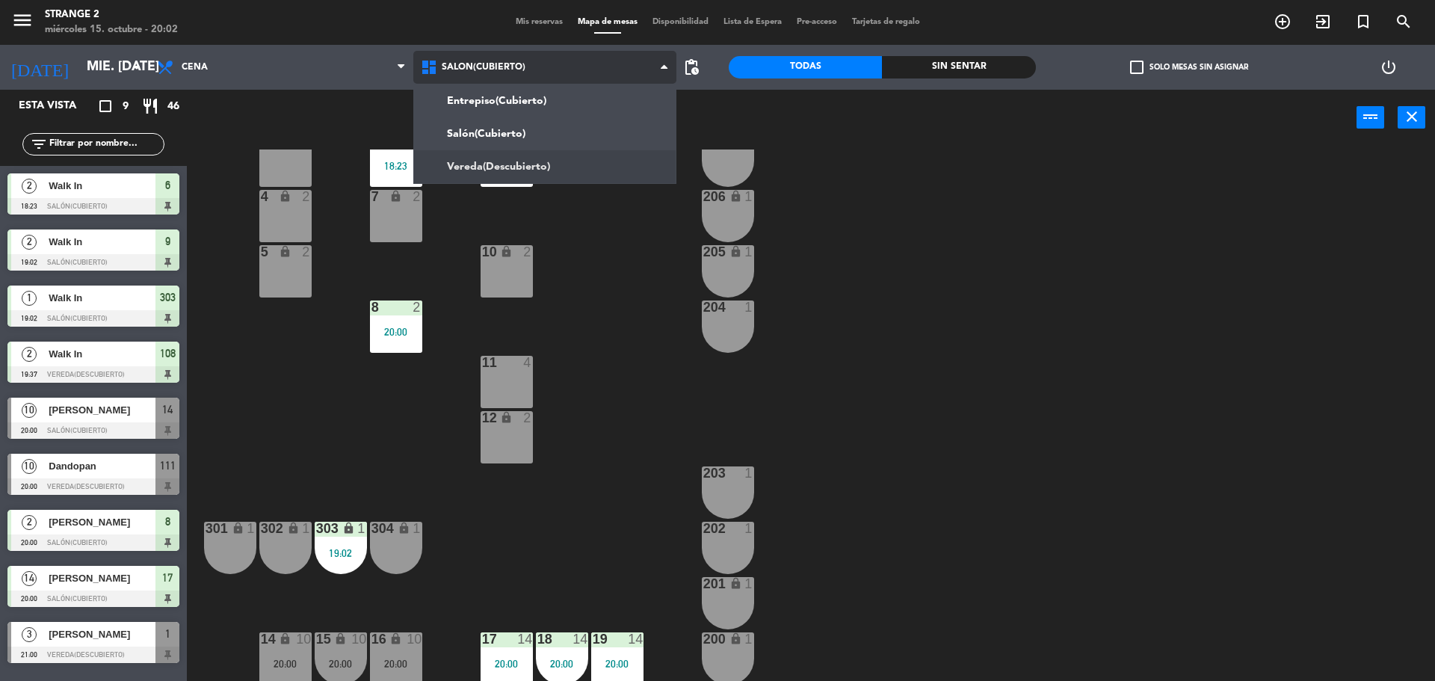
scroll to position [0, 0]
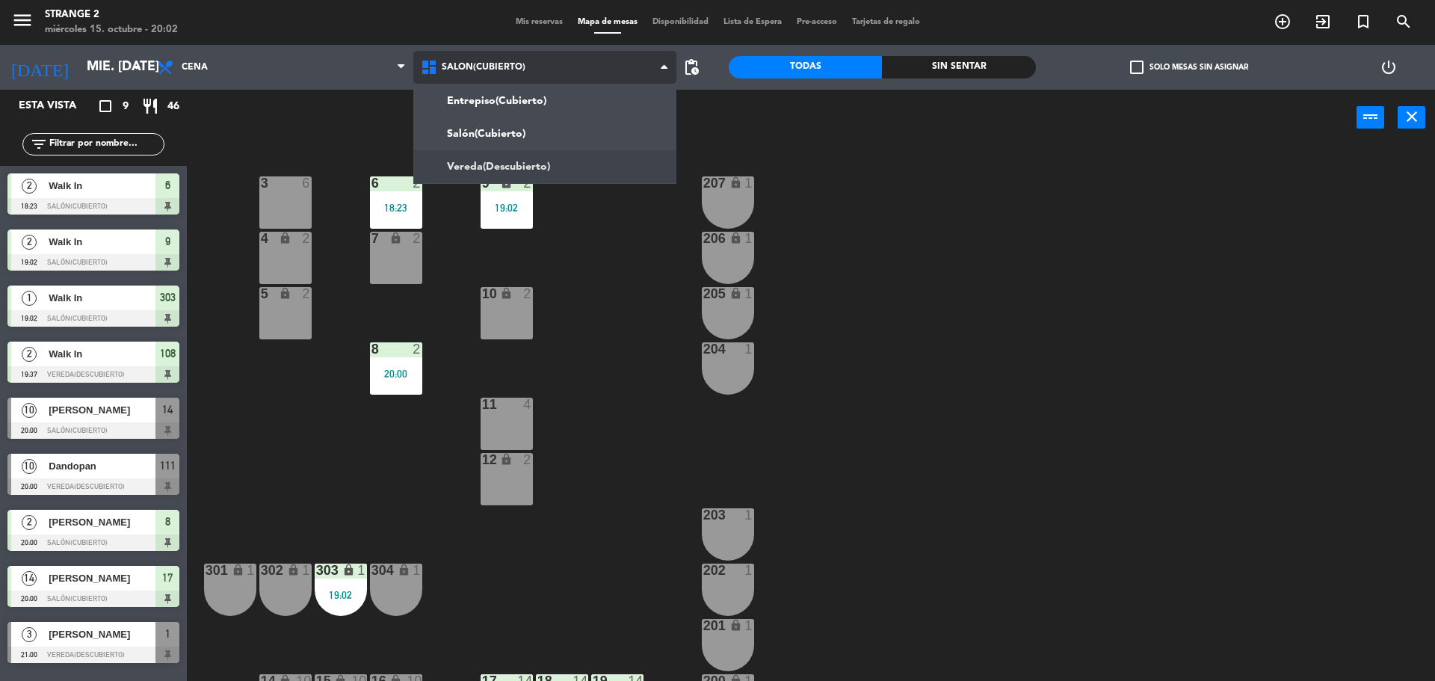
click at [475, 155] on ng-component "menu Strange 2 miércoles 15. octubre - 20:02 Mis reservas Mapa de mesas Disponi…" at bounding box center [717, 342] width 1435 height 685
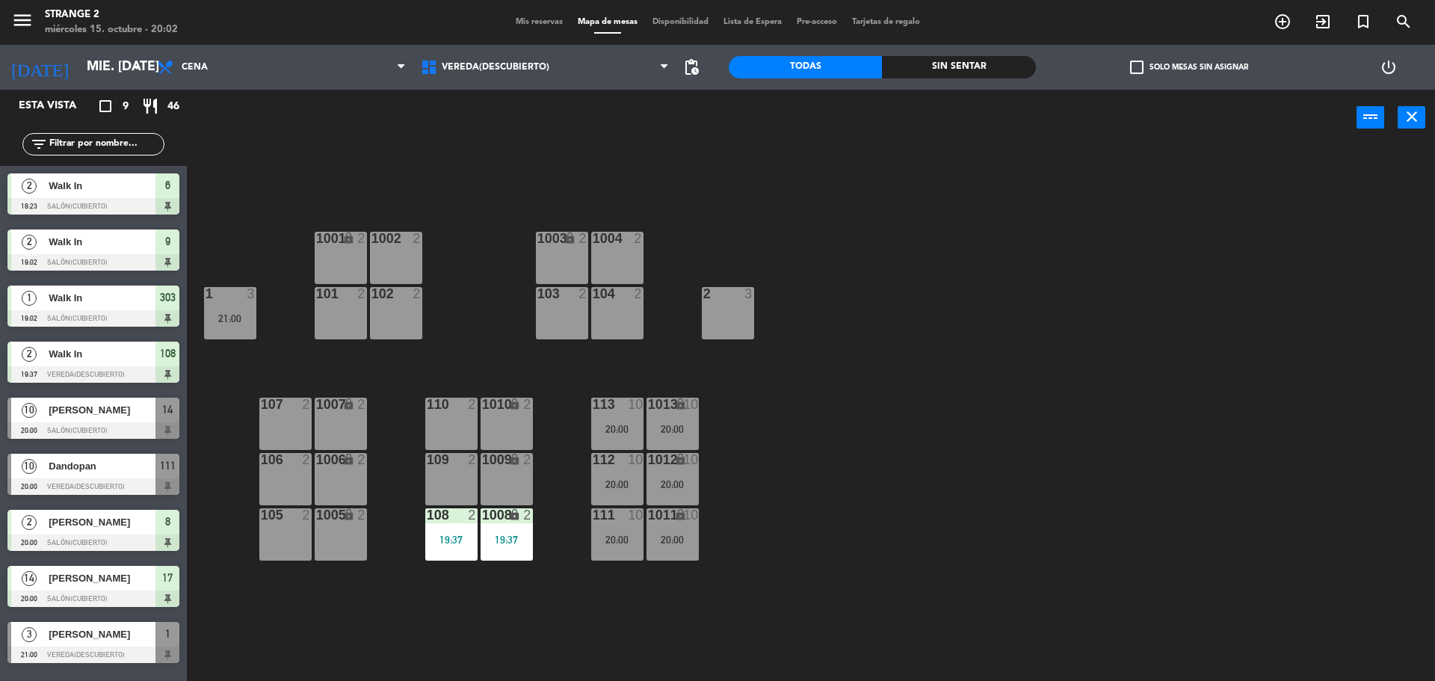
click at [478, 543] on div "1001 lock 2 1002 2 1003 lock 2 1004 2 102 2 101 2 103 2 104 2 1 3 21:00 2 3 113…" at bounding box center [818, 417] width 1234 height 535
click at [486, 537] on div "19:37" at bounding box center [507, 539] width 52 height 10
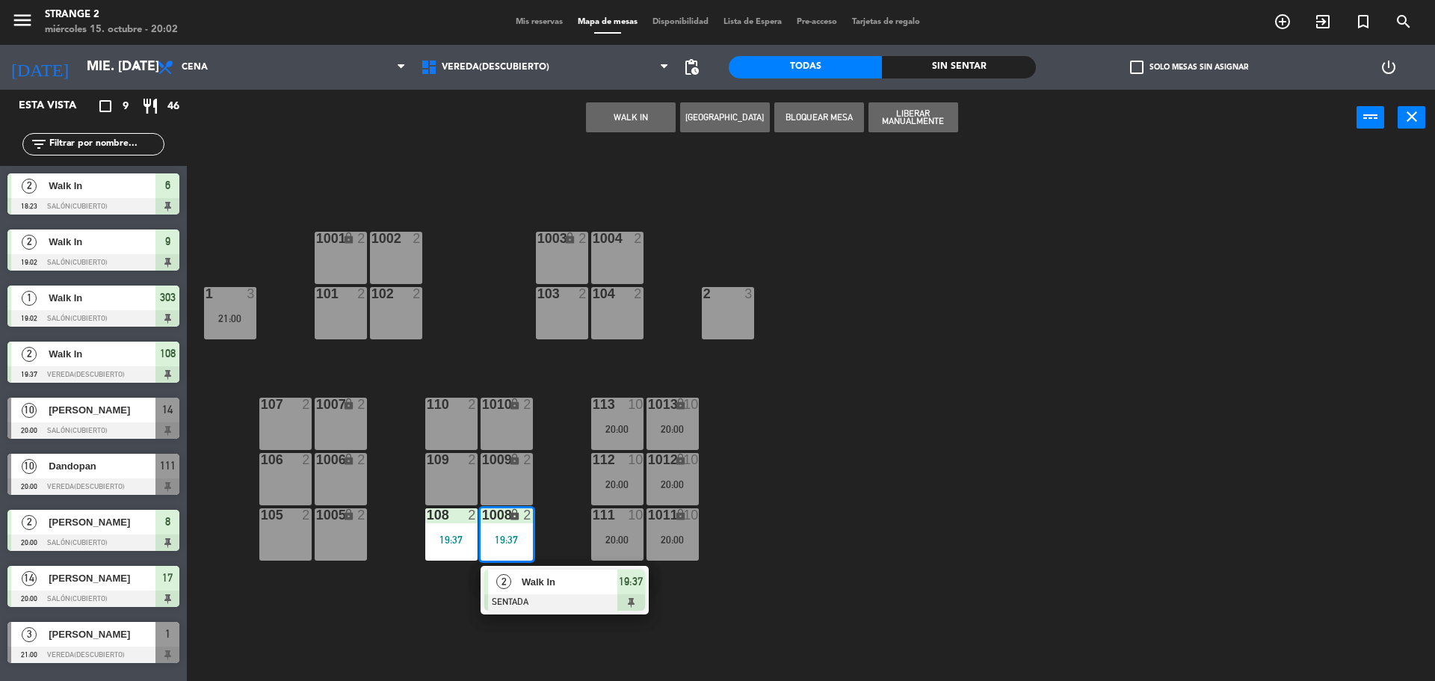
click at [558, 594] on div at bounding box center [564, 602] width 161 height 16
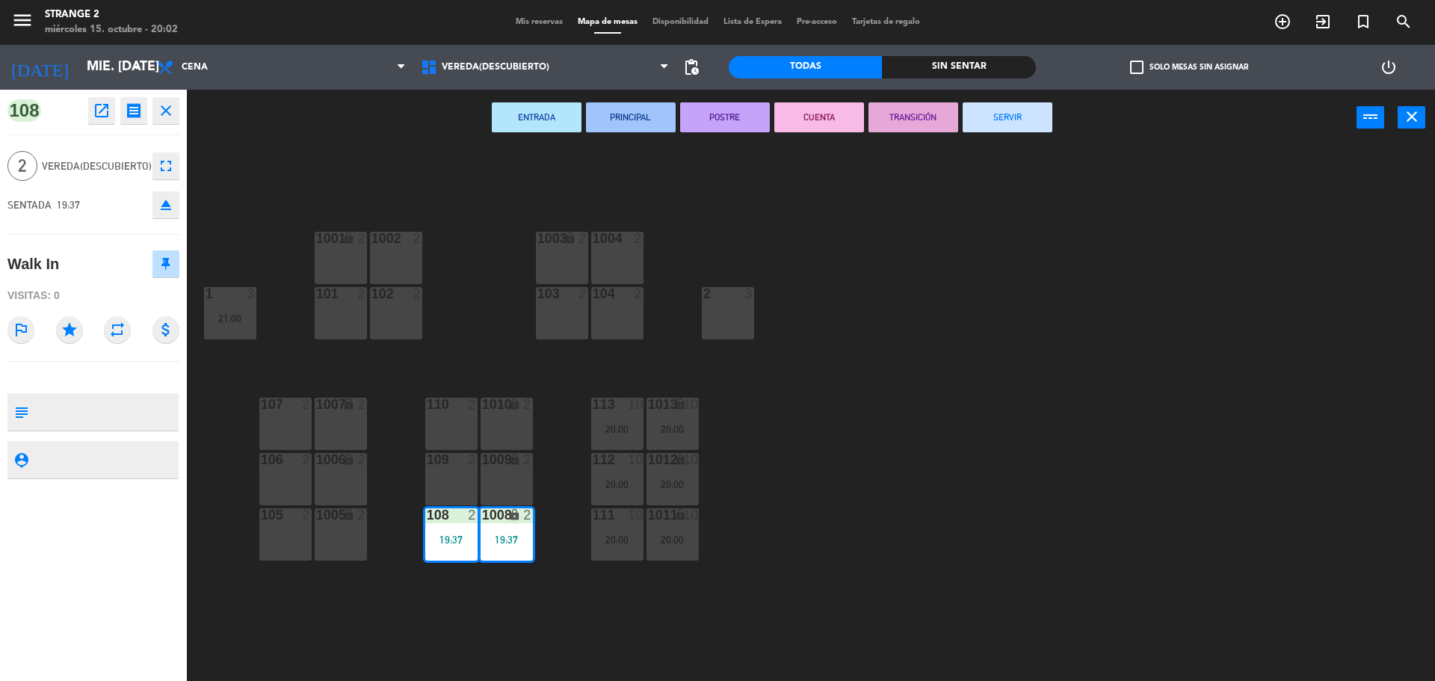
click at [999, 96] on div "ENTRADA PRINCIPAL POSTRE CUENTA TRANSICIÓN SERVIR power_input close" at bounding box center [772, 118] width 1170 height 57
click at [999, 106] on button "SERVIR" at bounding box center [1008, 117] width 90 height 30
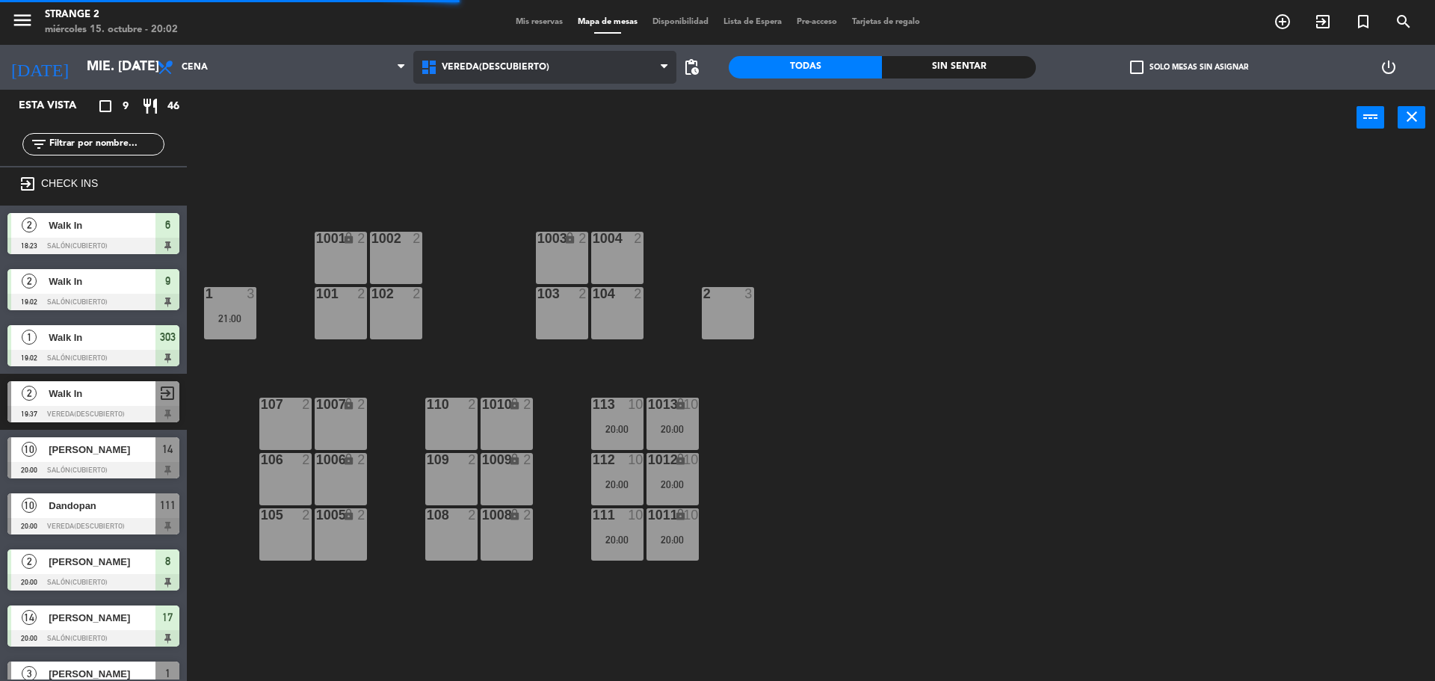
click at [548, 75] on span "Vereda(Descubierto)" at bounding box center [545, 67] width 264 height 33
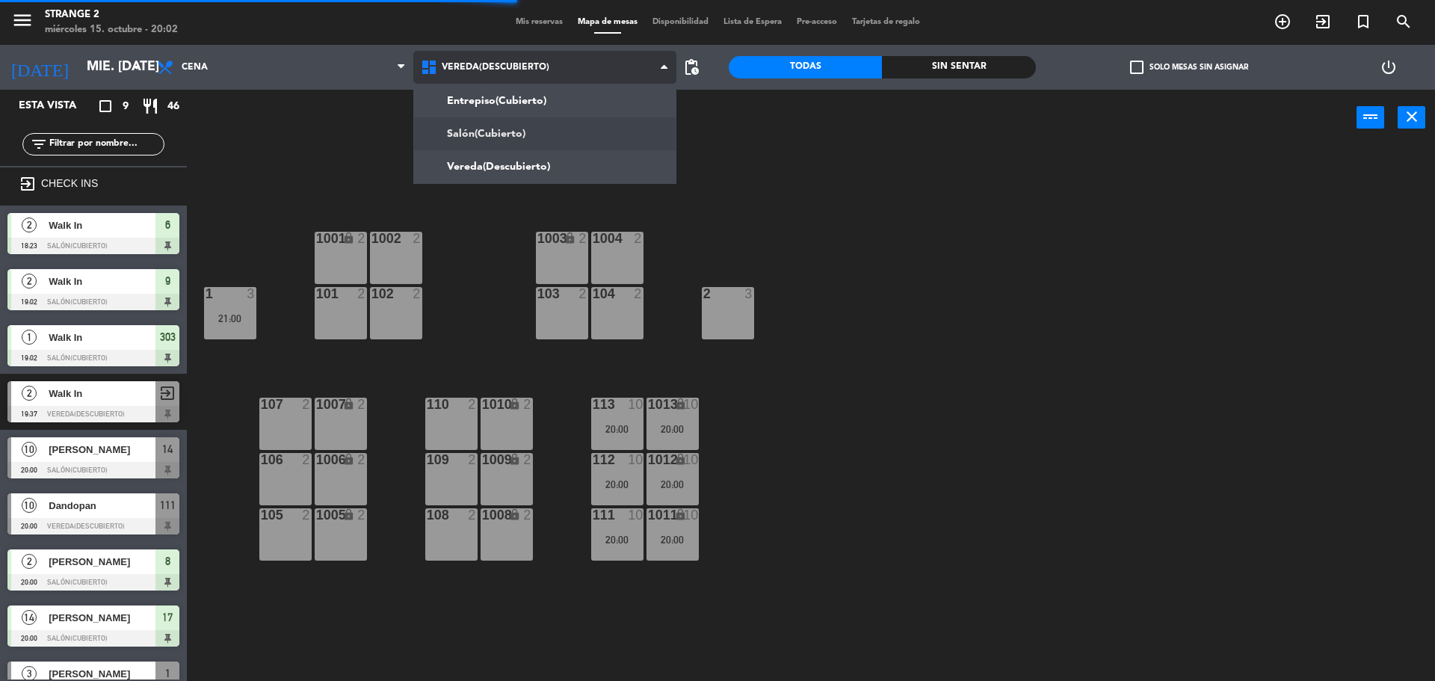
click at [505, 118] on ng-component "menu Strange 2 miércoles 15. octubre - 20:02 Mis reservas Mapa de mesas Disponi…" at bounding box center [717, 342] width 1435 height 685
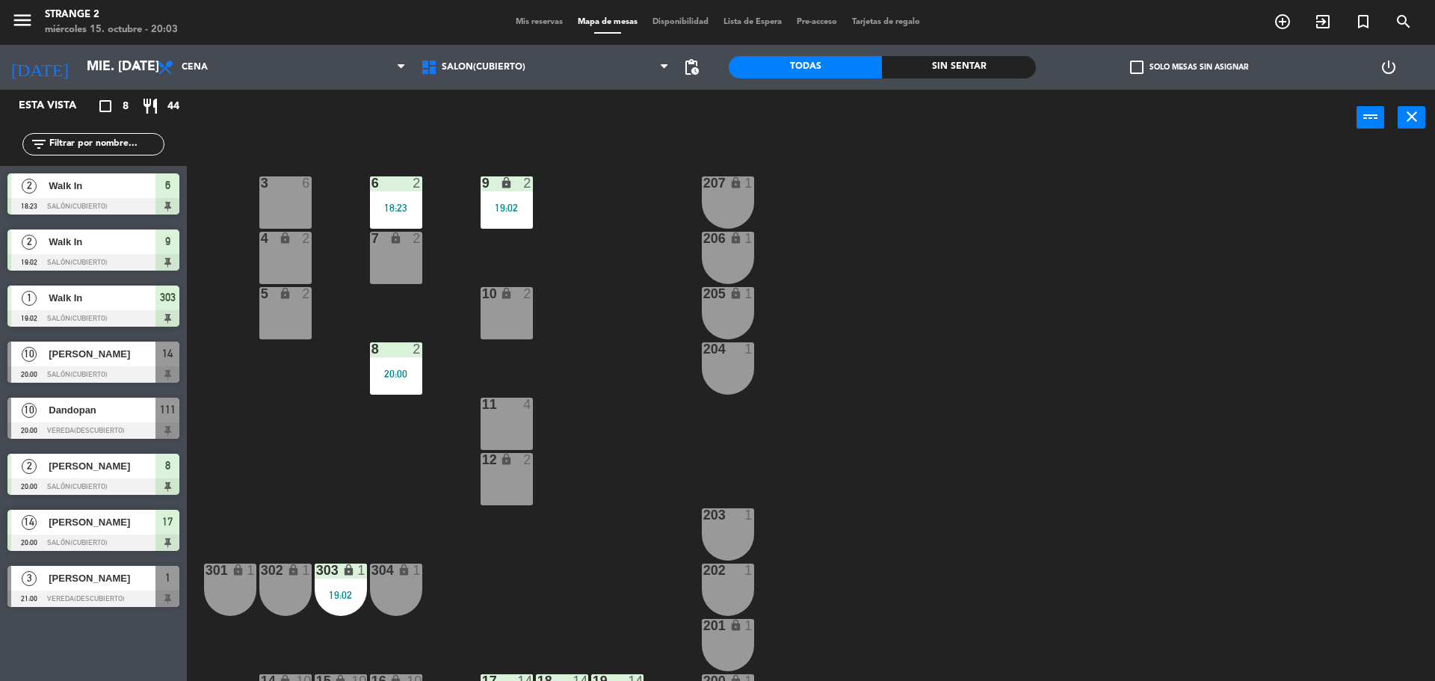
click at [749, 535] on div "203 1" at bounding box center [728, 534] width 52 height 52
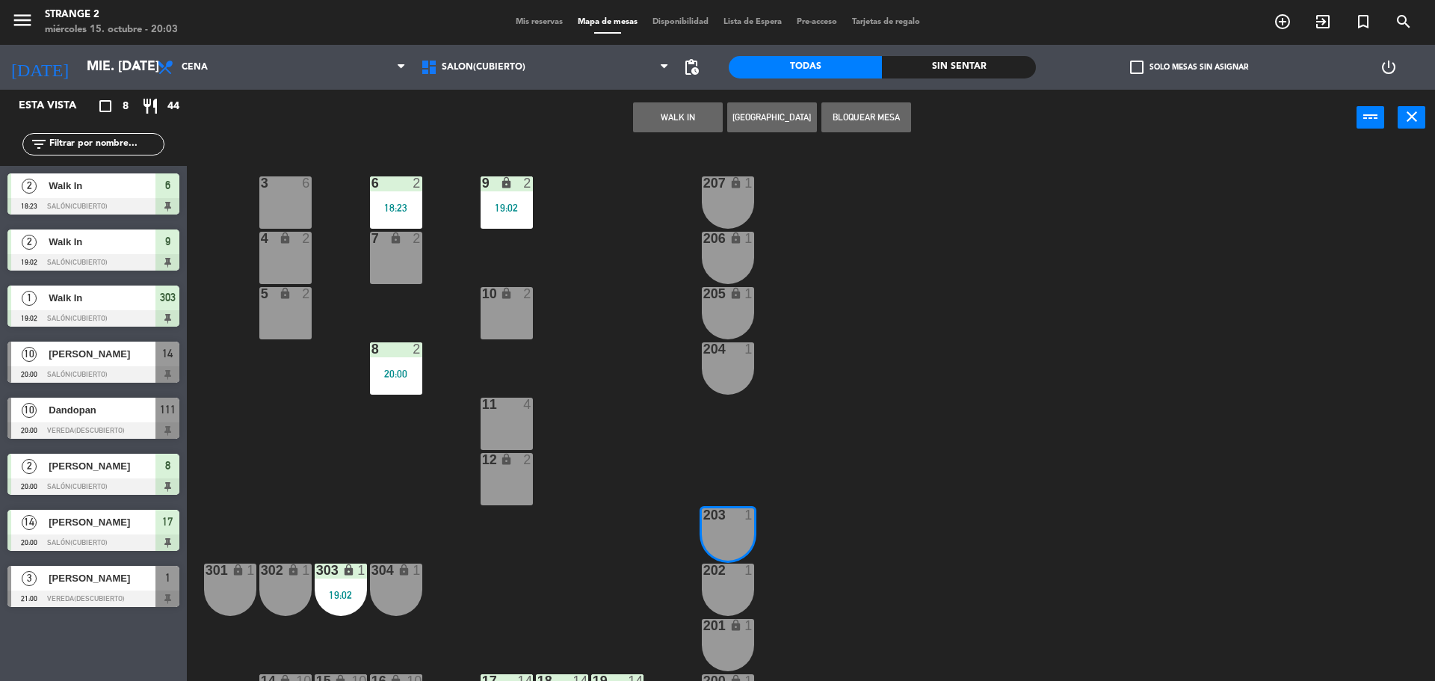
click at [651, 118] on button "WALK IN" at bounding box center [678, 117] width 90 height 30
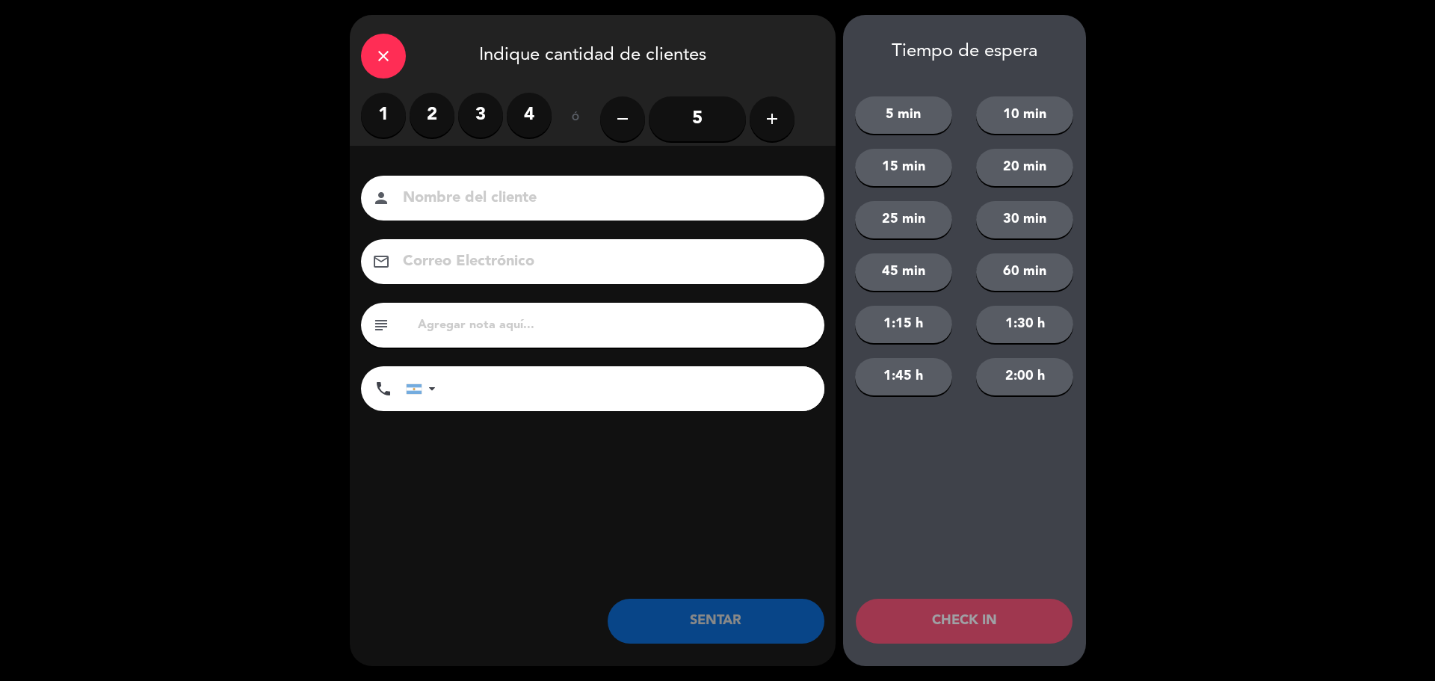
click at [380, 126] on label "1" at bounding box center [383, 115] width 45 height 45
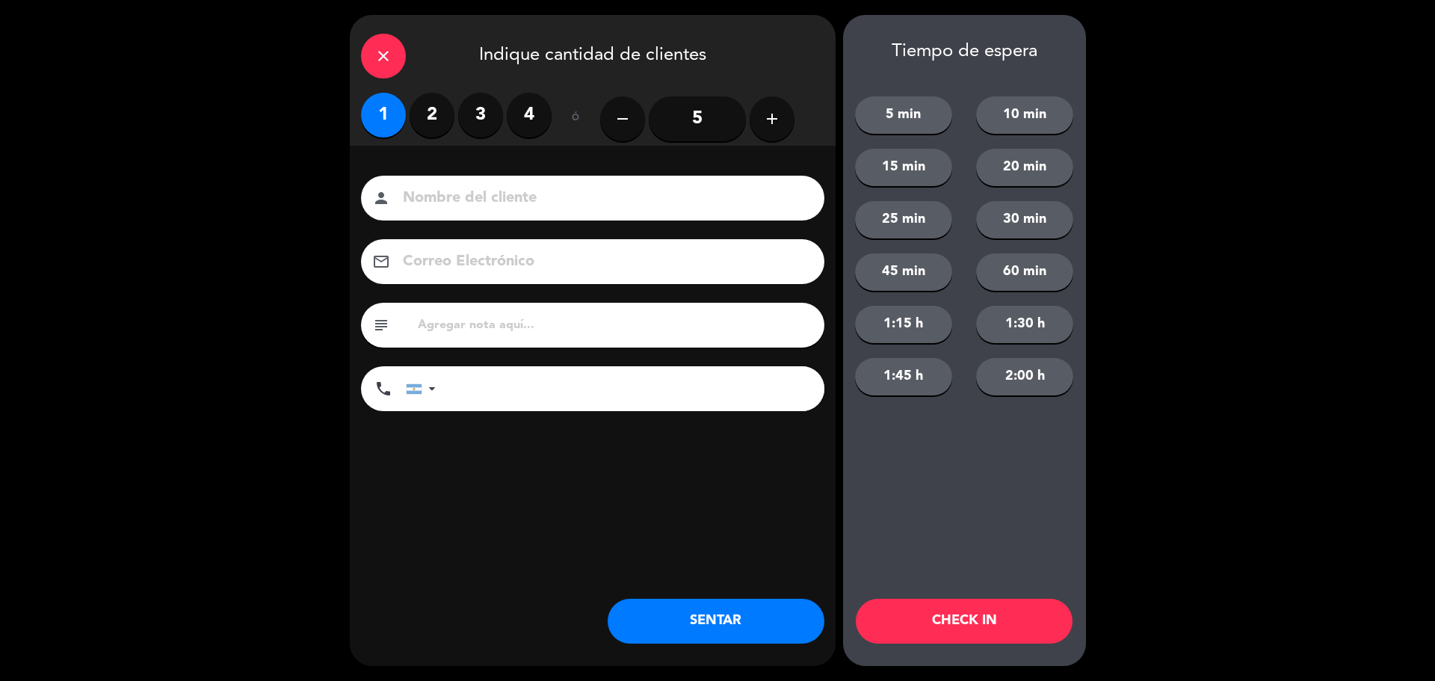
click at [667, 616] on button "SENTAR" at bounding box center [716, 621] width 217 height 45
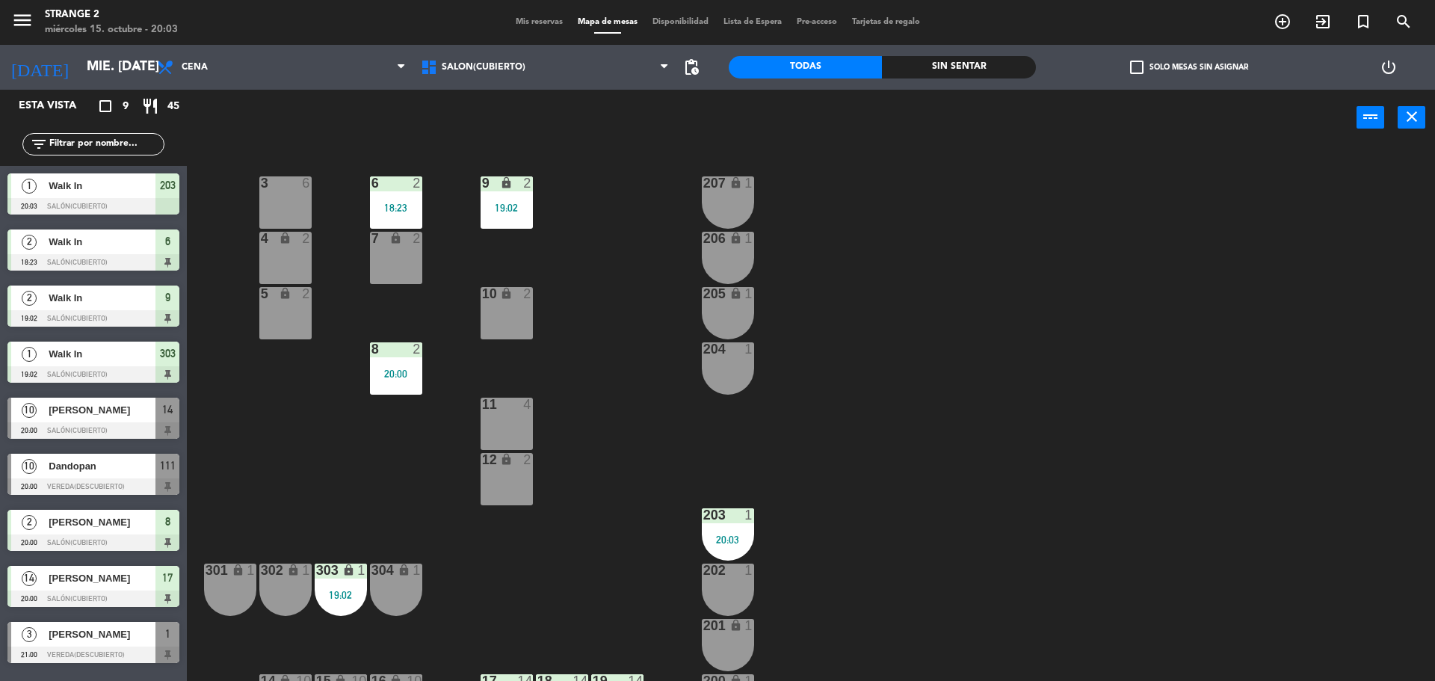
click at [734, 246] on div "206 lock 1" at bounding box center [728, 239] width 52 height 15
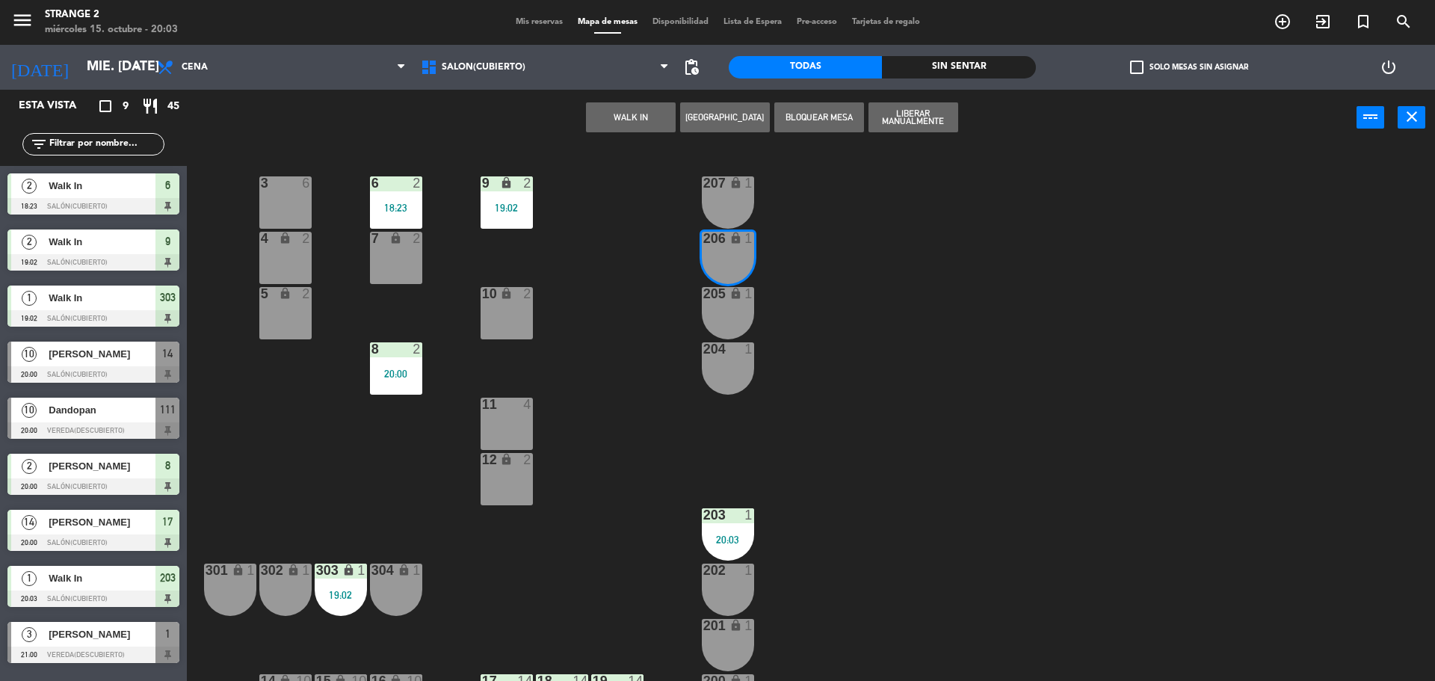
click at [739, 320] on div "205 lock 1" at bounding box center [728, 313] width 52 height 52
click at [724, 267] on div "206 lock 1" at bounding box center [728, 258] width 52 height 52
click at [619, 114] on button "WALK IN" at bounding box center [631, 117] width 90 height 30
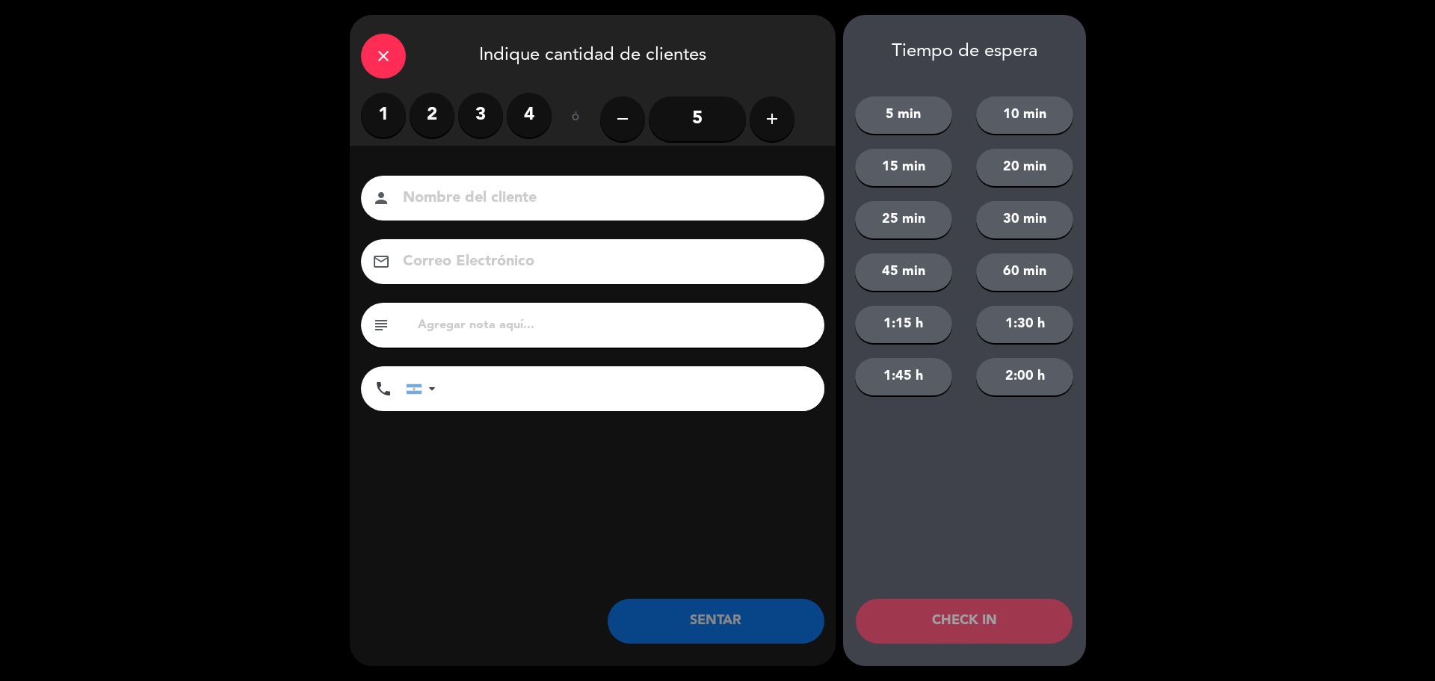
click at [389, 102] on label "1" at bounding box center [383, 115] width 45 height 45
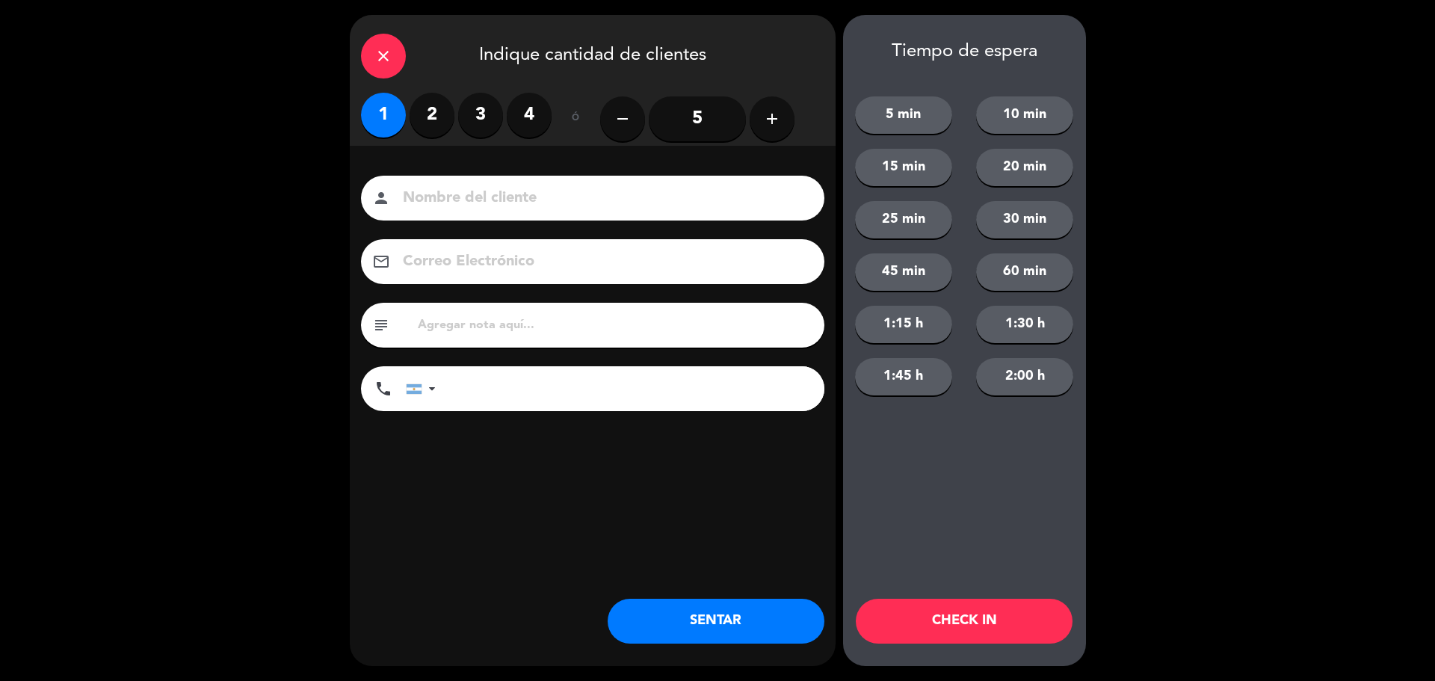
click at [656, 617] on button "SENTAR" at bounding box center [716, 621] width 217 height 45
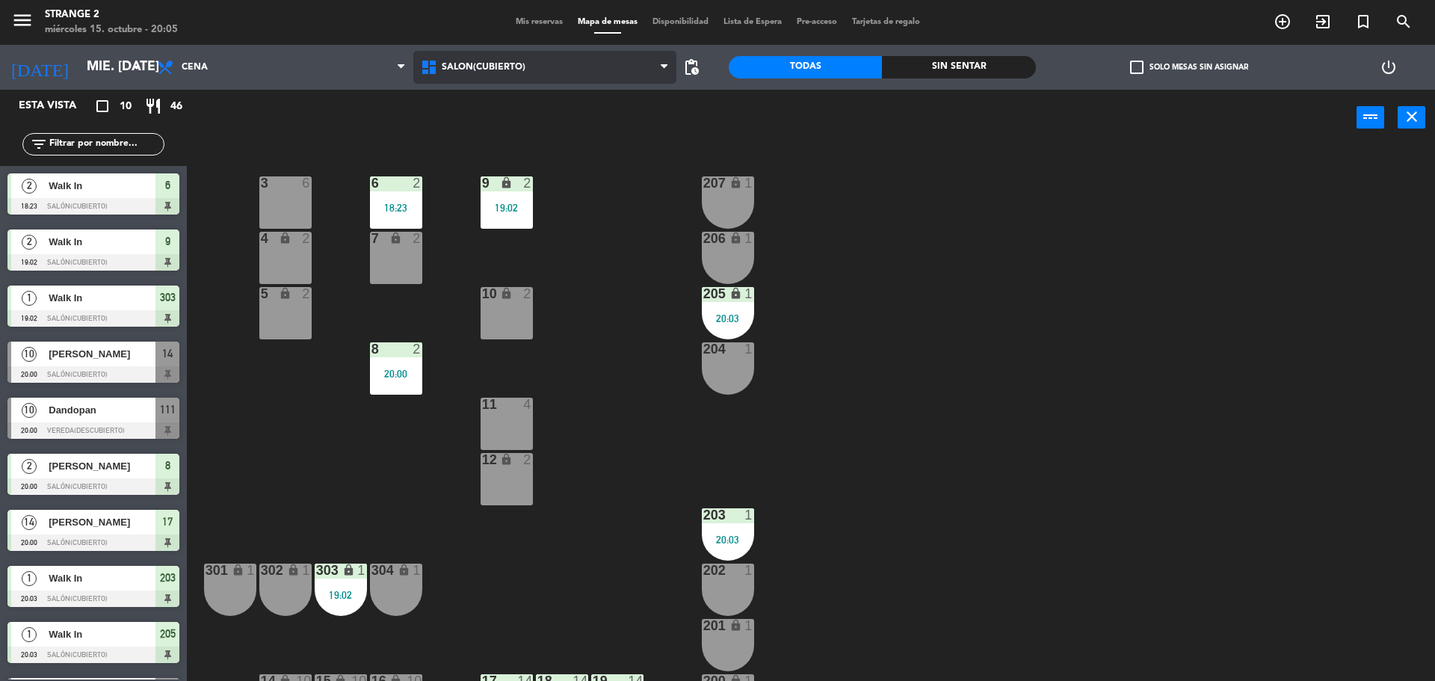
click at [490, 61] on span "Salón(Cubierto)" at bounding box center [545, 67] width 264 height 33
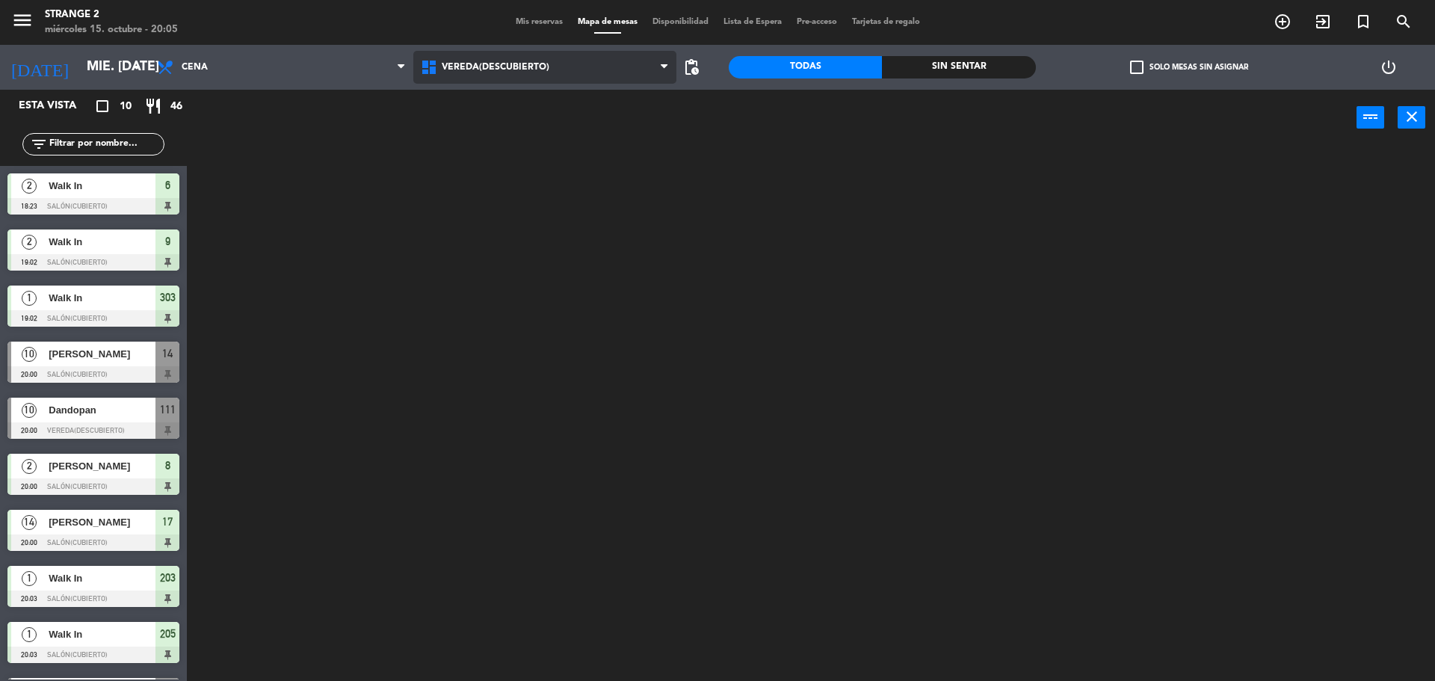
click at [486, 159] on ng-component "menu Strange 2 miércoles 15. octubre - 20:05 Mis reservas Mapa de mesas Disponi…" at bounding box center [717, 342] width 1435 height 685
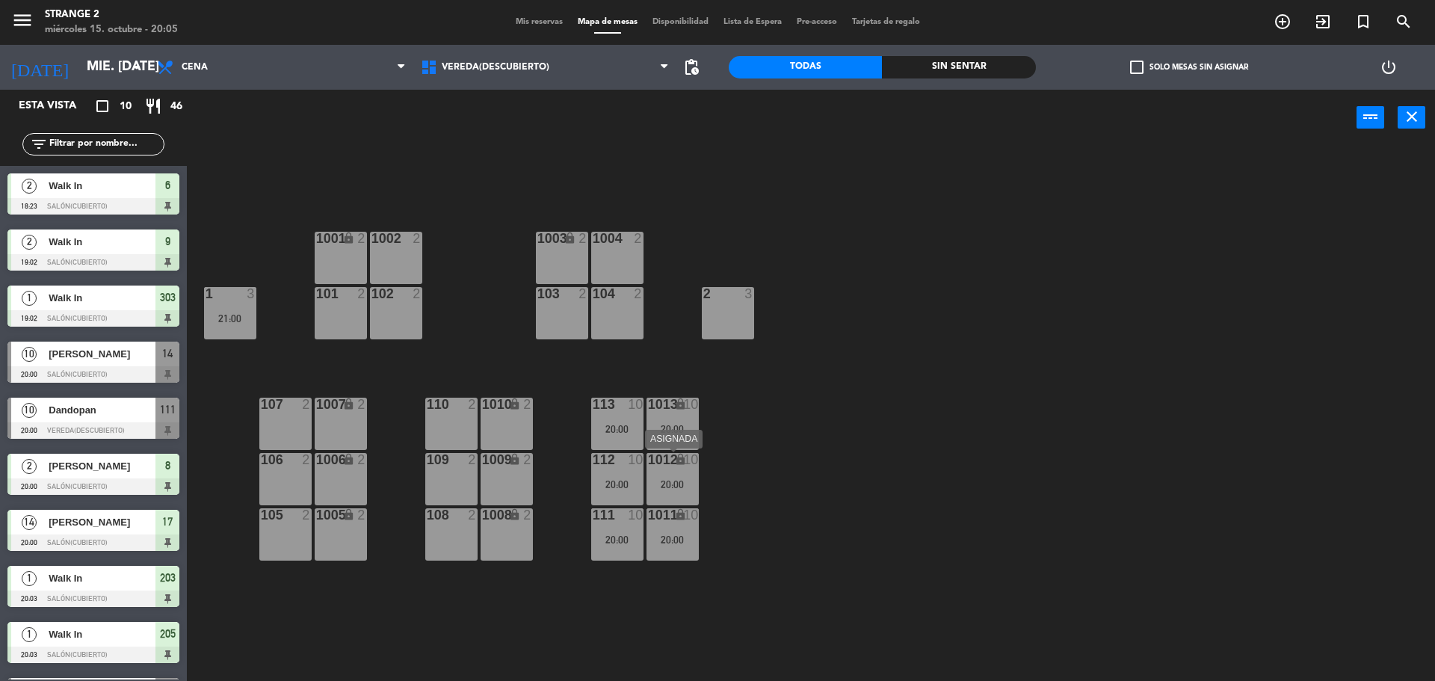
click at [649, 453] on div "1012" at bounding box center [648, 459] width 1 height 13
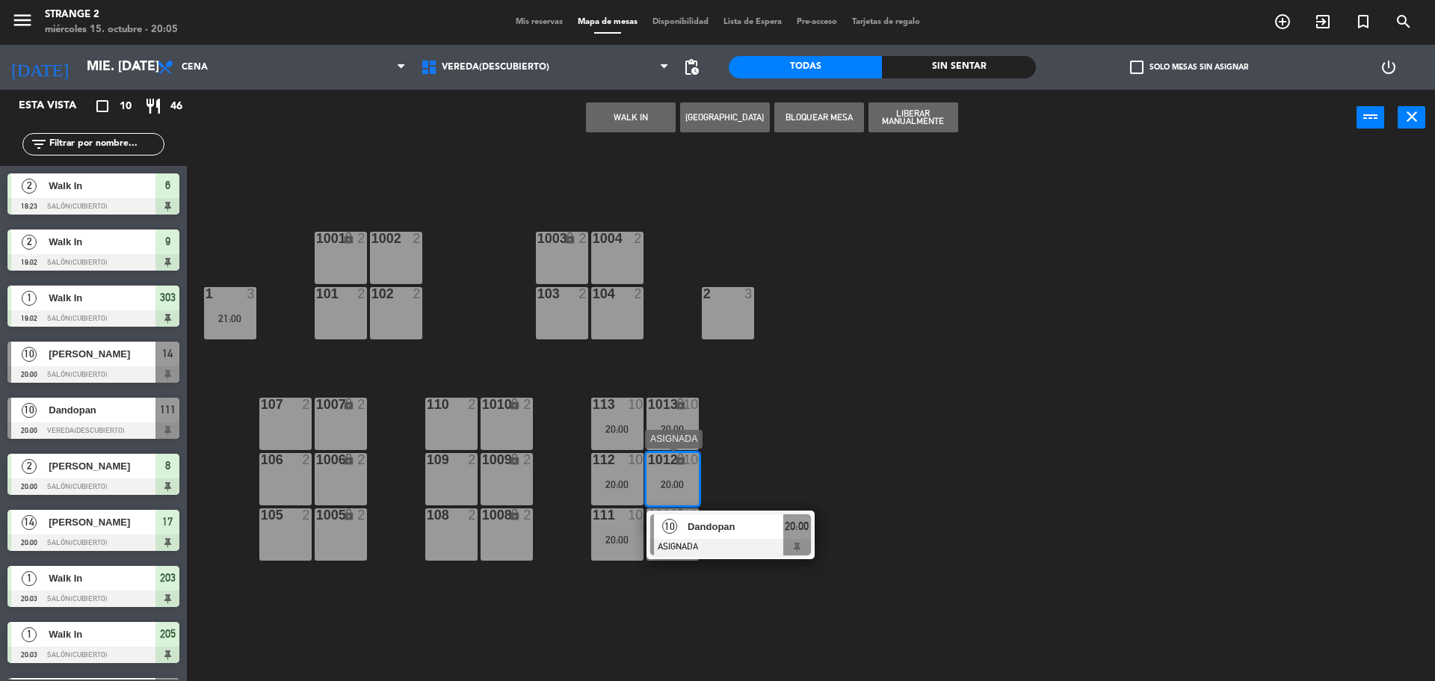
click at [712, 534] on div "Dandopan" at bounding box center [734, 526] width 97 height 25
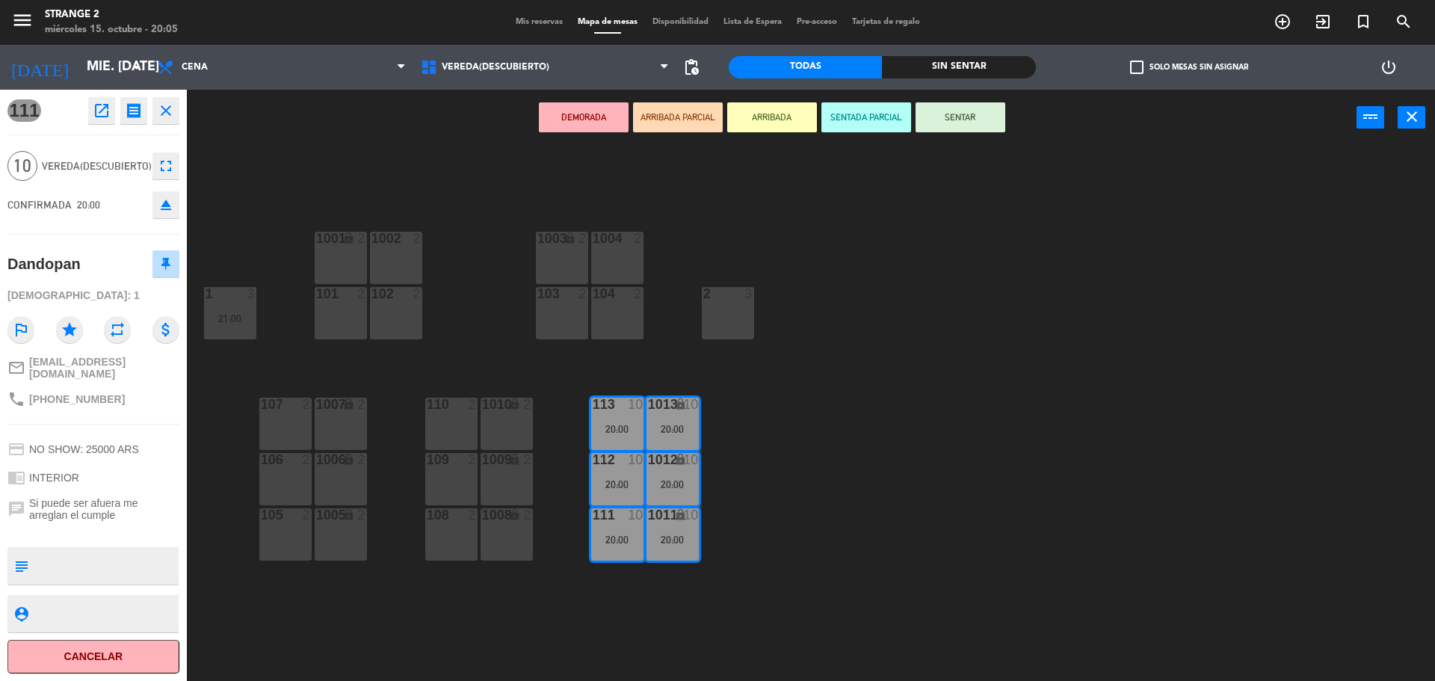
click at [169, 206] on icon "eject" at bounding box center [166, 205] width 18 height 18
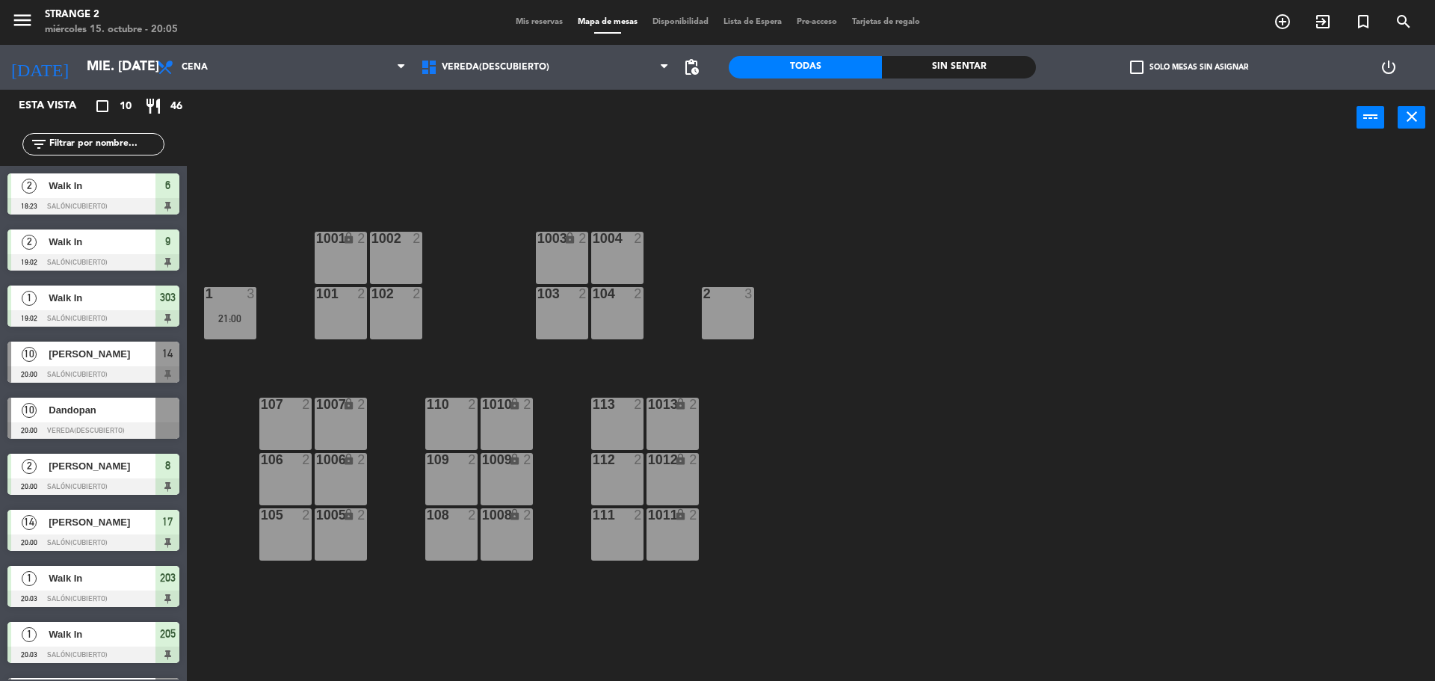
click at [135, 416] on span "Dandopan" at bounding box center [102, 410] width 107 height 16
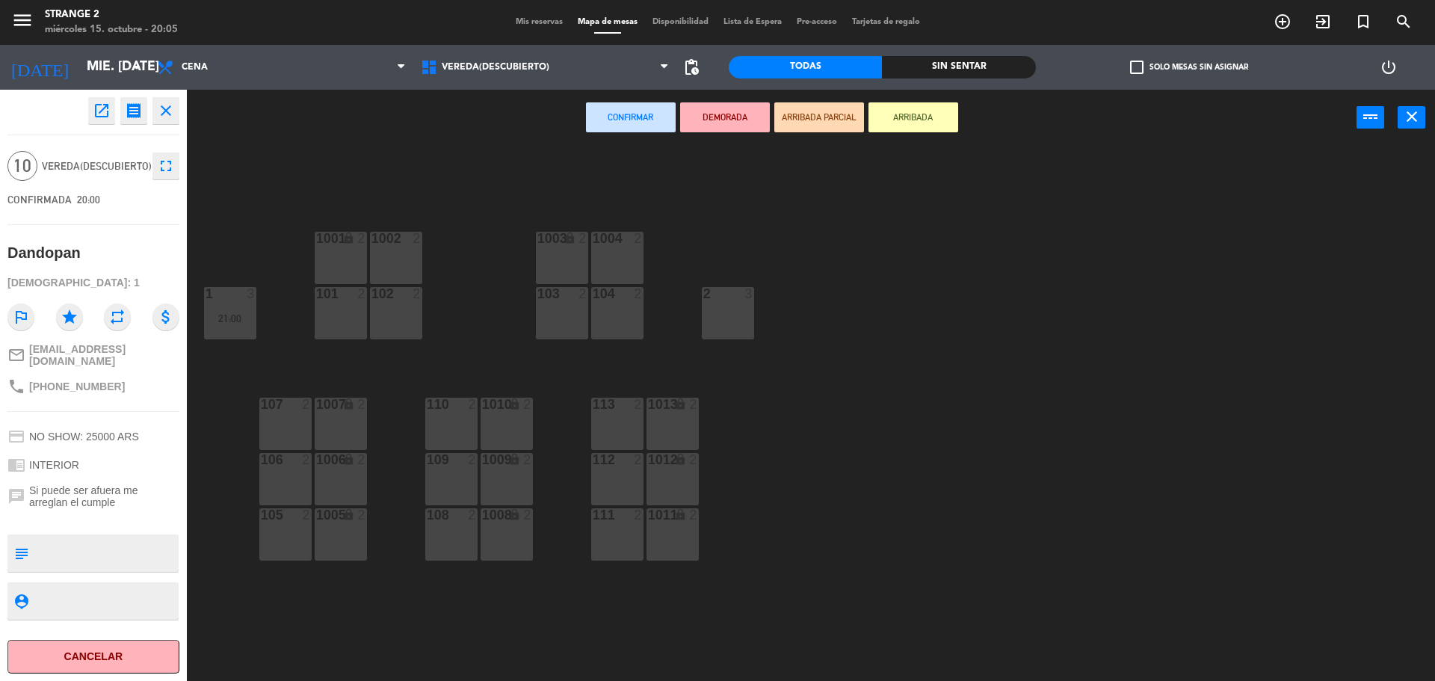
click at [446, 421] on div "110 2" at bounding box center [451, 424] width 52 height 52
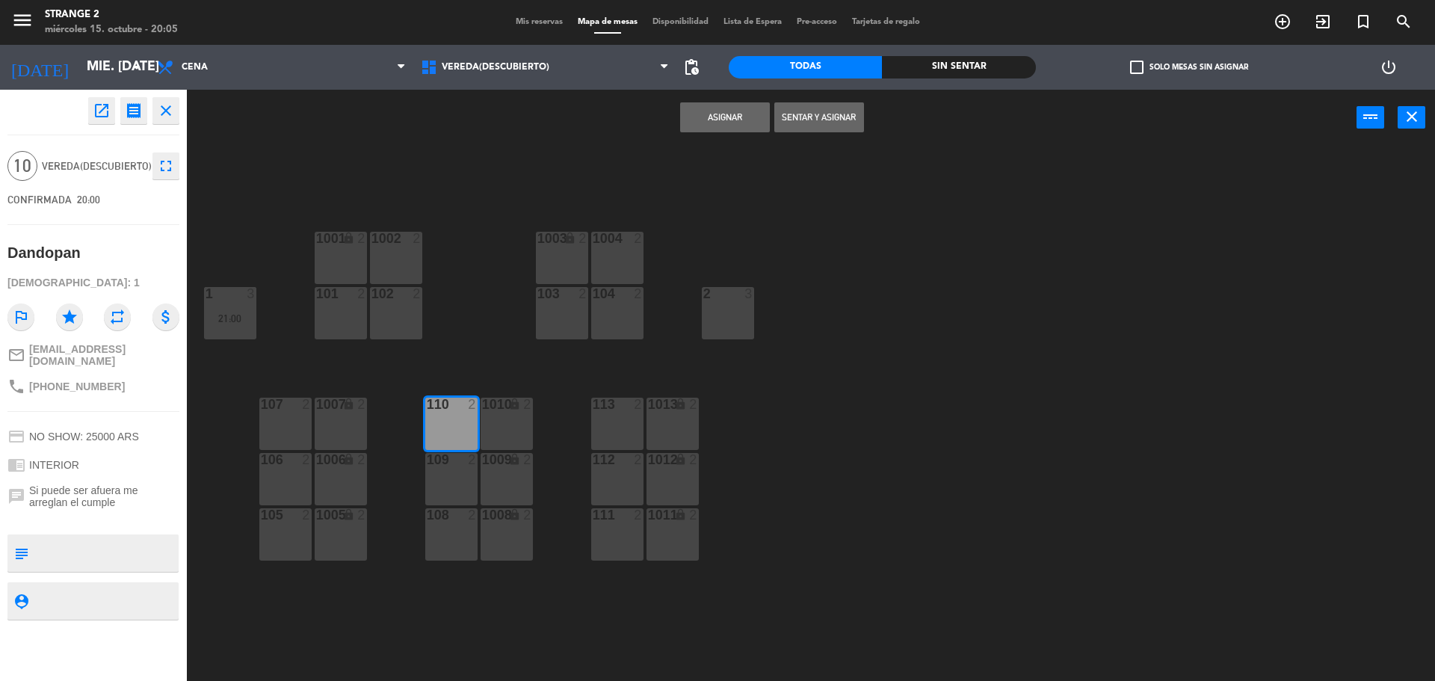
click at [478, 428] on div "1001 lock 2 1002 2 1003 lock 2 1004 2 102 2 101 2 103 2 104 2 1 3 21:00 2 3 113…" at bounding box center [818, 417] width 1234 height 535
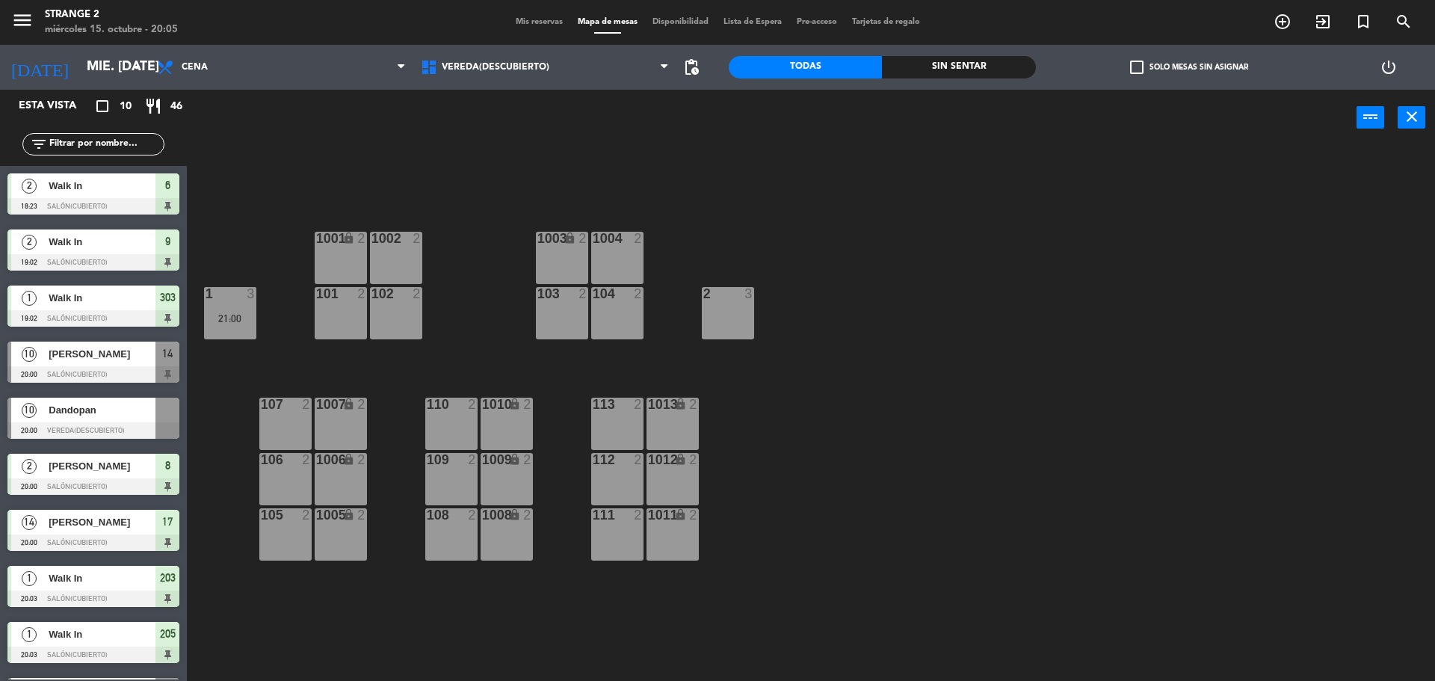
click at [85, 410] on span "Dandopan" at bounding box center [102, 410] width 107 height 16
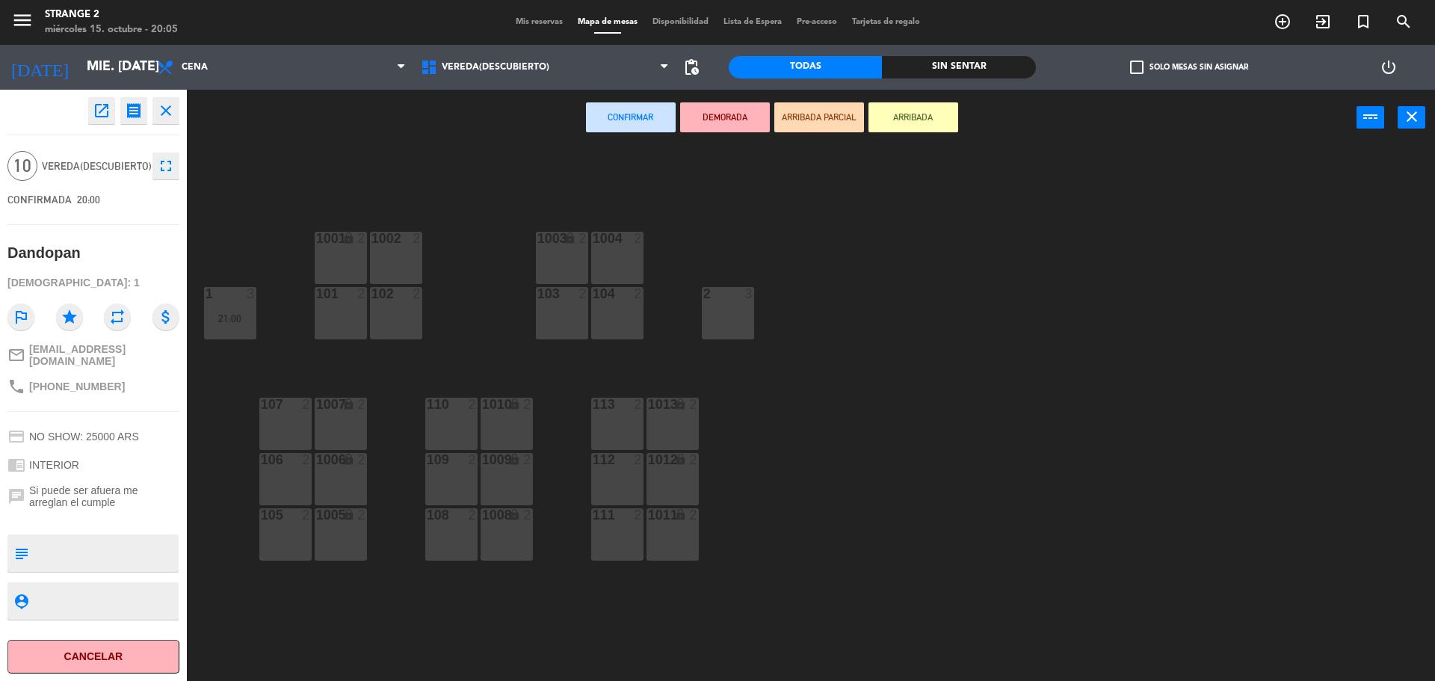
click at [454, 417] on div "110 2" at bounding box center [451, 424] width 52 height 52
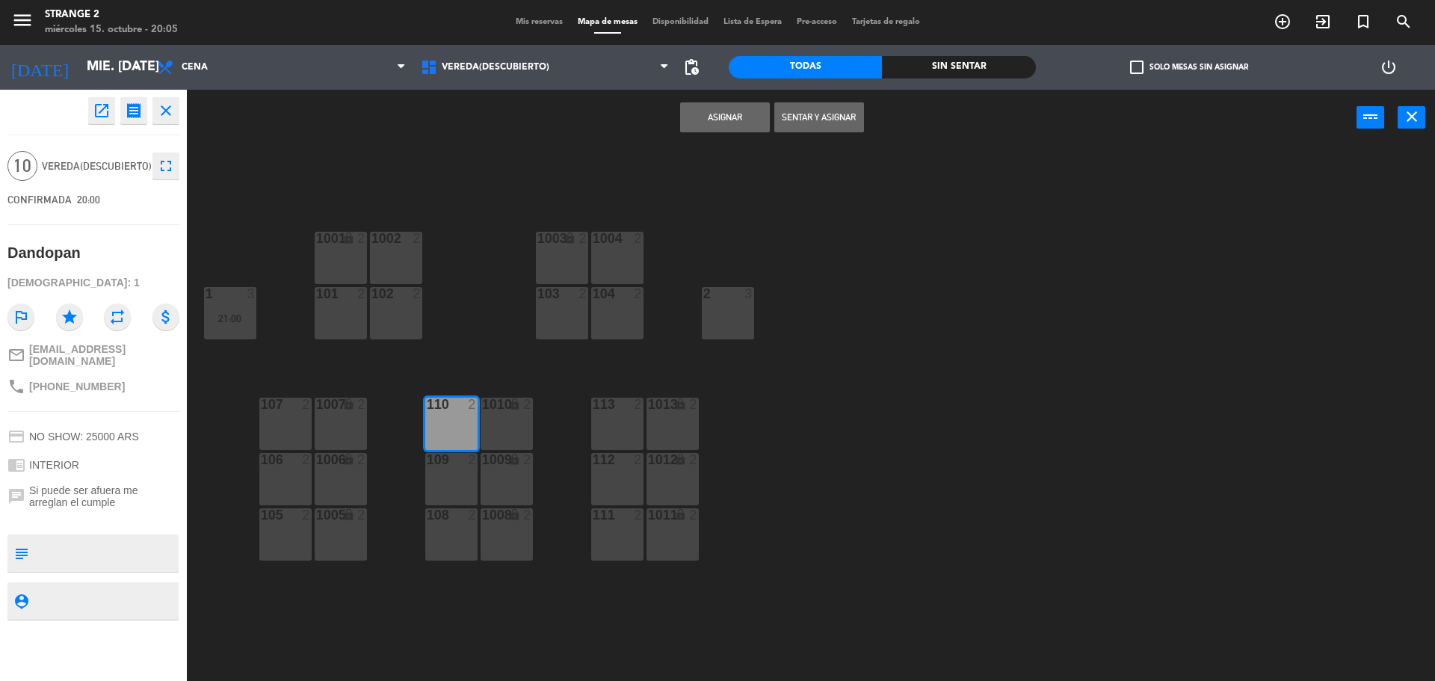
click at [509, 434] on div "1010 lock 2" at bounding box center [507, 424] width 52 height 52
drag, startPoint x: 501, startPoint y: 466, endPoint x: 466, endPoint y: 467, distance: 34.4
click at [500, 466] on div "lock" at bounding box center [506, 460] width 25 height 14
click at [464, 467] on div "109 2" at bounding box center [451, 460] width 52 height 15
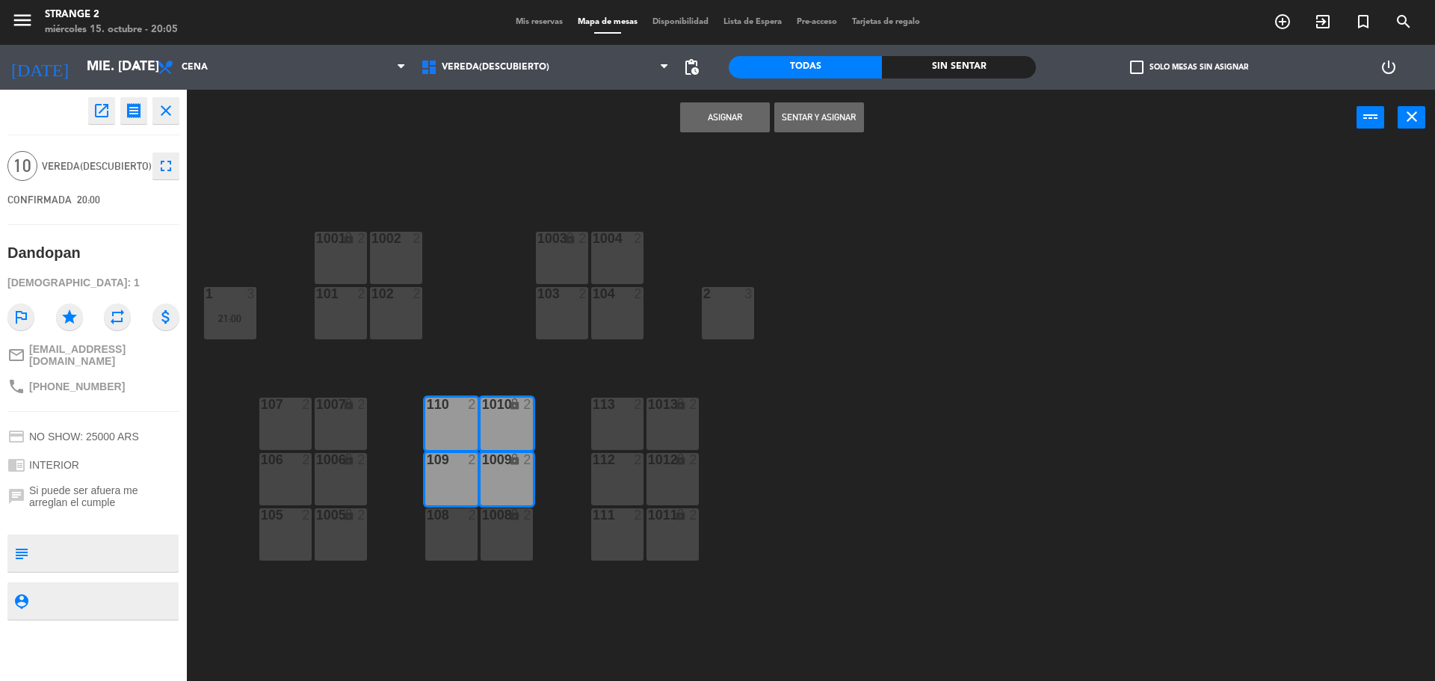
click at [449, 537] on div "108 2" at bounding box center [451, 534] width 52 height 52
click at [508, 557] on div "1008 lock 2" at bounding box center [507, 534] width 52 height 52
click at [726, 123] on button "Asignar" at bounding box center [725, 117] width 90 height 30
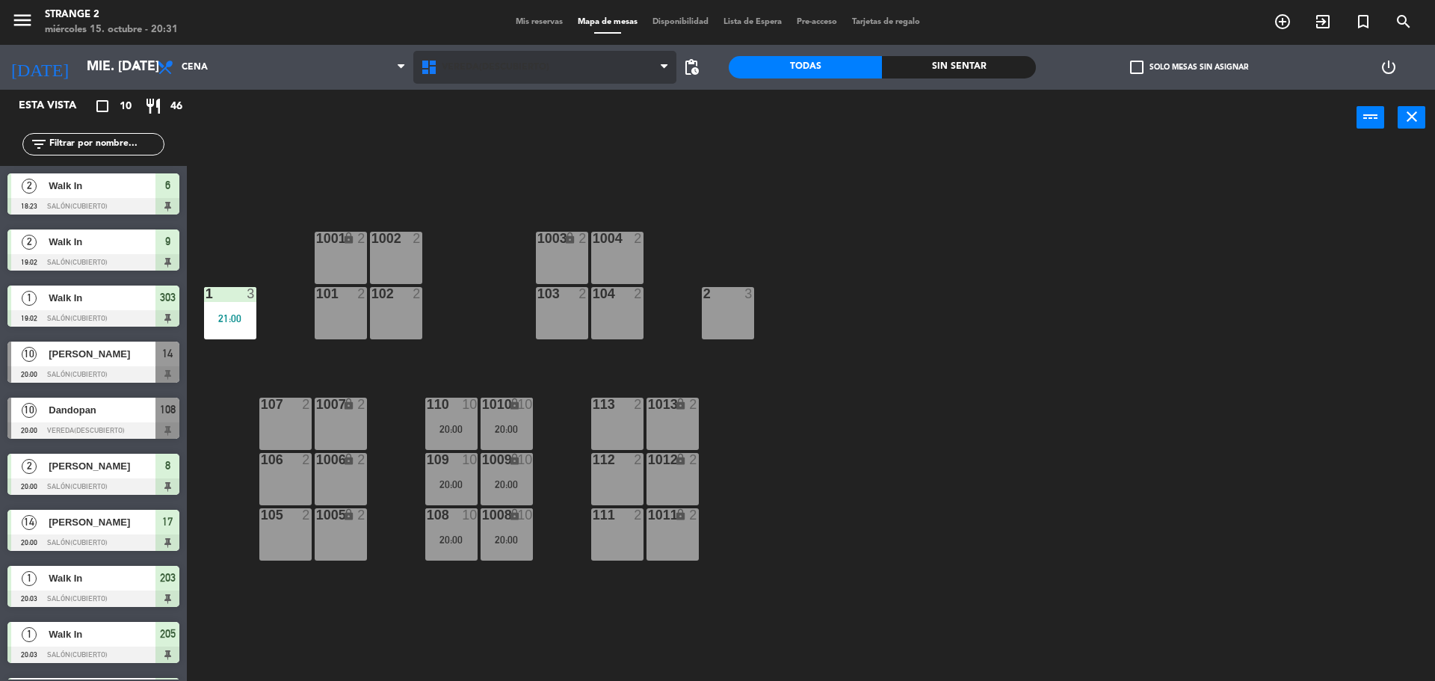
click at [499, 77] on span "Vereda(Descubierto)" at bounding box center [545, 67] width 264 height 33
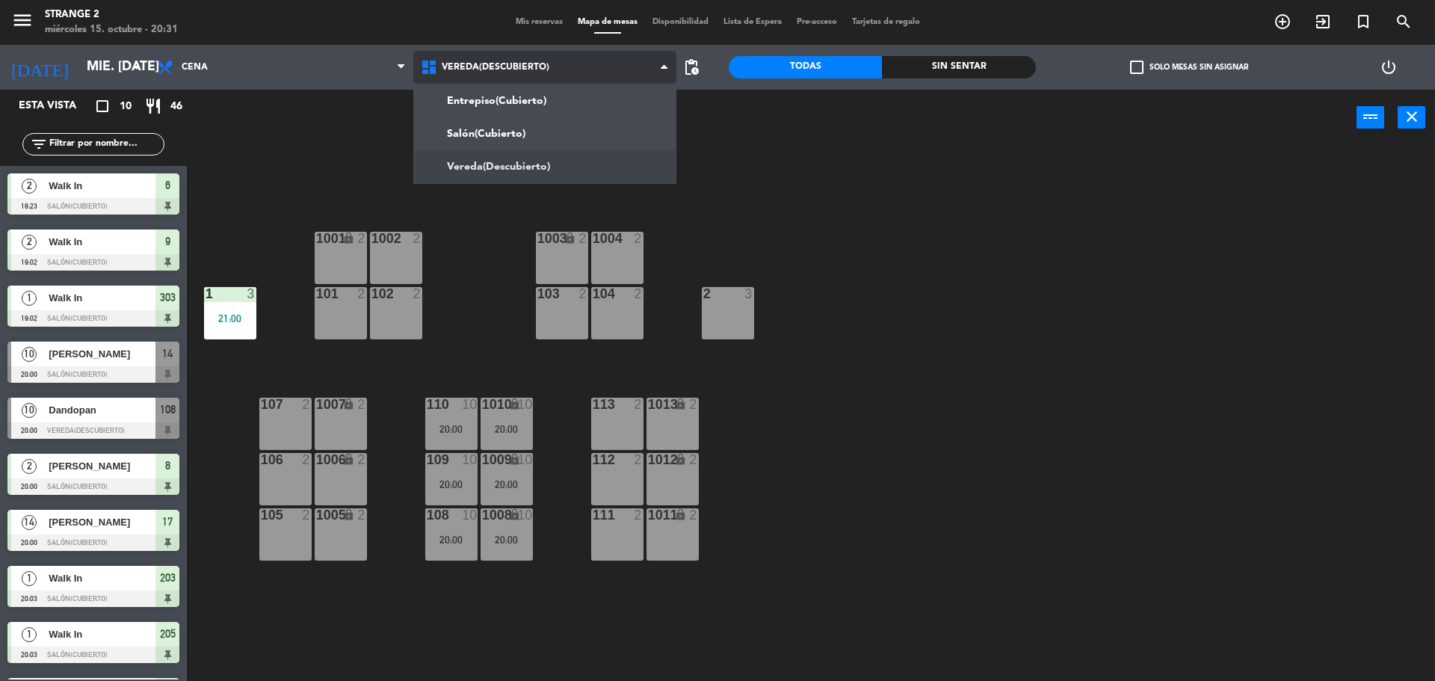
click at [502, 133] on ng-component "menu Strange 2 miércoles 15. octubre - 20:31 Mis reservas Mapa de mesas Disponi…" at bounding box center [717, 342] width 1435 height 685
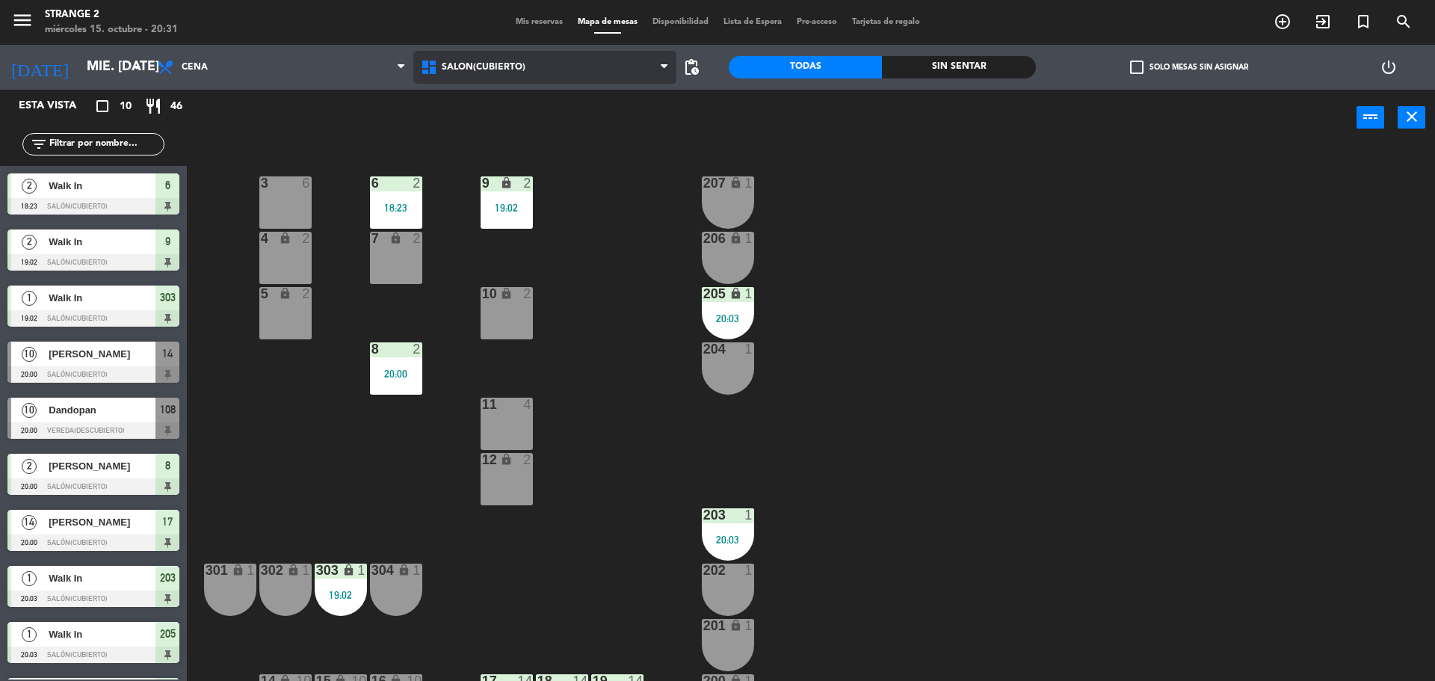
scroll to position [42, 0]
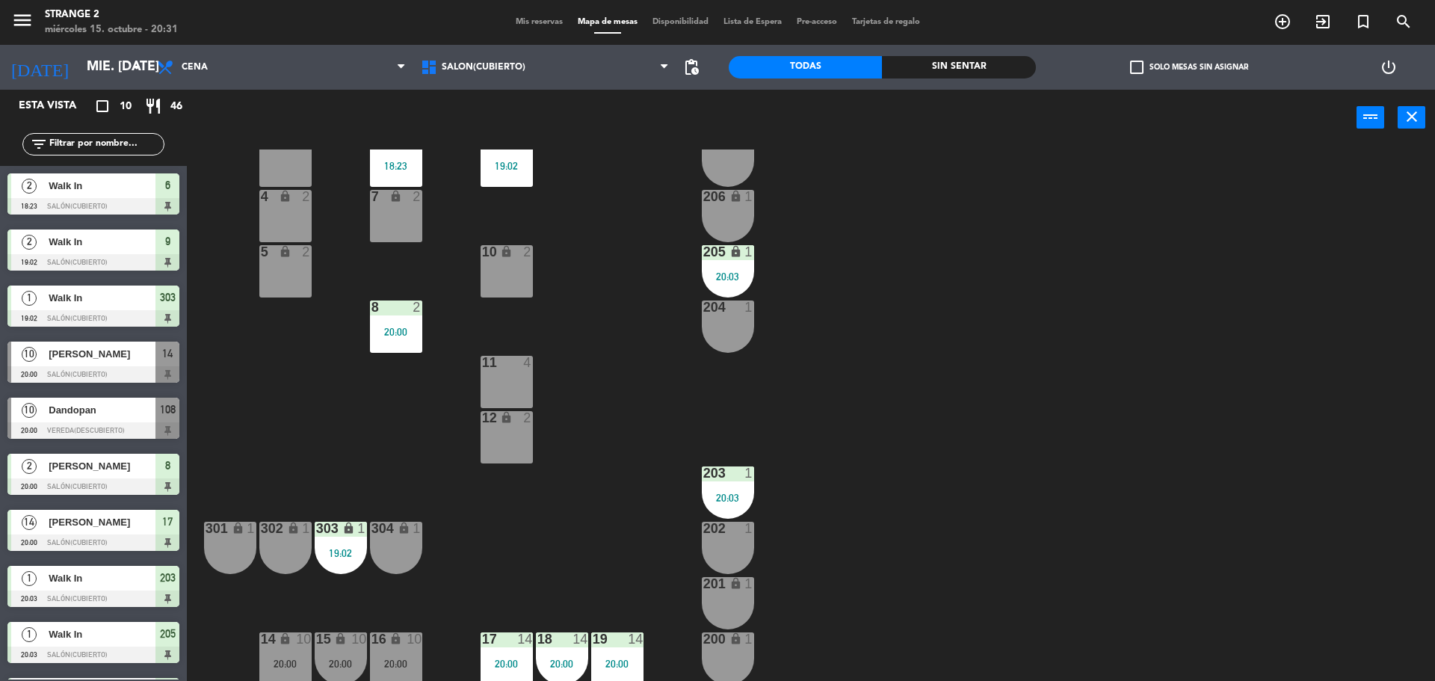
click at [351, 644] on div "lock" at bounding box center [340, 639] width 25 height 14
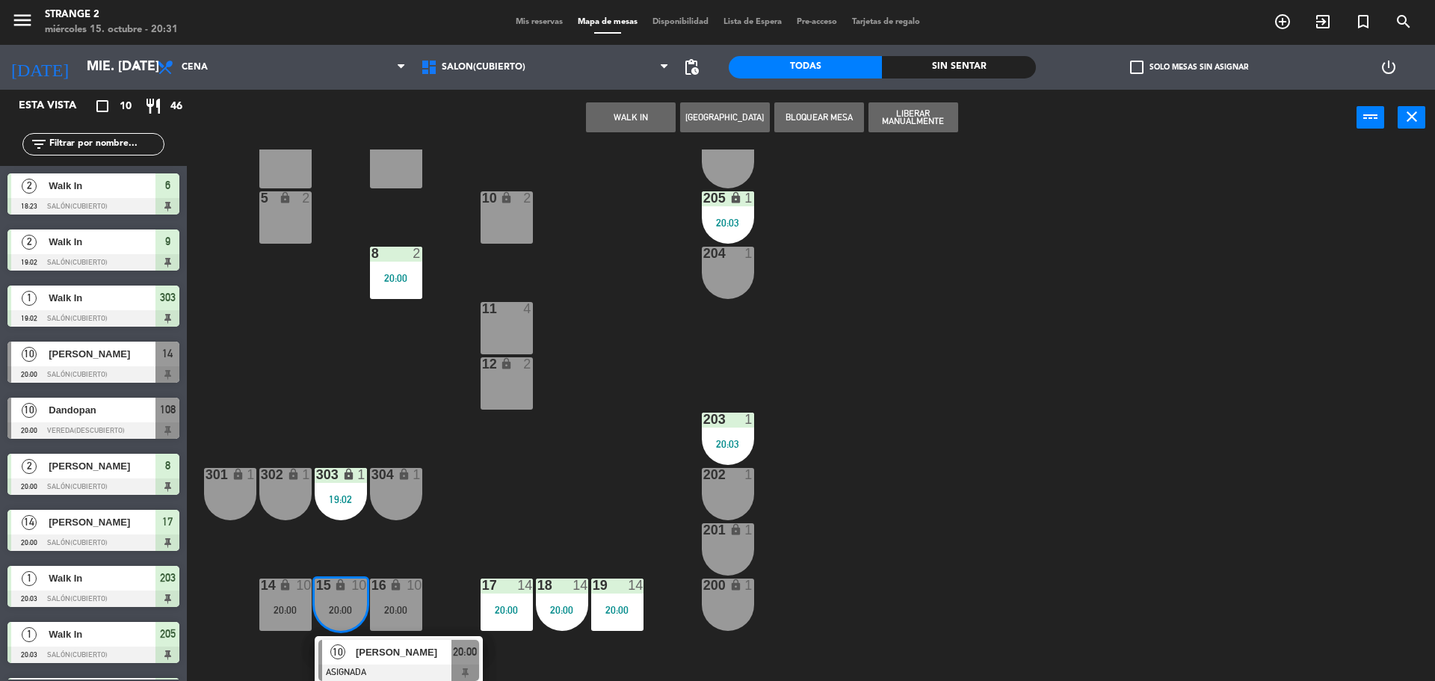
click at [444, 661] on div "[PERSON_NAME]" at bounding box center [402, 652] width 97 height 25
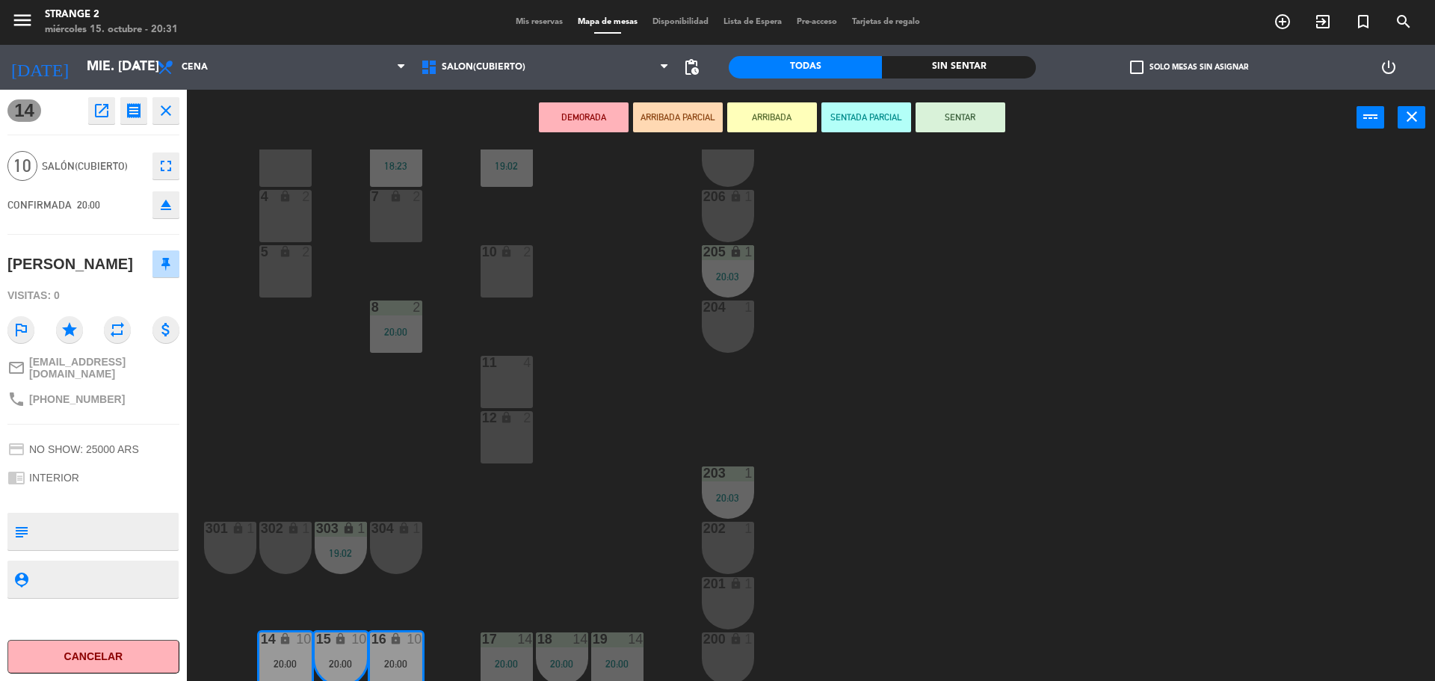
click at [978, 124] on button "SENTAR" at bounding box center [961, 117] width 90 height 30
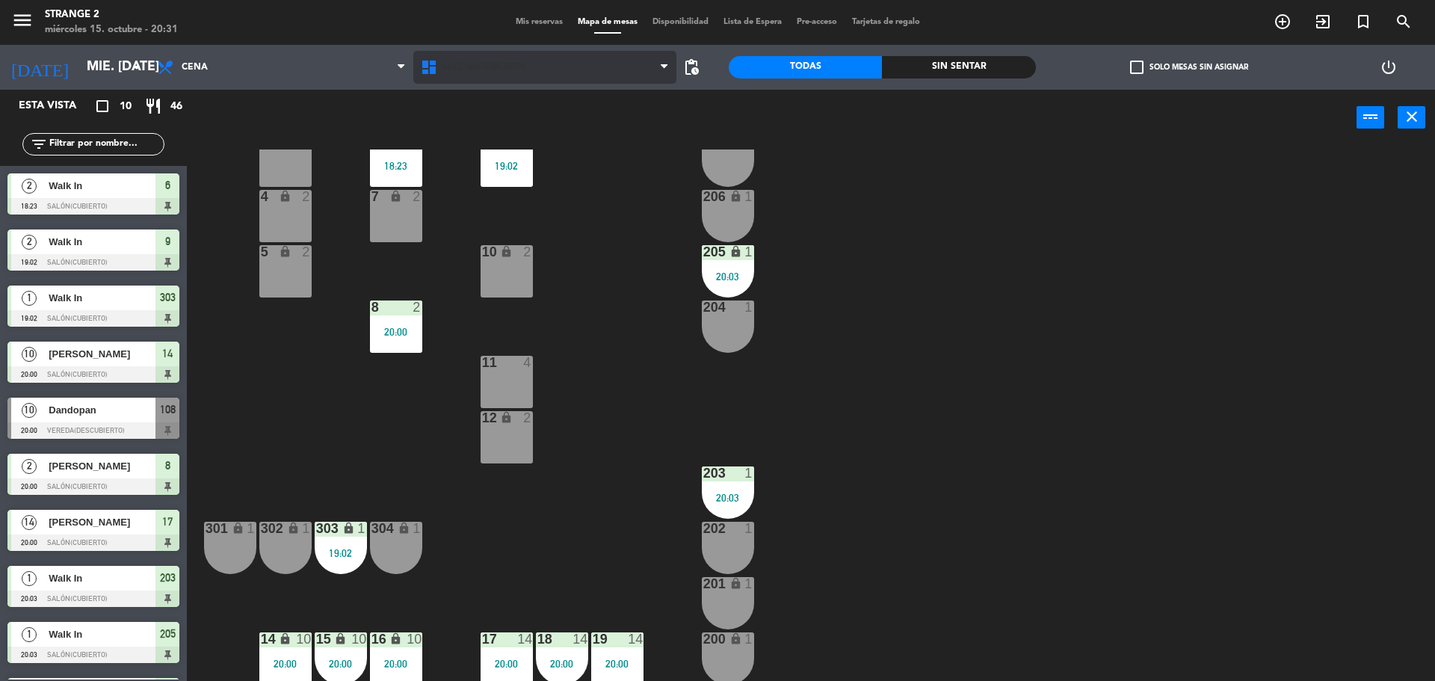
click at [492, 67] on span "Salón(Cubierto)" at bounding box center [484, 67] width 84 height 10
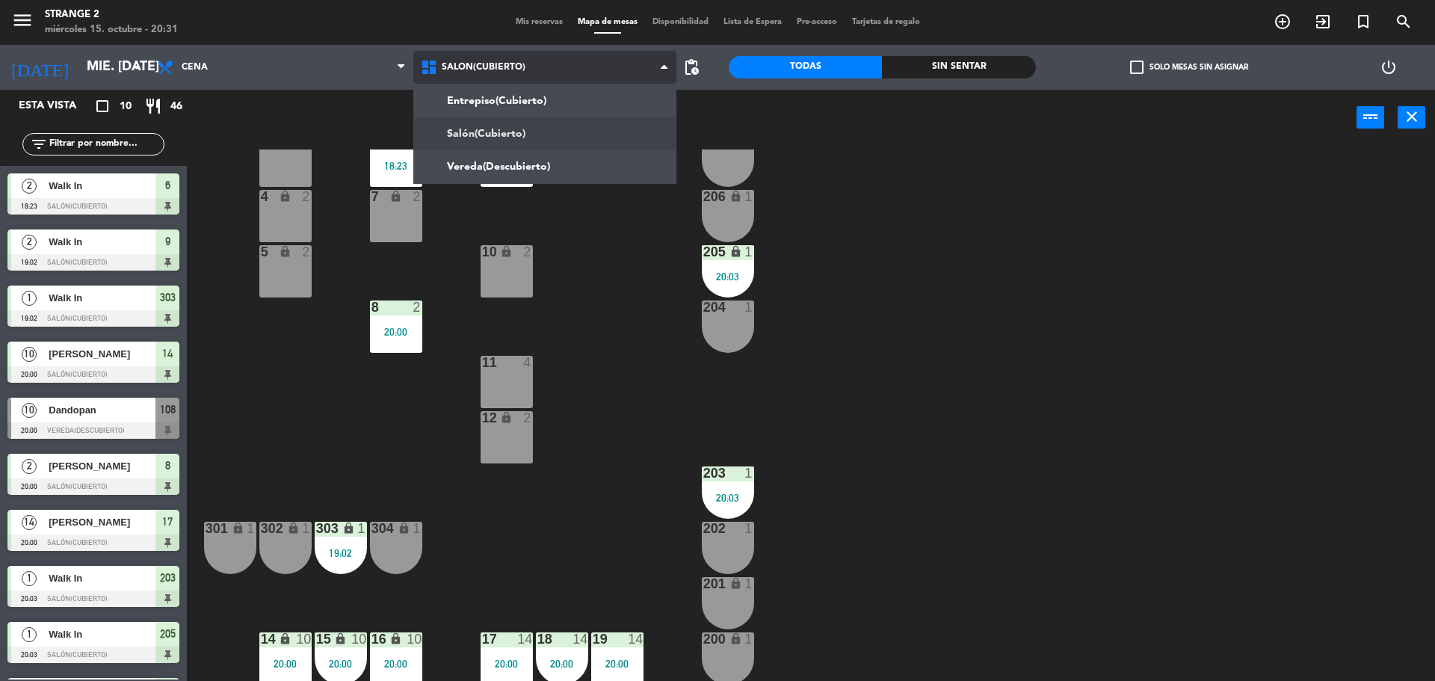
click at [495, 167] on ng-component "menu Strange 2 miércoles 15. octubre - 20:31 Mis reservas Mapa de mesas Disponi…" at bounding box center [717, 342] width 1435 height 685
